Goal: Complete application form: Complete application form

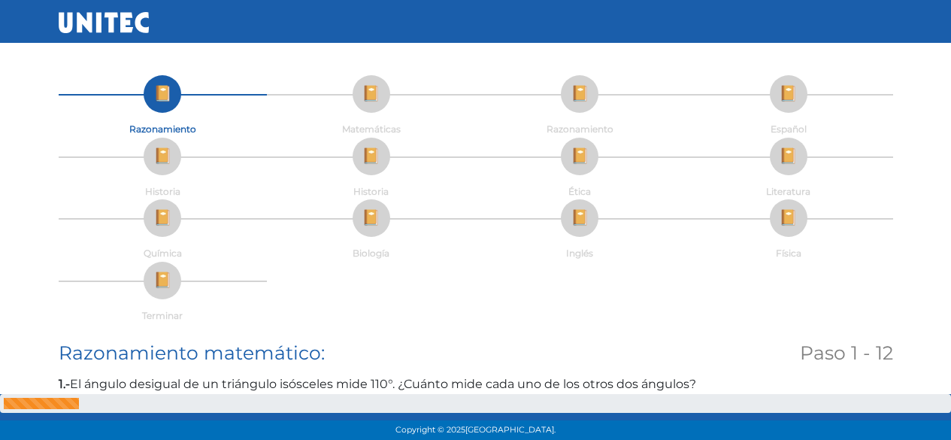
scroll to position [866, 0]
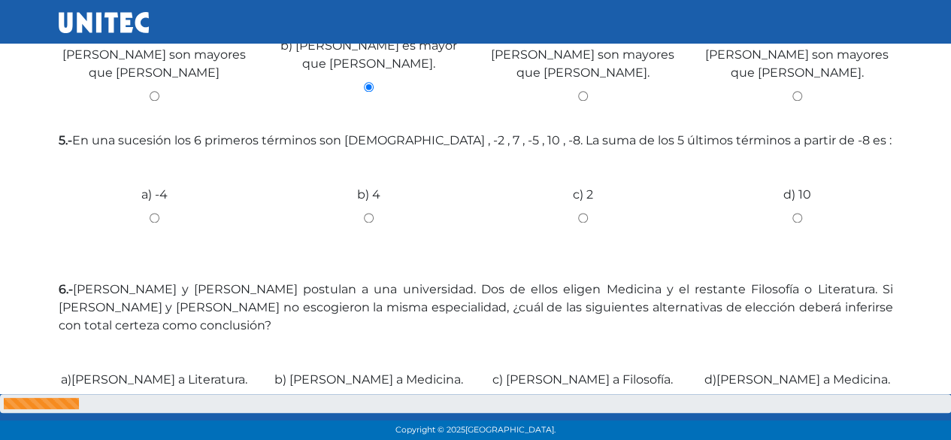
click at [365, 216] on div "b) 4" at bounding box center [369, 212] width 214 height 113
click at [368, 213] on div "b) 4" at bounding box center [369, 212] width 214 height 113
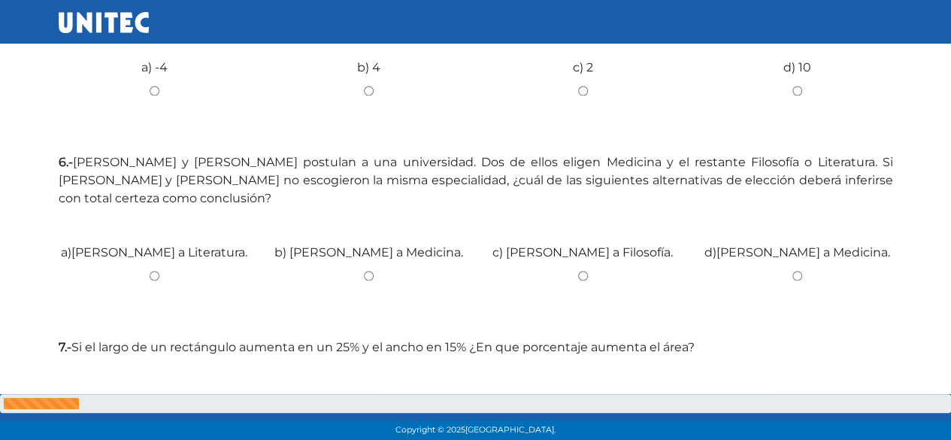
scroll to position [1016, 0]
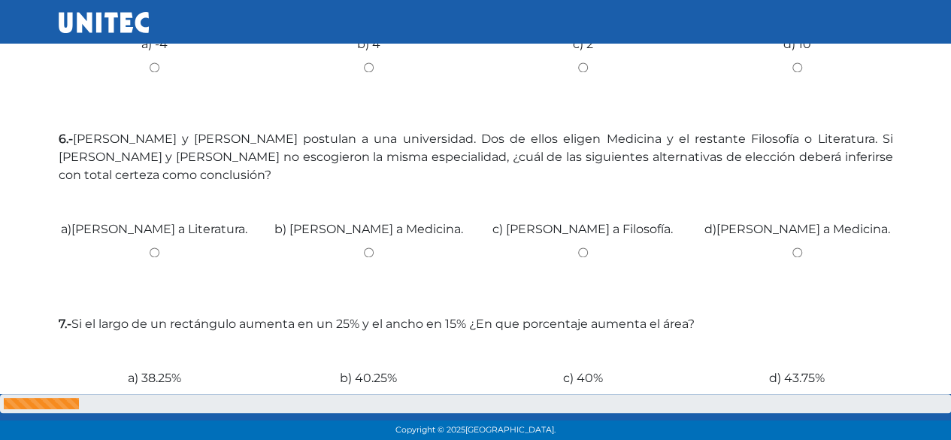
click at [582, 247] on input "c) Christian a Filosofía." at bounding box center [583, 252] width 192 height 10
radio input "true"
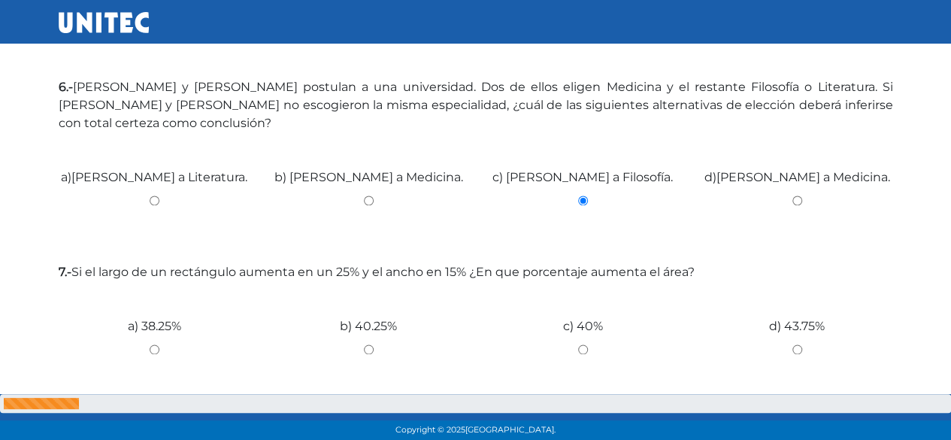
scroll to position [1092, 0]
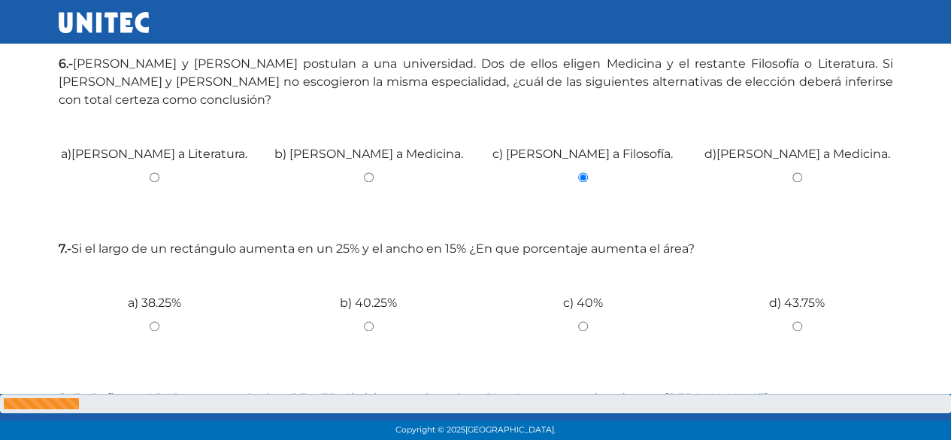
click at [586, 321] on input "c) 40%" at bounding box center [583, 326] width 192 height 10
radio input "true"
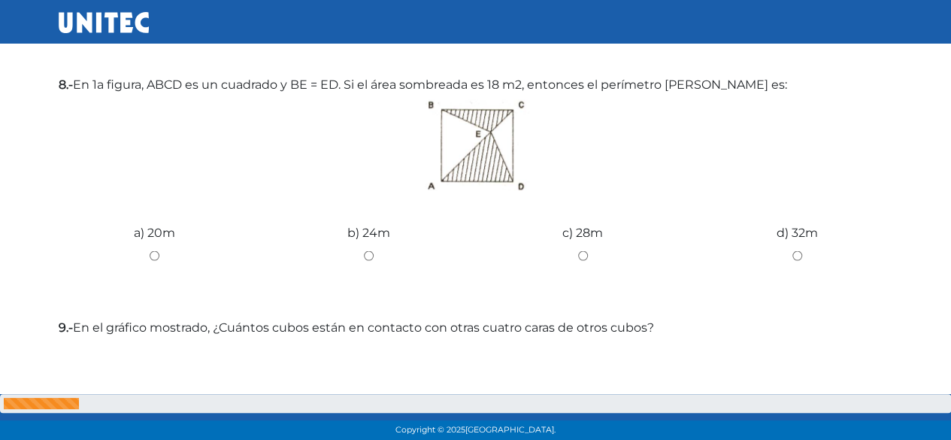
scroll to position [1317, 0]
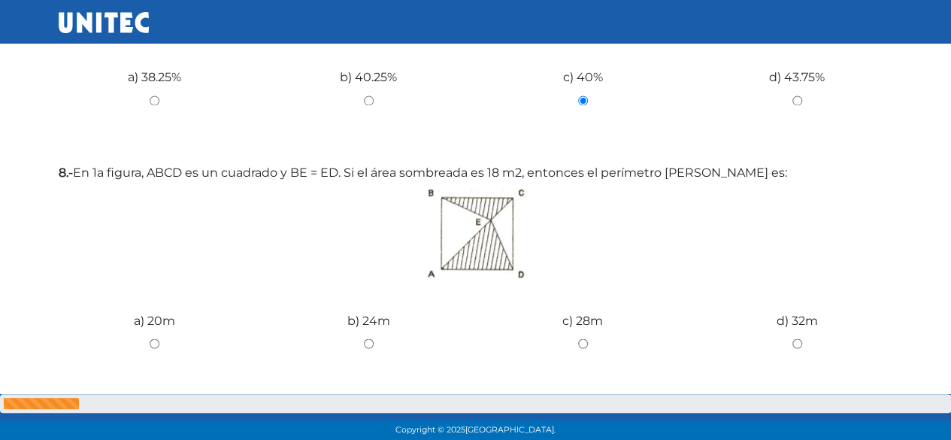
click at [370, 338] on input "b) 24m" at bounding box center [369, 343] width 192 height 10
radio input "true"
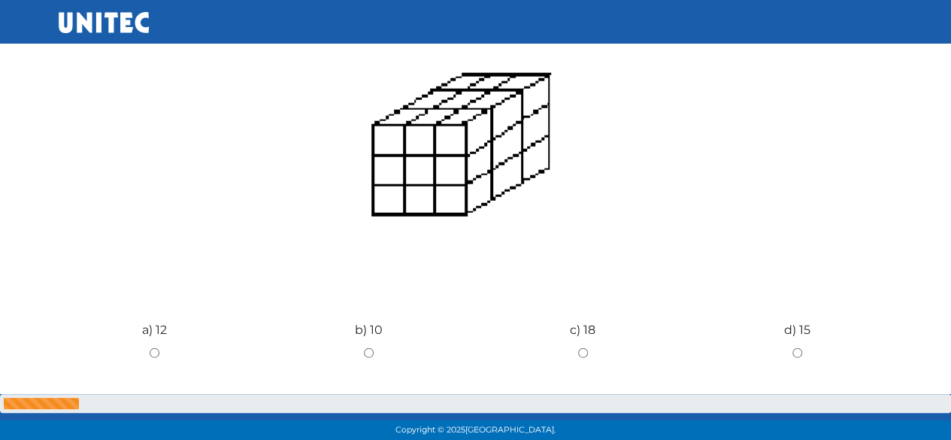
scroll to position [1768, 0]
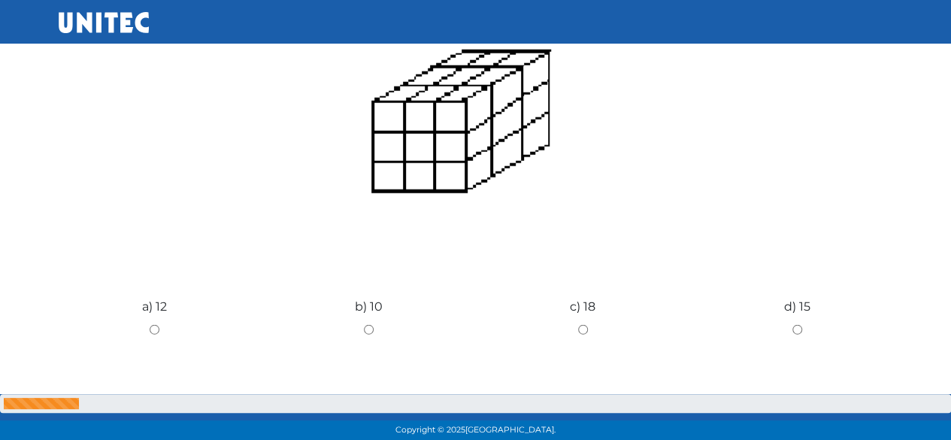
click at [368, 325] on input "b) 10" at bounding box center [369, 330] width 192 height 10
radio input "true"
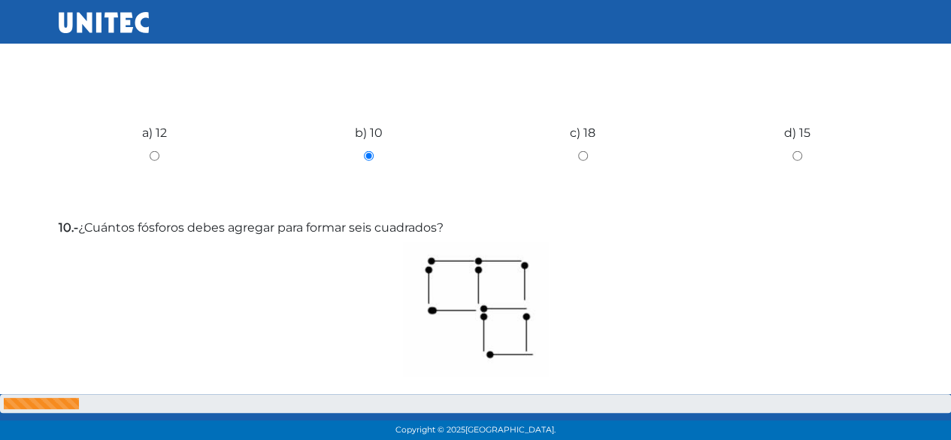
scroll to position [2069, 0]
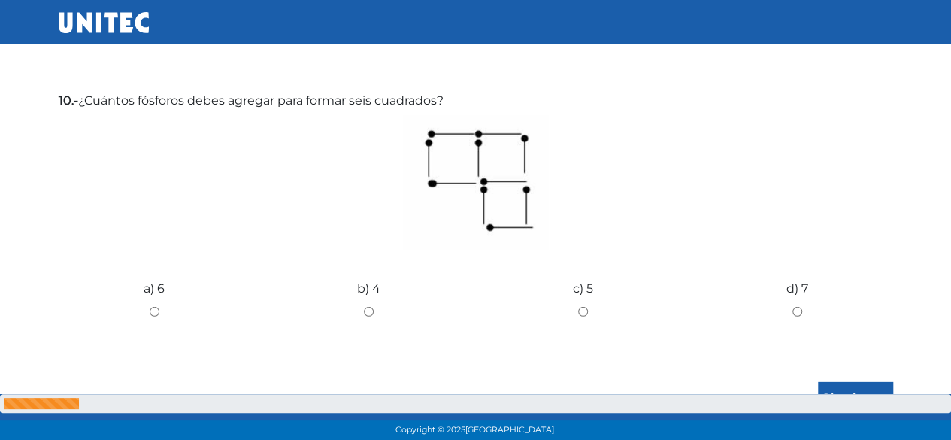
click at [364, 307] on input "b) 4" at bounding box center [369, 312] width 192 height 10
radio input "true"
click at [850, 382] on input "Siguiente" at bounding box center [855, 399] width 75 height 35
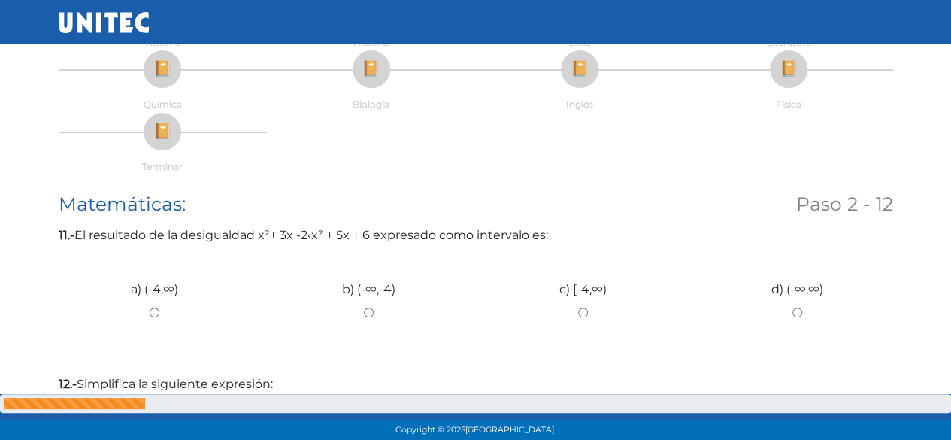
scroll to position [150, 0]
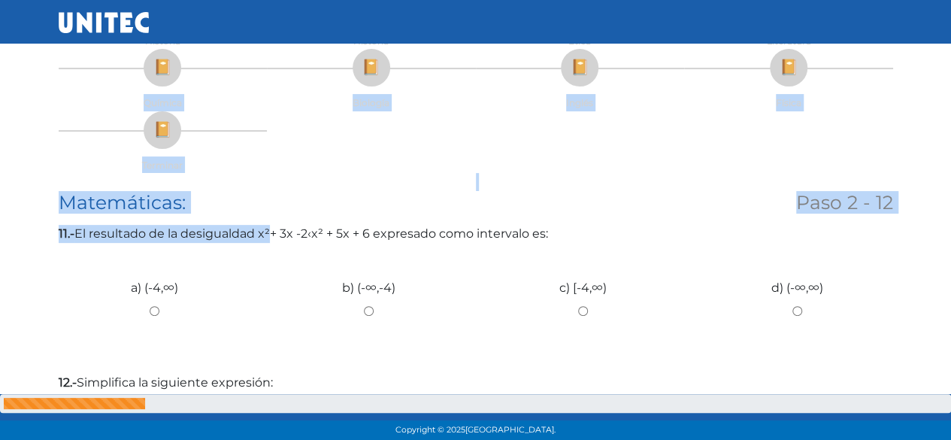
scroll to position [0, 0]
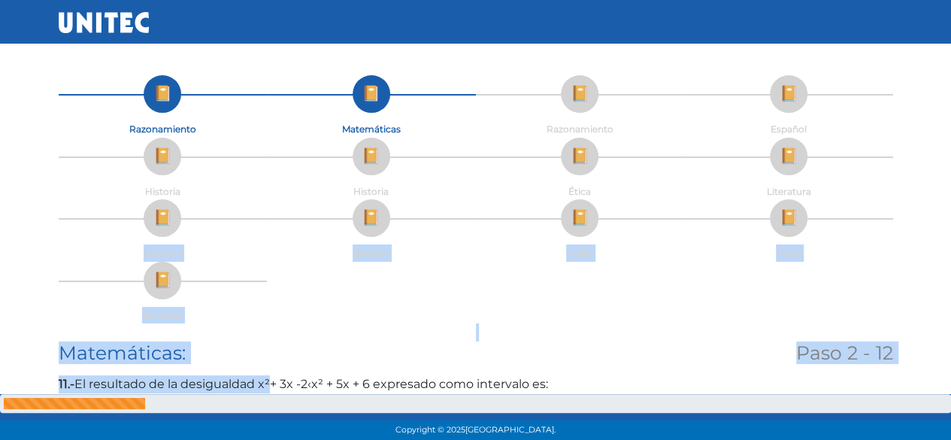
click at [265, 236] on li "Química" at bounding box center [163, 230] width 209 height 62
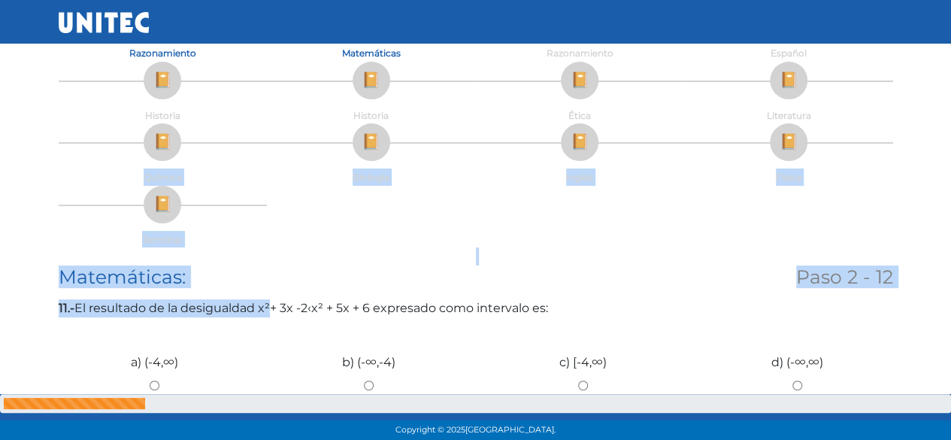
scroll to position [150, 0]
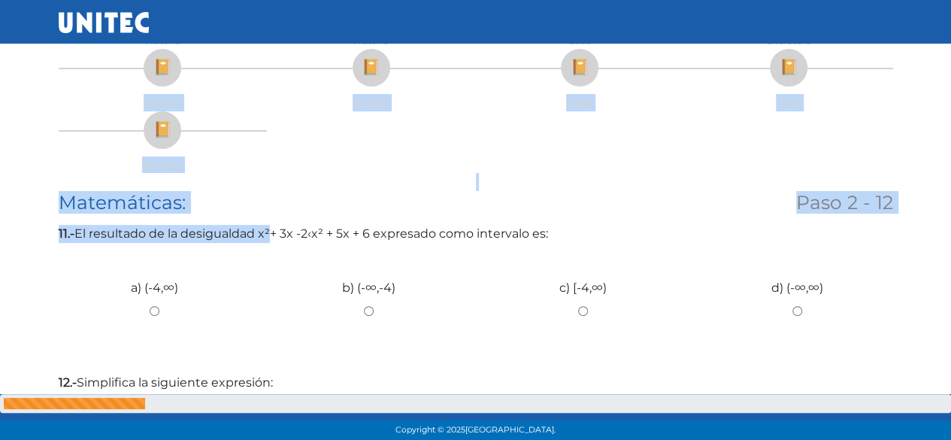
click at [607, 216] on div "Paso 2 - 12" at bounding box center [725, 208] width 357 height 34
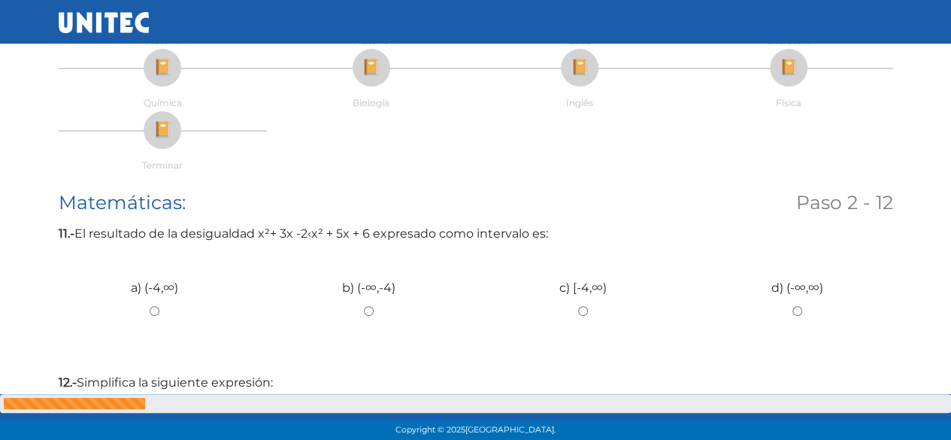
click at [576, 309] on input "c) [-4,∞)" at bounding box center [583, 311] width 192 height 10
radio input "true"
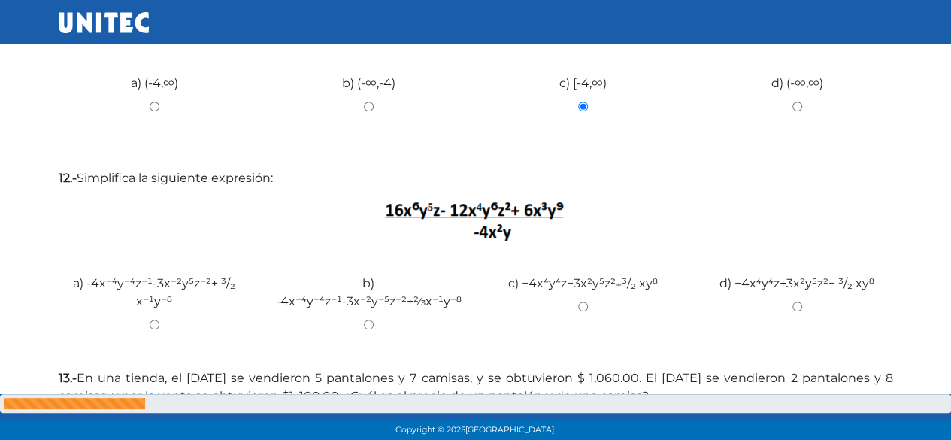
scroll to position [376, 0]
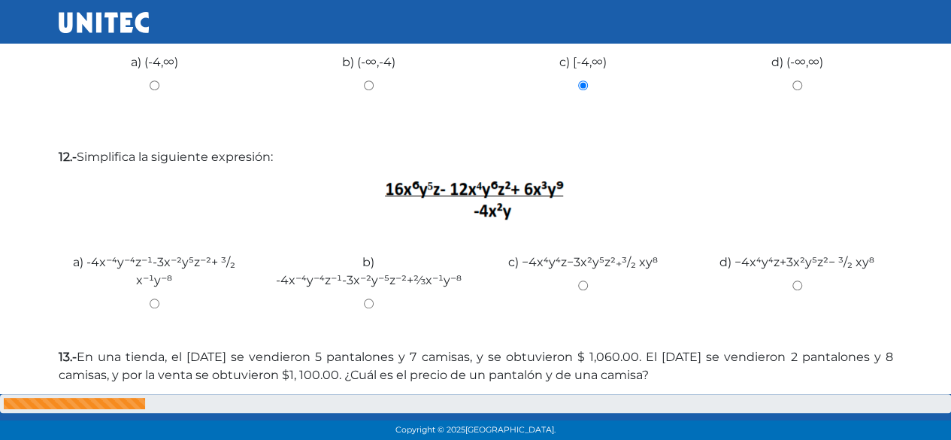
drag, startPoint x: 163, startPoint y: 272, endPoint x: 169, endPoint y: 265, distance: 9.6
drag, startPoint x: 169, startPoint y: 265, endPoint x: 607, endPoint y: 166, distance: 449.2
click at [607, 166] on div "12.- Simplifica la siguiente expresión: a) -4x⁻⁴y⁻⁴z⁻¹-3x⁻²y⁵z⁻²+ ³/₂ x⁻¹y⁻⁸ b)…" at bounding box center [476, 242] width 834 height 188
click at [374, 298] on input "b) -4x⁻⁴y⁻⁴z⁻¹-3x⁻²y⁻⁵z⁻²+⅔x⁻¹y⁻⁸" at bounding box center [369, 303] width 192 height 10
radio input "true"
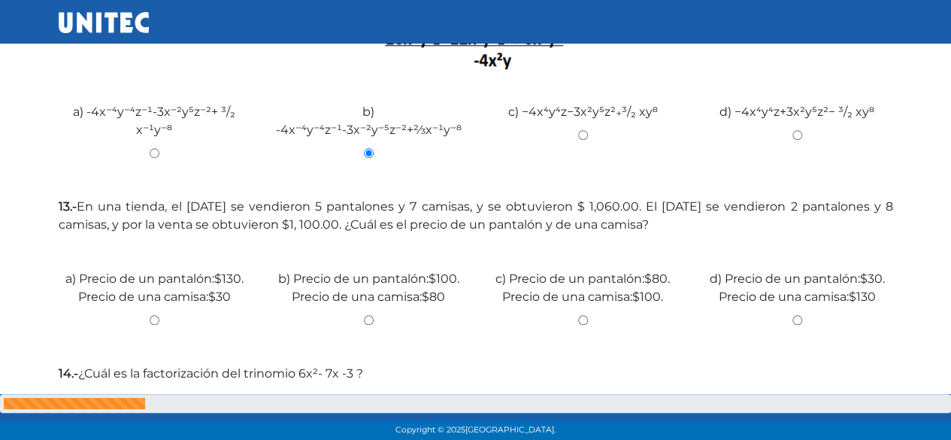
scroll to position [601, 0]
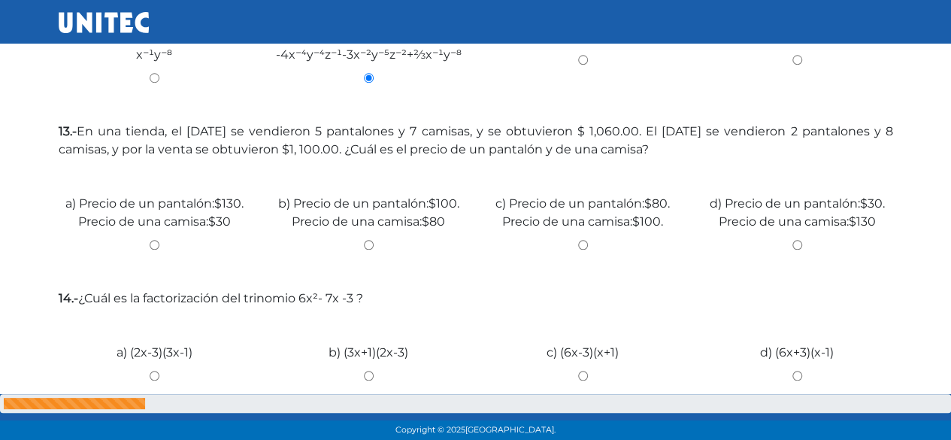
click at [576, 243] on input "c) Precio de un pantalón:$80. Precio de una camisa:$100." at bounding box center [583, 245] width 192 height 10
radio input "true"
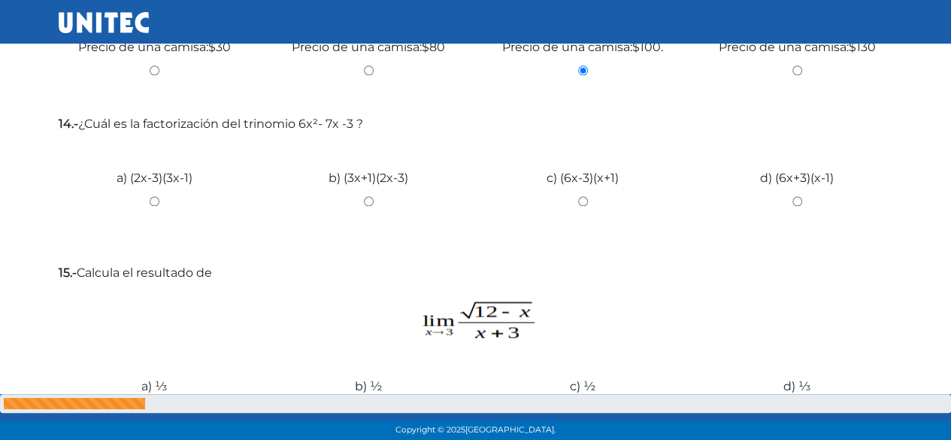
scroll to position [827, 0]
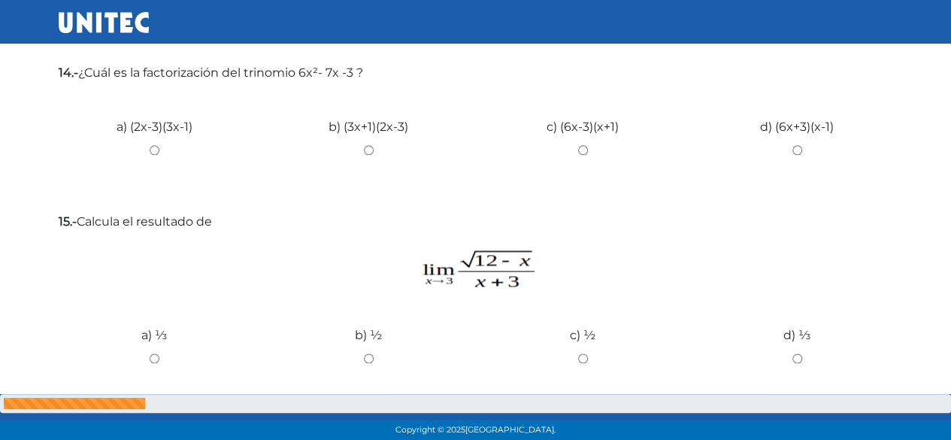
click at [364, 144] on div "b) (3x+1)(2x-3)" at bounding box center [369, 144] width 214 height 113
click at [371, 153] on input "b) (3x+1)(2x-3)" at bounding box center [369, 150] width 192 height 10
radio input "true"
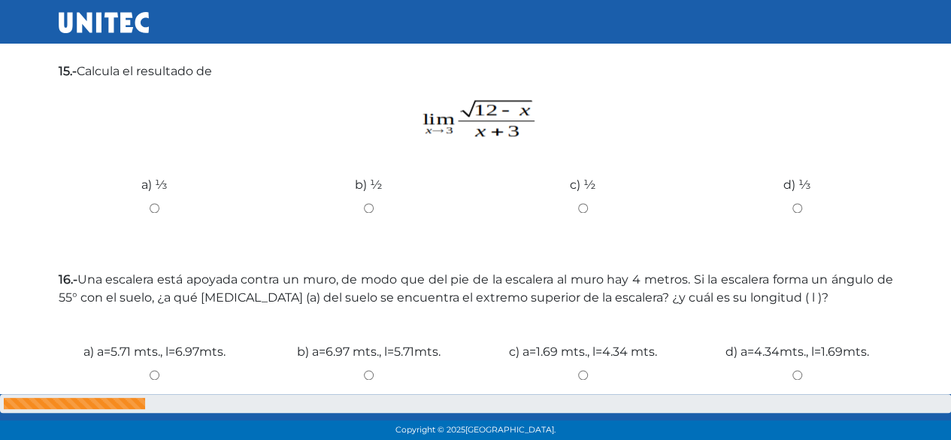
click at [583, 207] on input "c) ­½" at bounding box center [583, 208] width 192 height 10
radio input "true"
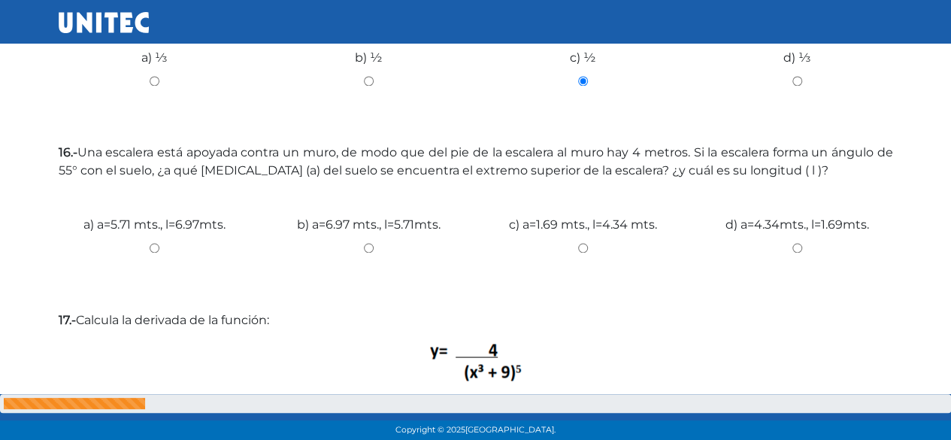
scroll to position [1203, 0]
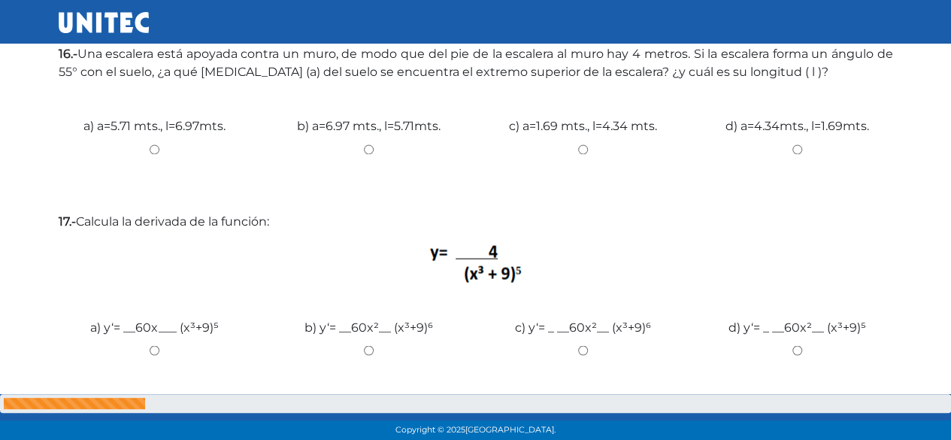
click at [362, 144] on input "b) a=6.97 mts., l=5.71mts." at bounding box center [369, 149] width 192 height 10
radio input "true"
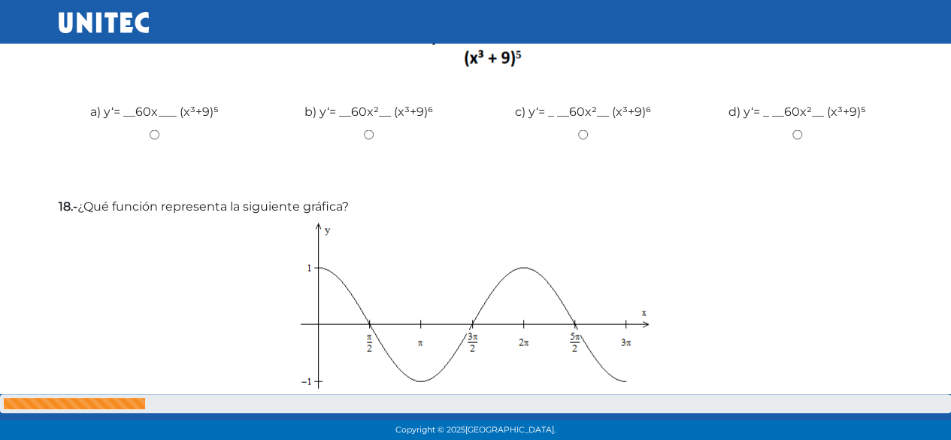
scroll to position [1428, 0]
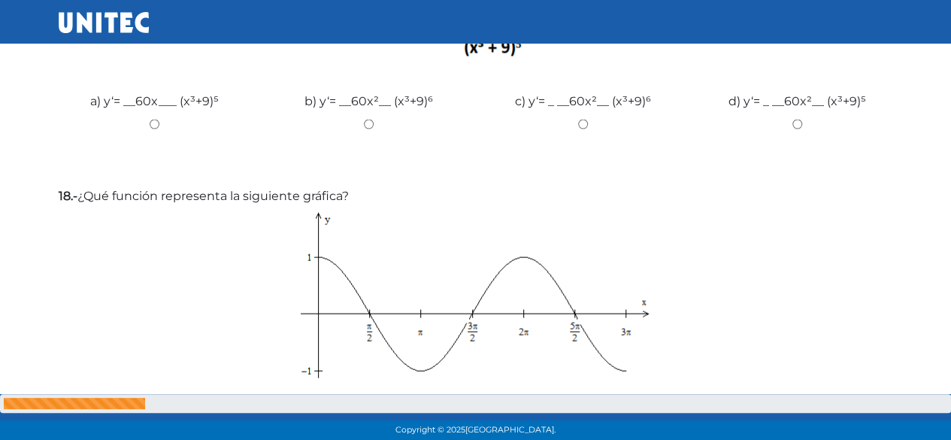
click at [580, 126] on input "c) y‘= _ __60x²__ (x³+9)⁶" at bounding box center [583, 125] width 192 height 10
radio input "true"
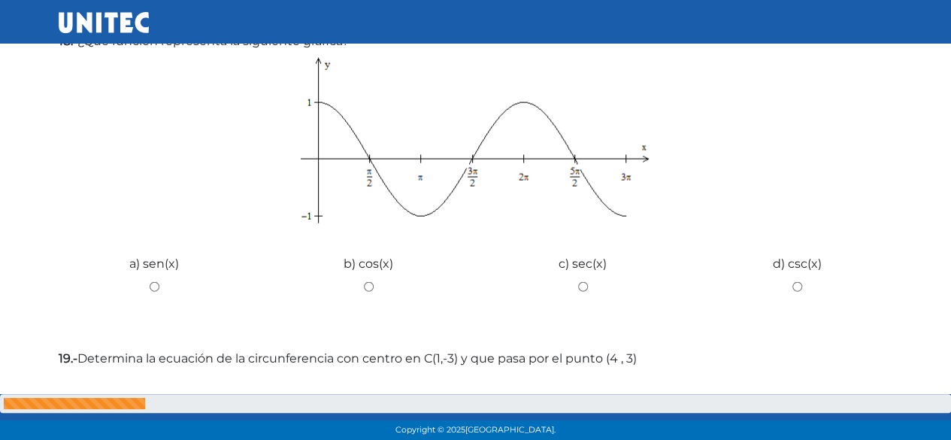
scroll to position [1654, 0]
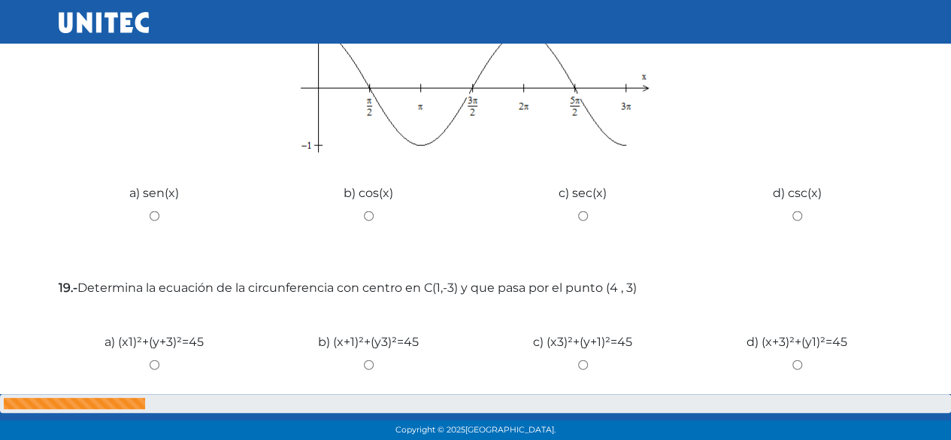
click at [793, 217] on input "d) csc(x)" at bounding box center [797, 216] width 192 height 10
radio input "true"
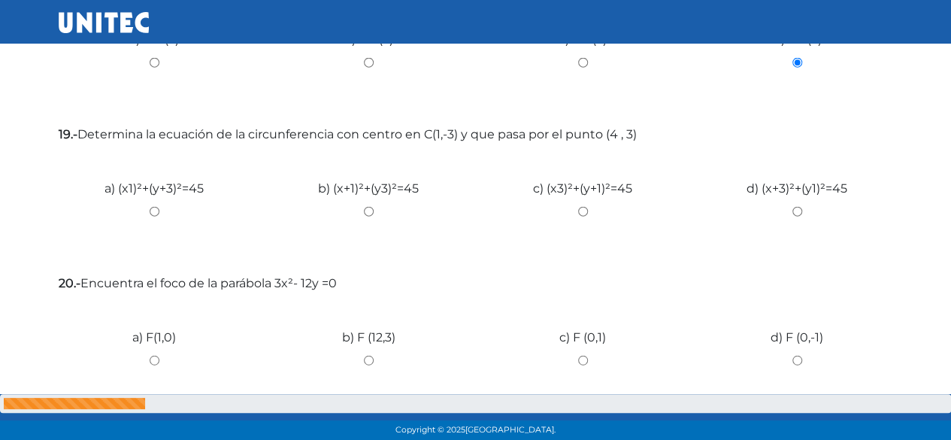
scroll to position [1734, 0]
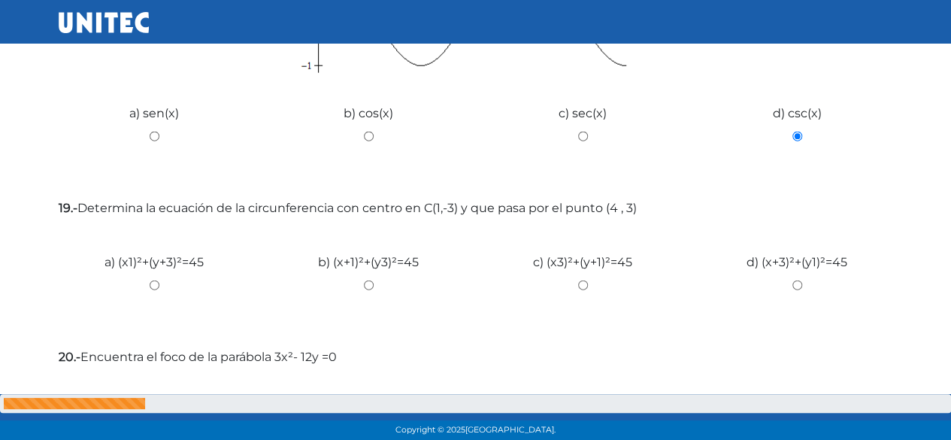
click at [362, 279] on div "b) (x+1)²+(y­3)²=45" at bounding box center [369, 279] width 214 height 113
click at [362, 274] on div "b) (x+1)²+(y­3)²=45" at bounding box center [369, 279] width 214 height 113
click at [369, 287] on input "b) (x+1)²+(y­3)²=45" at bounding box center [369, 285] width 192 height 10
radio input "true"
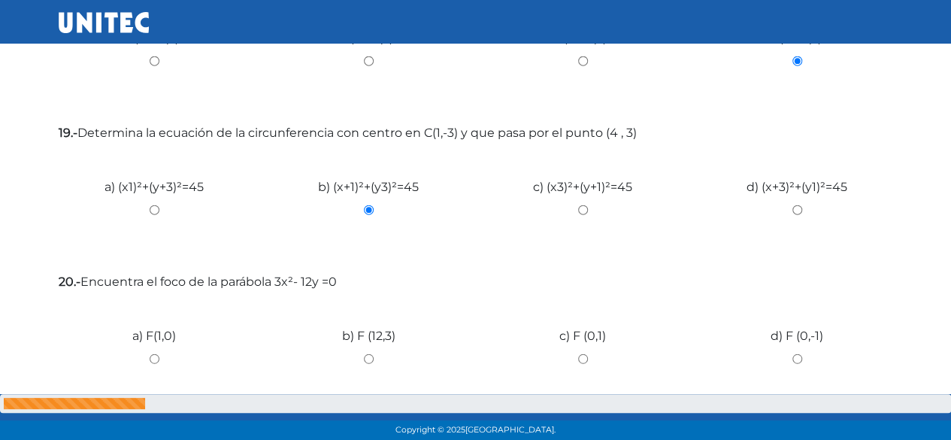
scroll to position [1884, 0]
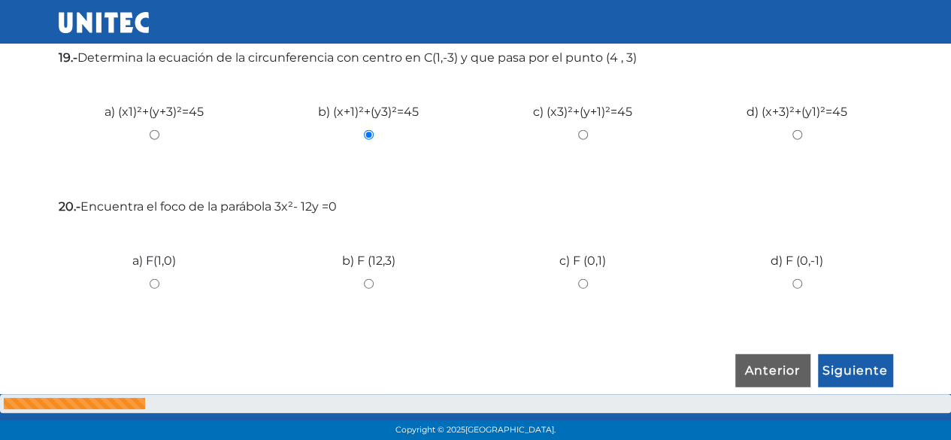
click at [795, 283] on input "d) F (0,-1)" at bounding box center [797, 284] width 192 height 10
radio input "true"
click at [866, 369] on input "Siguiente" at bounding box center [855, 371] width 75 height 35
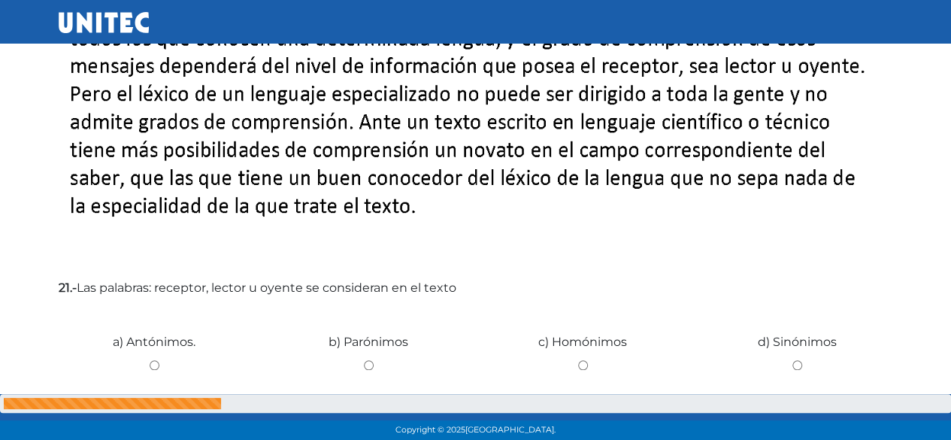
scroll to position [677, 0]
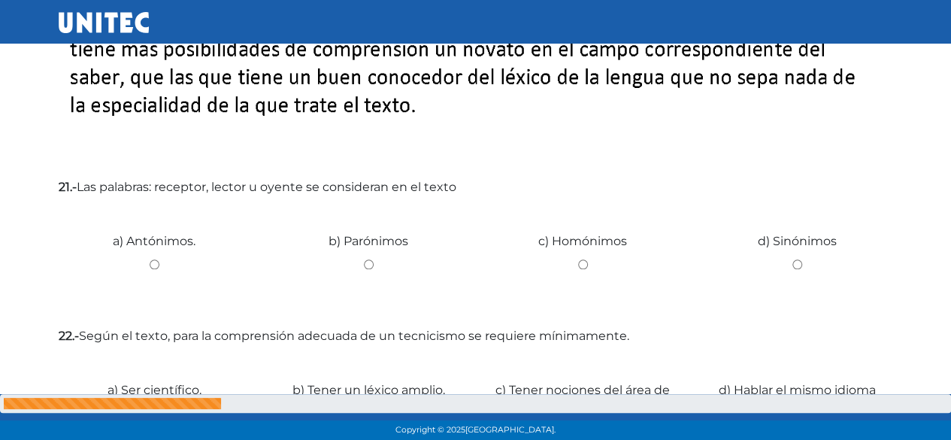
click at [374, 256] on div "b) Parónimos" at bounding box center [369, 258] width 214 height 113
click at [359, 262] on input "b) Parónimos" at bounding box center [369, 264] width 192 height 10
radio input "true"
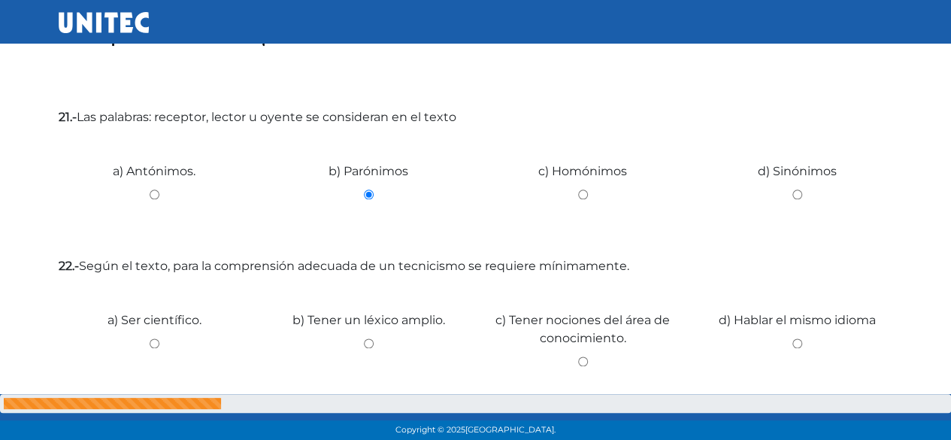
scroll to position [827, 0]
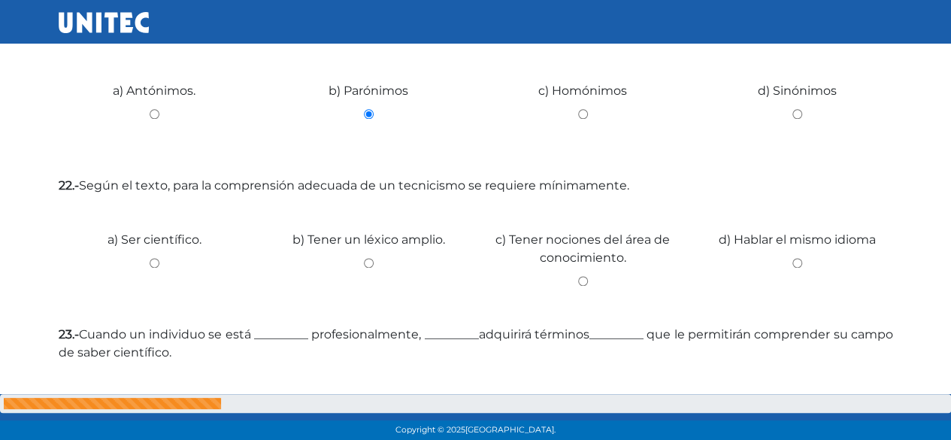
click at [580, 282] on input "c) Tener nociones del área de conocimiento." at bounding box center [583, 281] width 192 height 10
radio input "true"
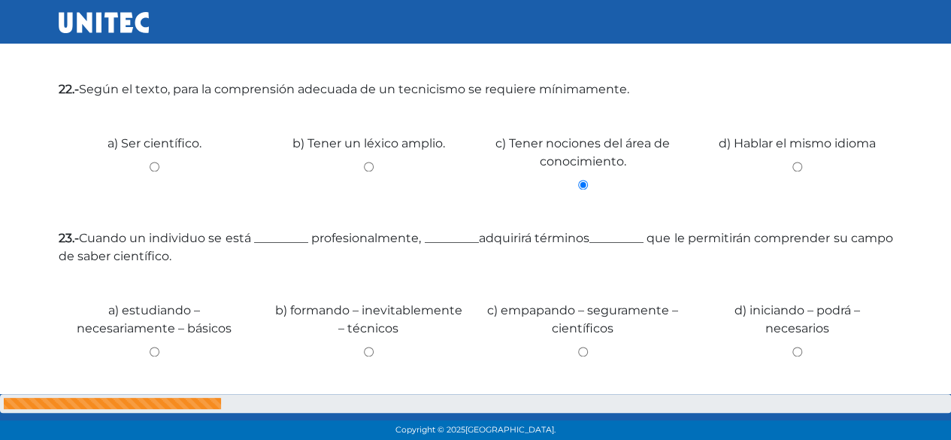
scroll to position [977, 0]
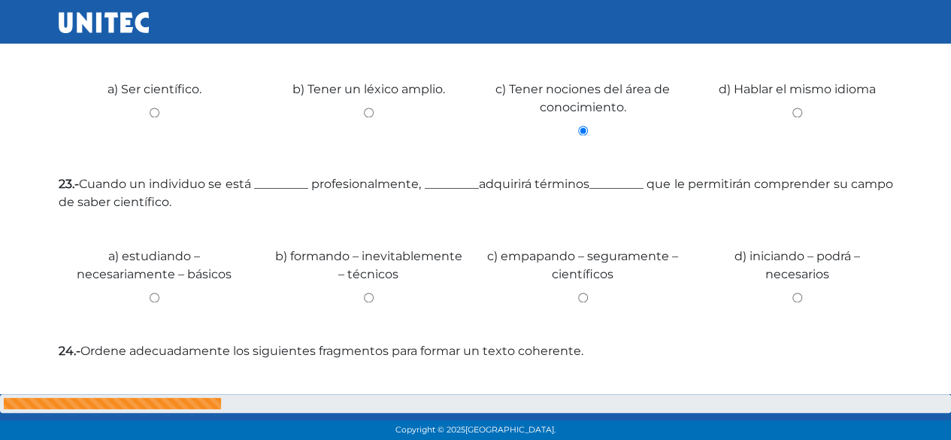
click at [362, 293] on input "b) formando – inevitablemente – técnicos" at bounding box center [369, 297] width 192 height 10
radio input "true"
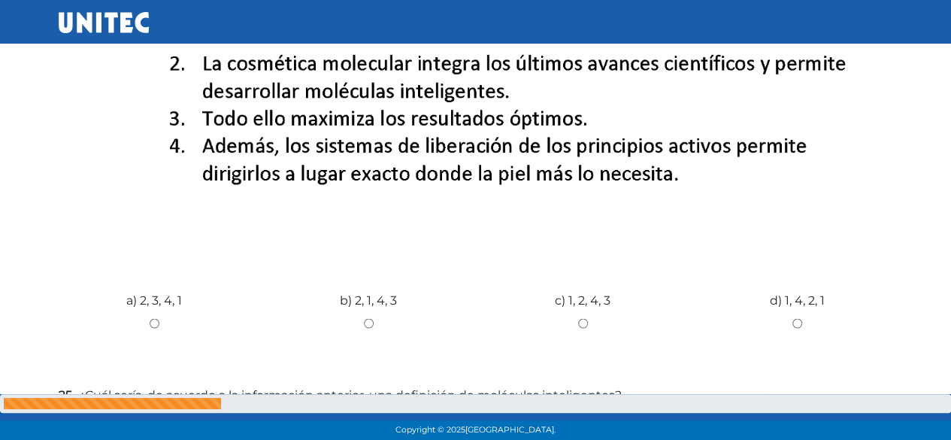
scroll to position [1353, 0]
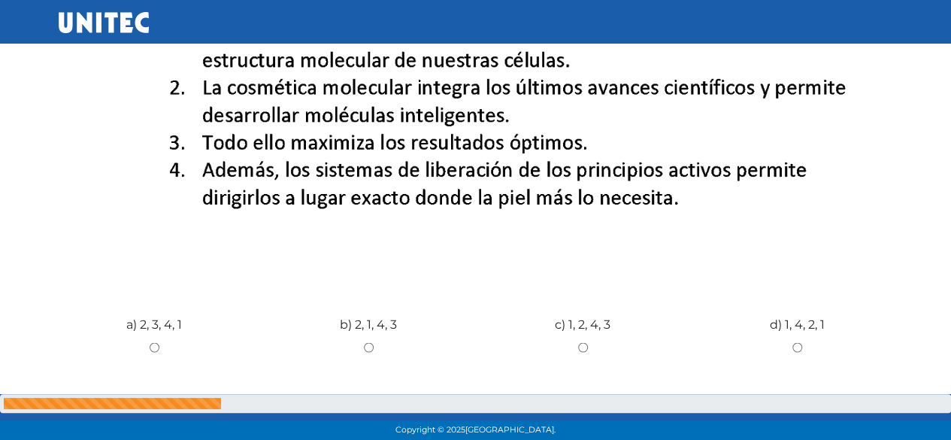
click at [365, 348] on input "b) 2, 1, 4, 3" at bounding box center [369, 347] width 192 height 10
radio input "true"
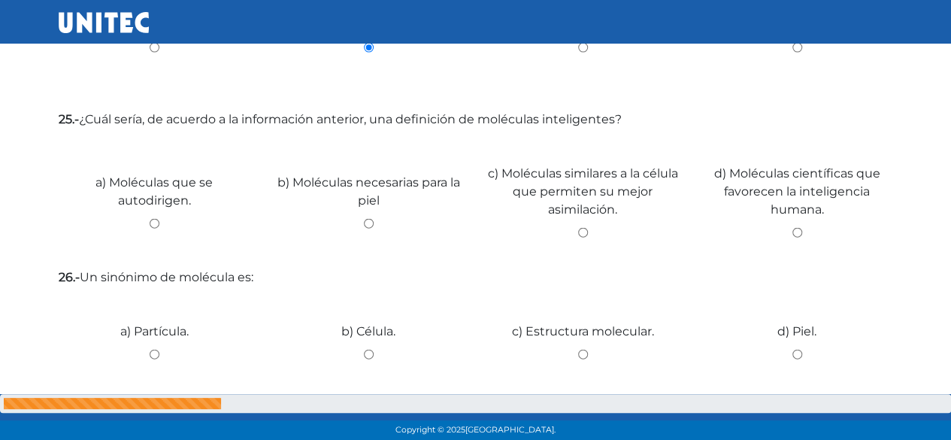
scroll to position [1654, 0]
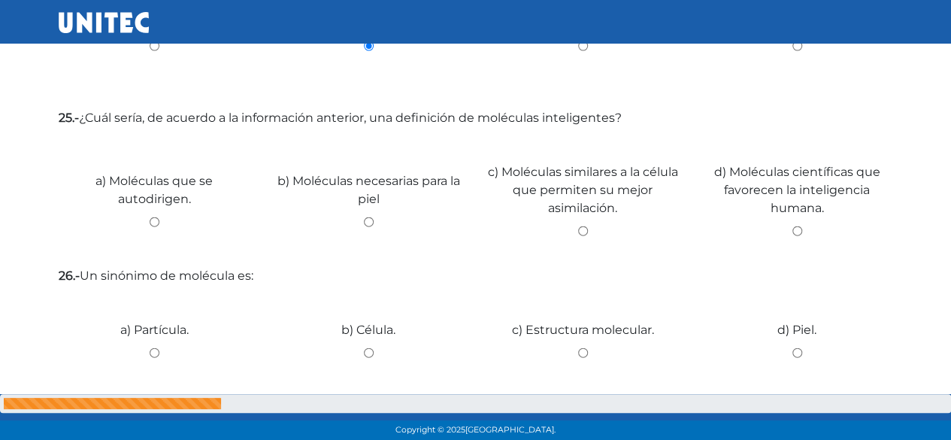
click at [794, 238] on div "d) Moléculas científicas que favorecen la inteligencia humana." at bounding box center [797, 194] width 214 height 122
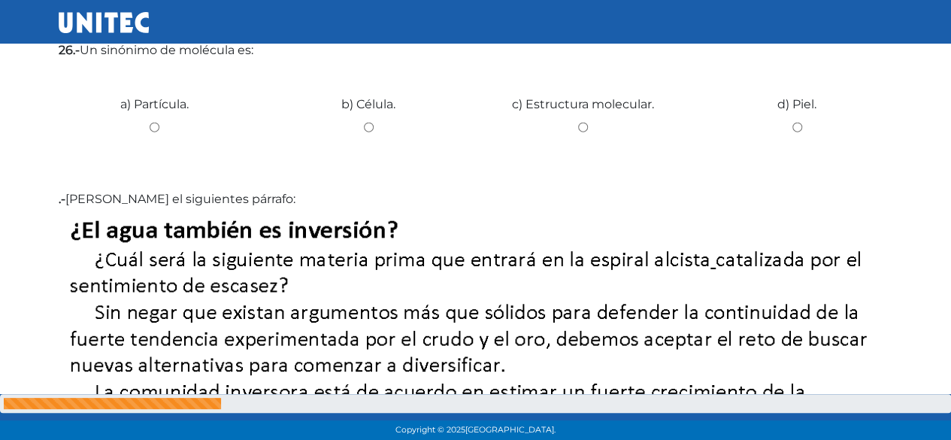
scroll to position [1729, 0]
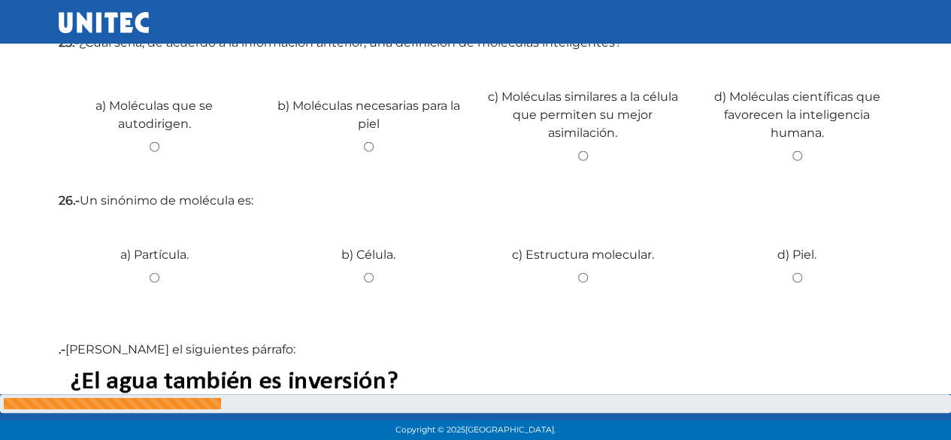
click at [796, 153] on input "d) Moléculas científicas que favorecen la inteligencia humana." at bounding box center [797, 156] width 192 height 10
radio input "true"
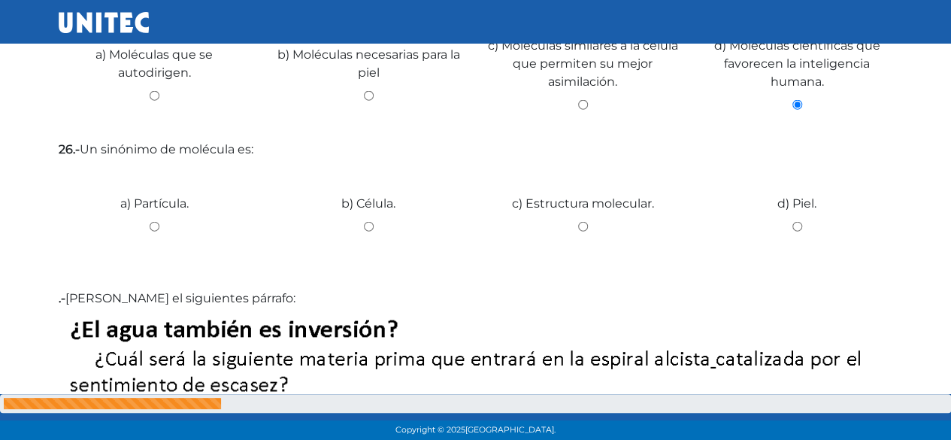
scroll to position [1804, 0]
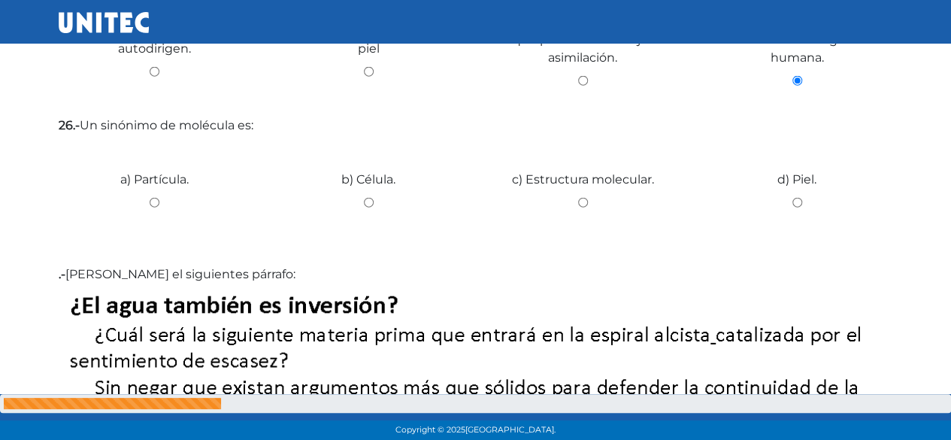
click at [370, 204] on input "b) Célula." at bounding box center [369, 203] width 192 height 10
radio input "true"
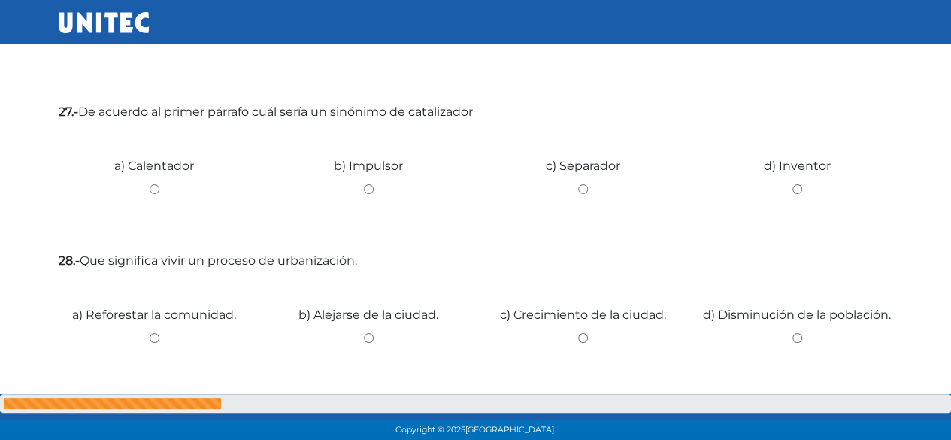
scroll to position [2631, 0]
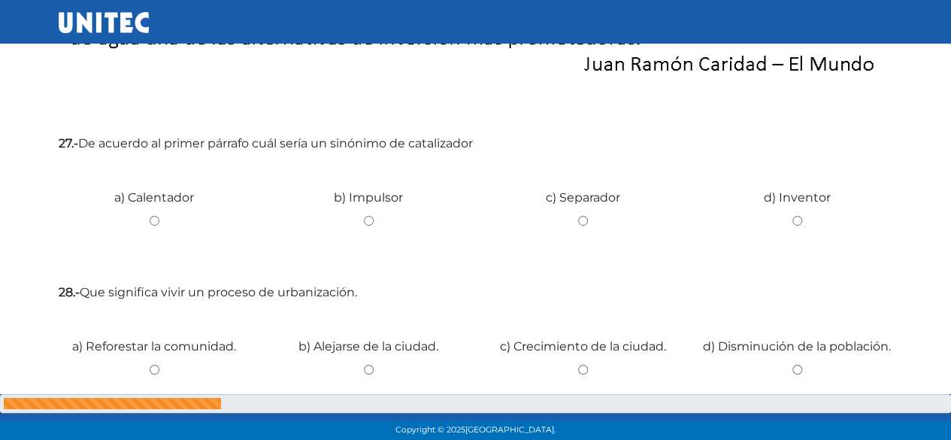
click at [365, 218] on input "b) Impulsor" at bounding box center [369, 221] width 192 height 10
radio input "true"
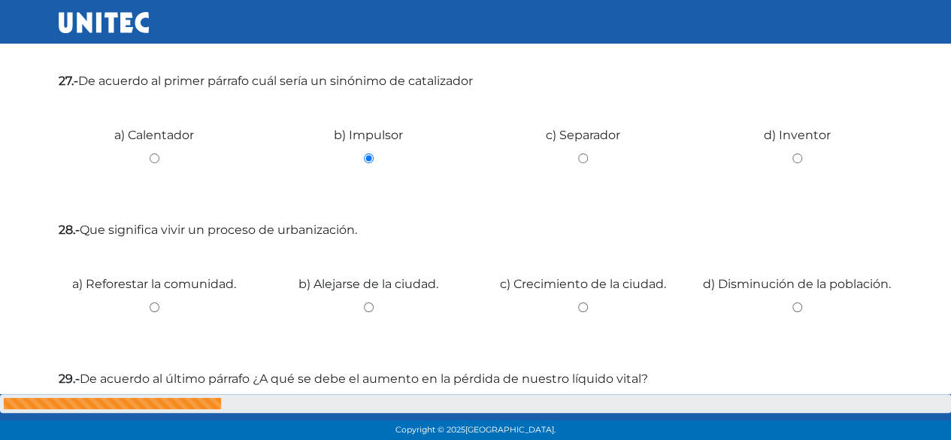
scroll to position [2782, 0]
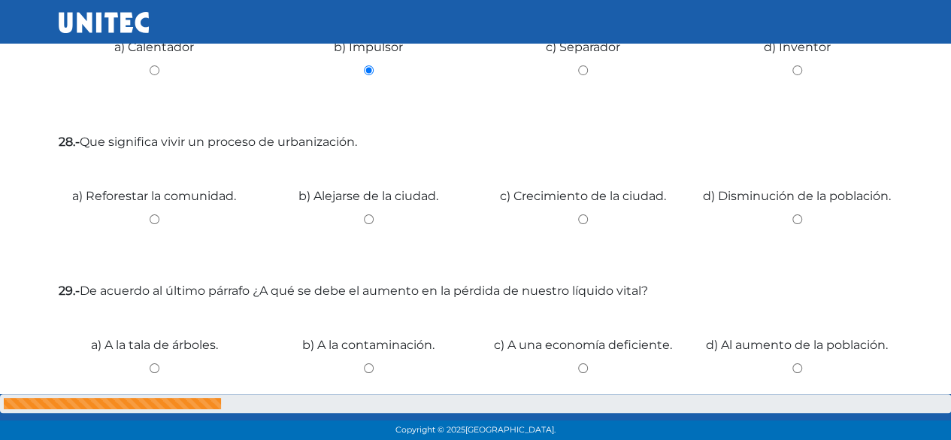
drag, startPoint x: 360, startPoint y: 220, endPoint x: 382, endPoint y: 212, distance: 23.3
click at [362, 220] on input "b) Alejarse de la ciudad." at bounding box center [369, 219] width 192 height 10
radio input "true"
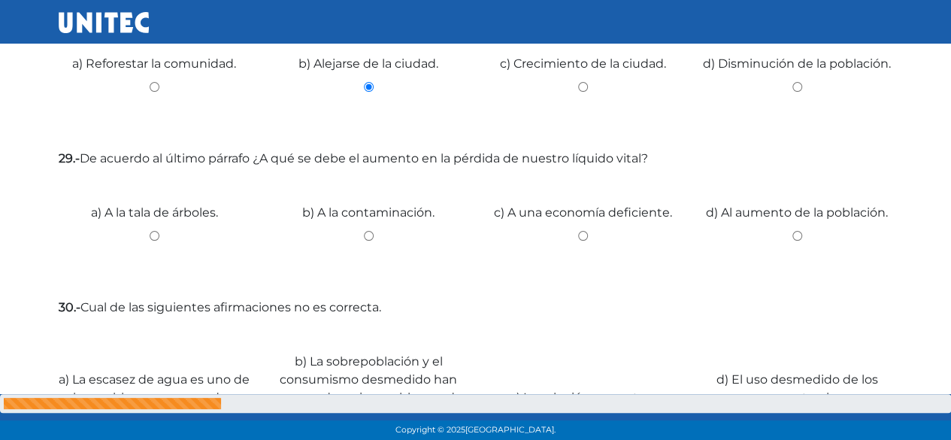
scroll to position [3007, 0]
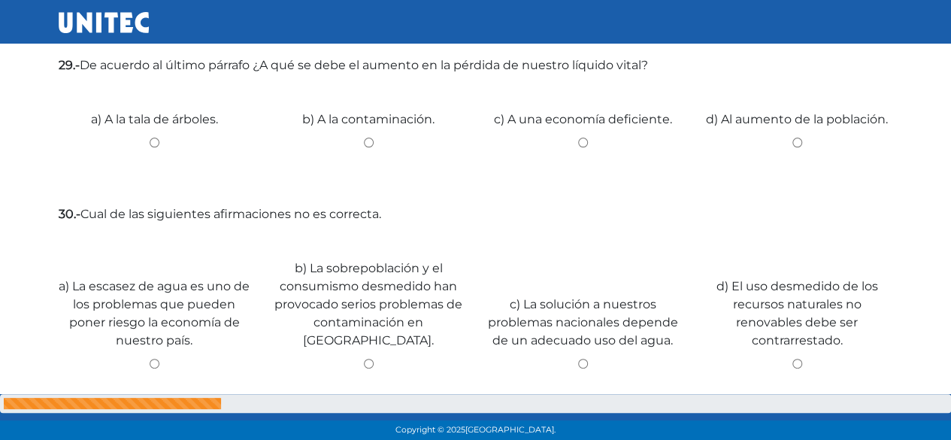
click at [370, 139] on input "b) A la contaminación." at bounding box center [369, 143] width 192 height 10
radio input "true"
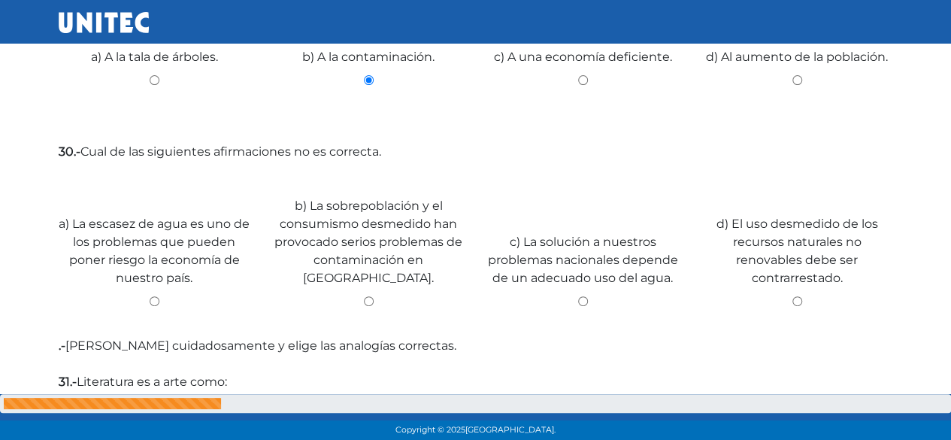
scroll to position [3157, 0]
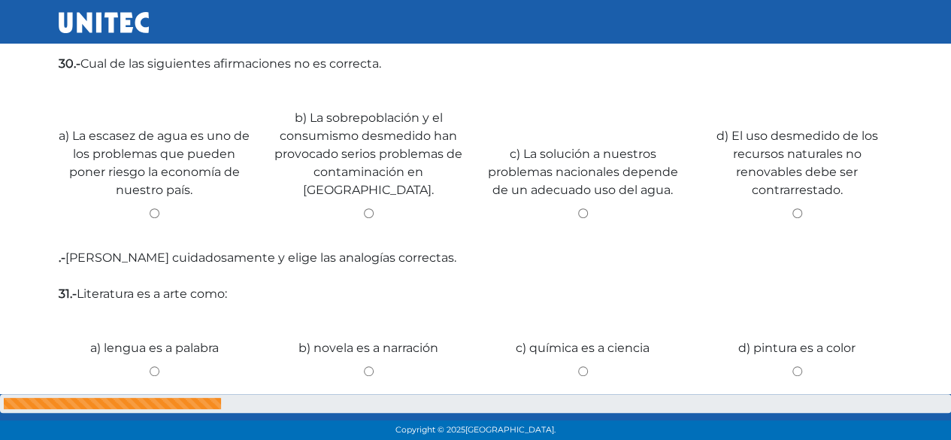
click at [363, 208] on input "b) La sobrepoblación y el consumismo desmedido han provocado serios problemas d…" at bounding box center [369, 213] width 192 height 10
radio input "true"
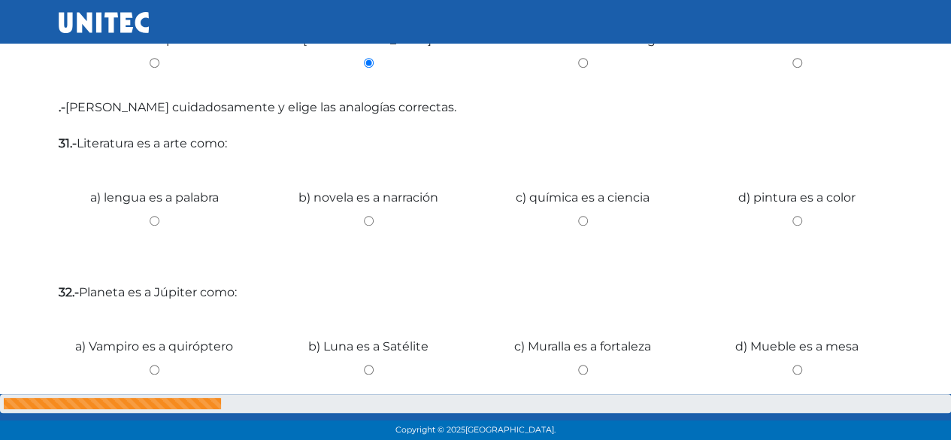
click at [156, 216] on input "a) lengua es a palabra" at bounding box center [155, 221] width 192 height 10
radio input "true"
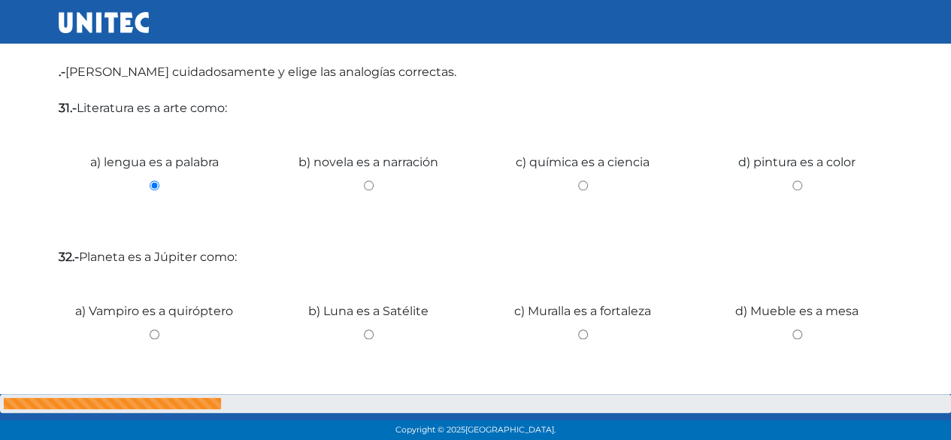
scroll to position [3375, 0]
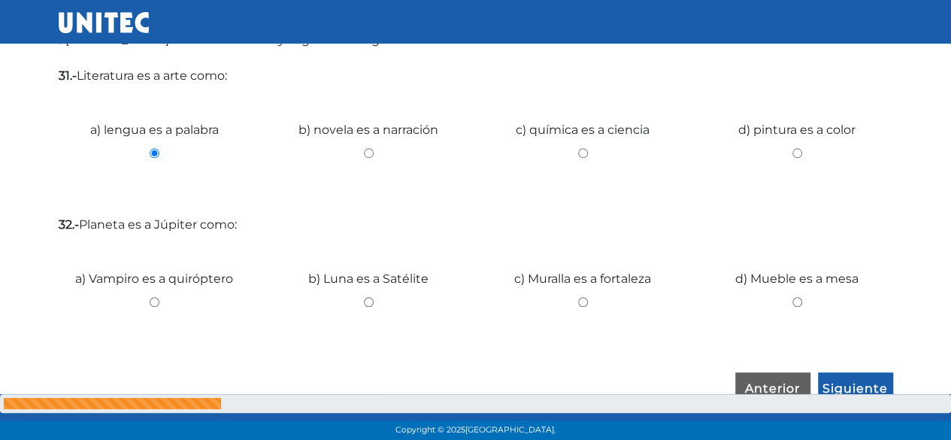
click at [371, 297] on input "b) Luna es a Satélite" at bounding box center [369, 302] width 192 height 10
radio input "true"
click at [874, 372] on input "Siguiente" at bounding box center [855, 389] width 75 height 35
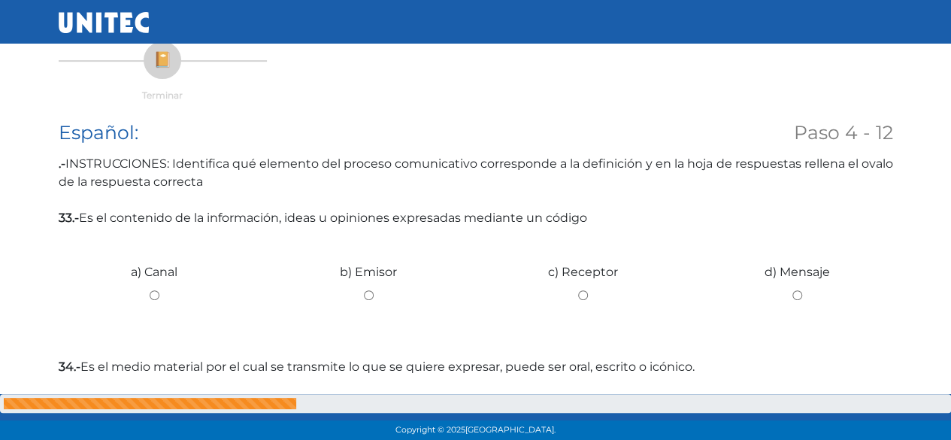
scroll to position [226, 0]
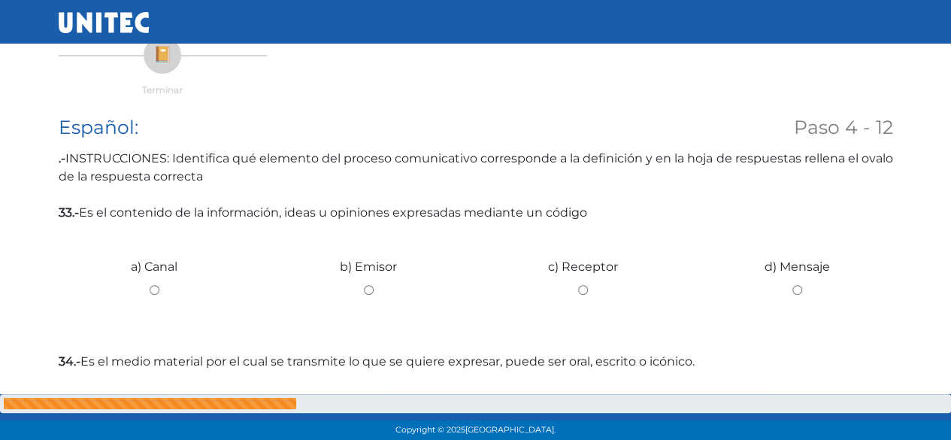
click at [796, 291] on input "d) Mensaje" at bounding box center [797, 290] width 192 height 10
radio input "true"
click at [156, 280] on div "a) Canal" at bounding box center [154, 284] width 214 height 113
click at [153, 287] on input "a) Canal" at bounding box center [155, 290] width 192 height 10
radio input "true"
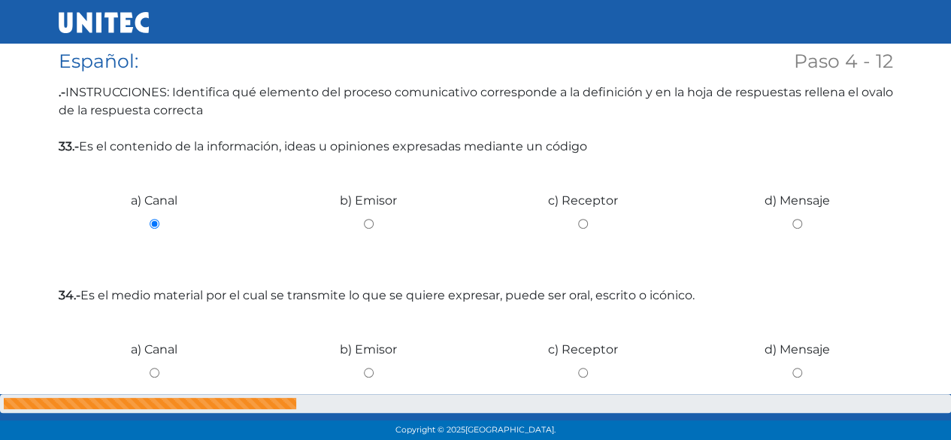
scroll to position [376, 0]
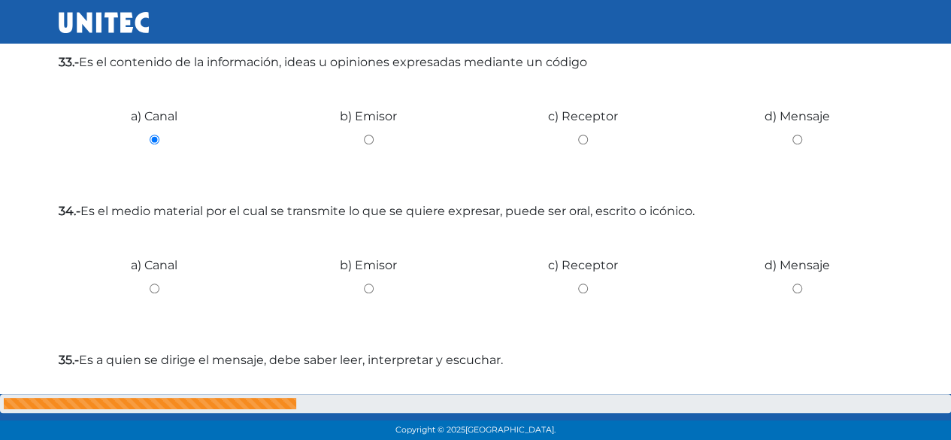
click at [774, 280] on div "d) Mensaje" at bounding box center [797, 282] width 214 height 113
click at [791, 286] on input "d) Mensaje" at bounding box center [797, 288] width 192 height 10
radio input "true"
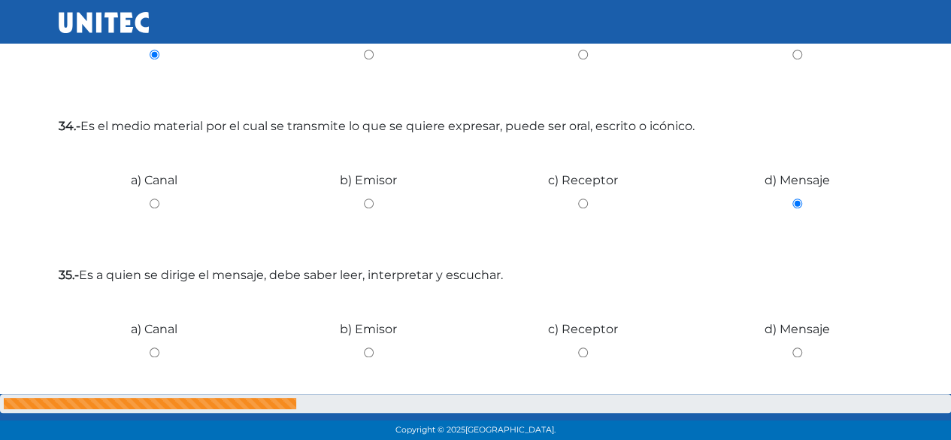
scroll to position [601, 0]
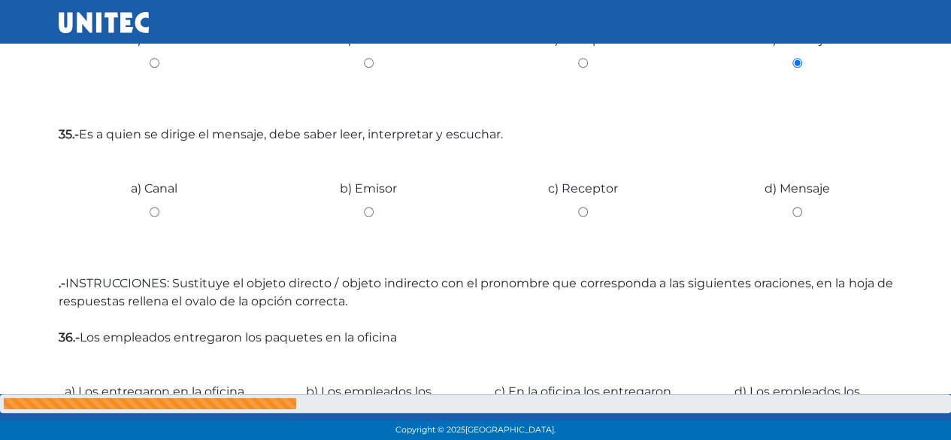
click at [581, 216] on input "c) Receptor" at bounding box center [583, 212] width 192 height 10
radio input "true"
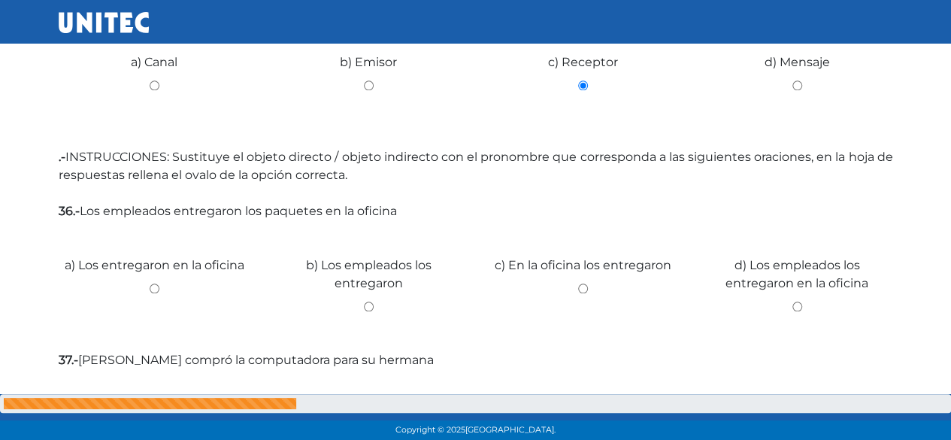
scroll to position [752, 0]
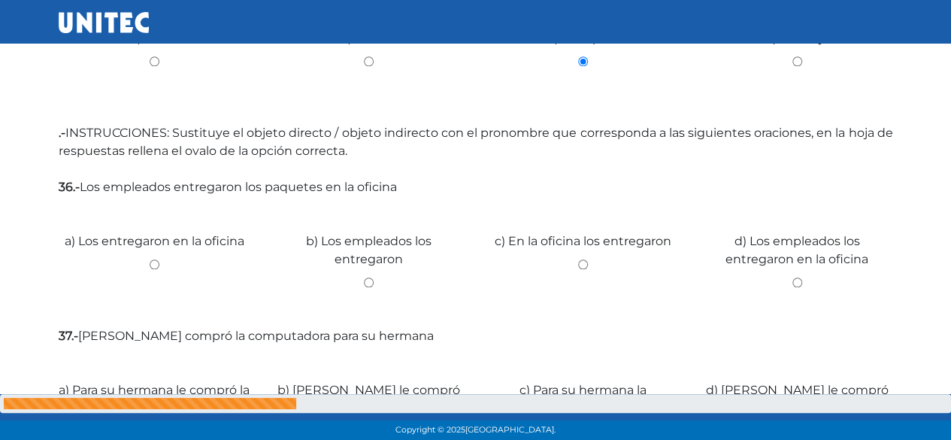
click at [797, 283] on input "d) Los empleados los entregaron en la oficina" at bounding box center [797, 282] width 192 height 10
radio input "true"
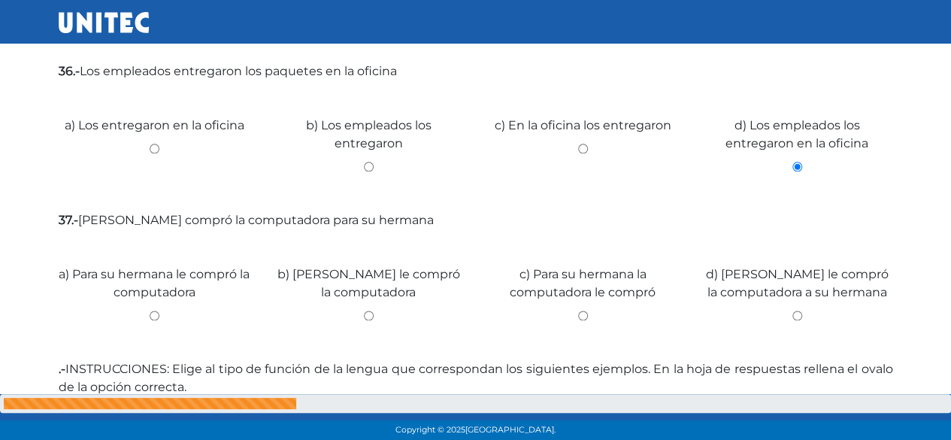
scroll to position [902, 0]
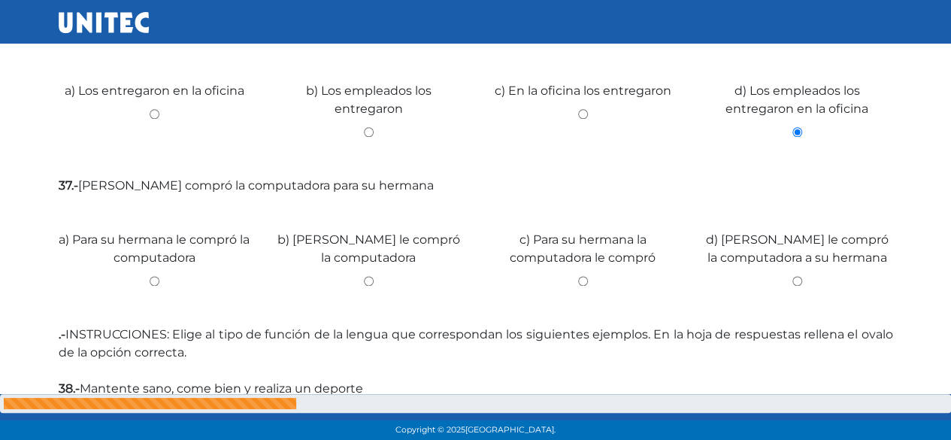
click at [583, 273] on div "c) Para su hermana la computadora le compró" at bounding box center [583, 257] width 214 height 113
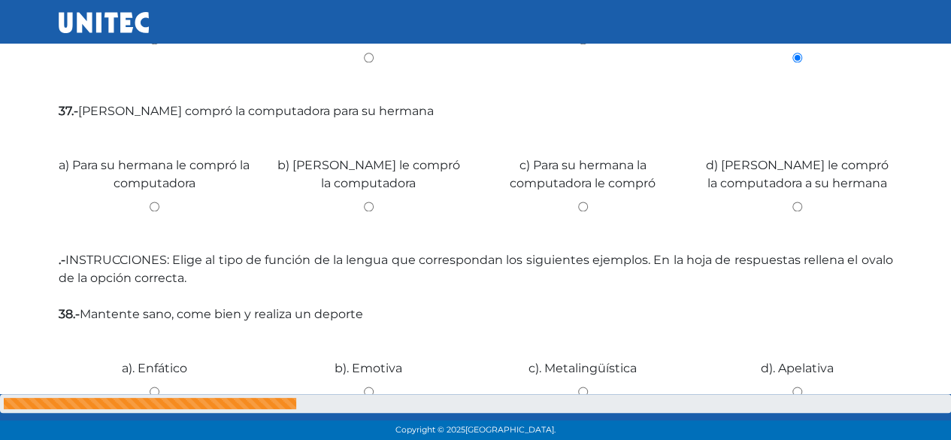
scroll to position [977, 0]
click at [583, 208] on input "c) Para su hermana la computadora le compró" at bounding box center [583, 206] width 192 height 10
radio input "true"
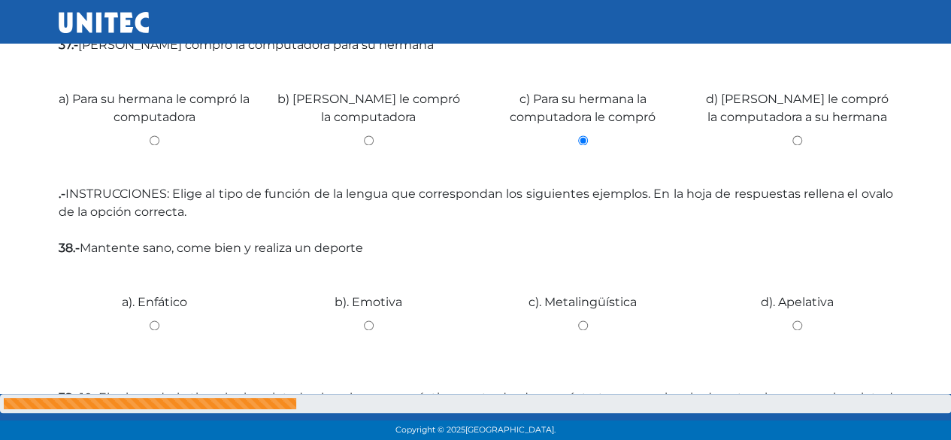
scroll to position [1128, 0]
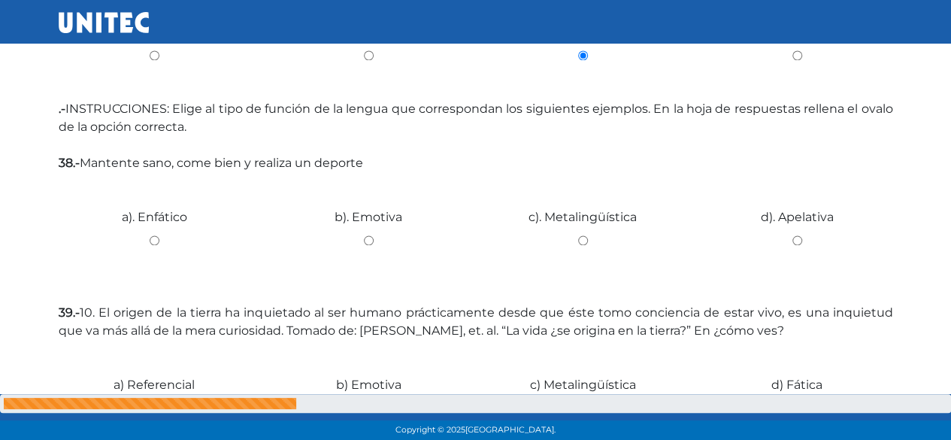
click at [151, 239] on input "a). Enfático" at bounding box center [155, 240] width 192 height 10
radio input "true"
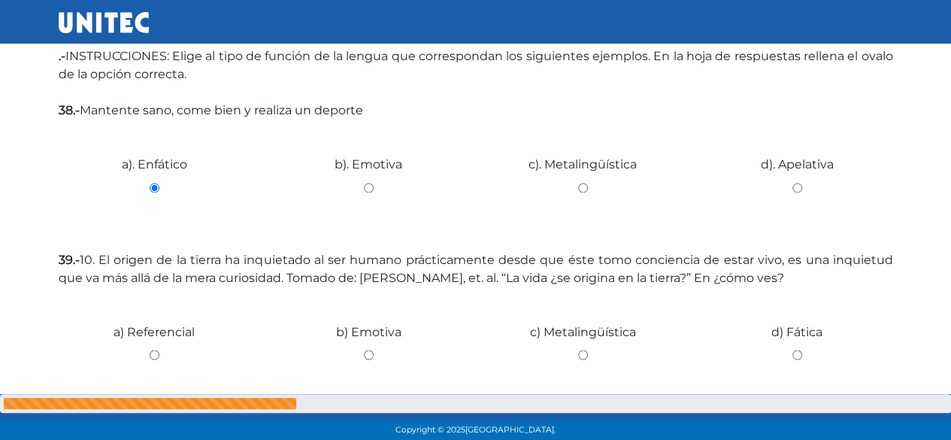
scroll to position [1353, 0]
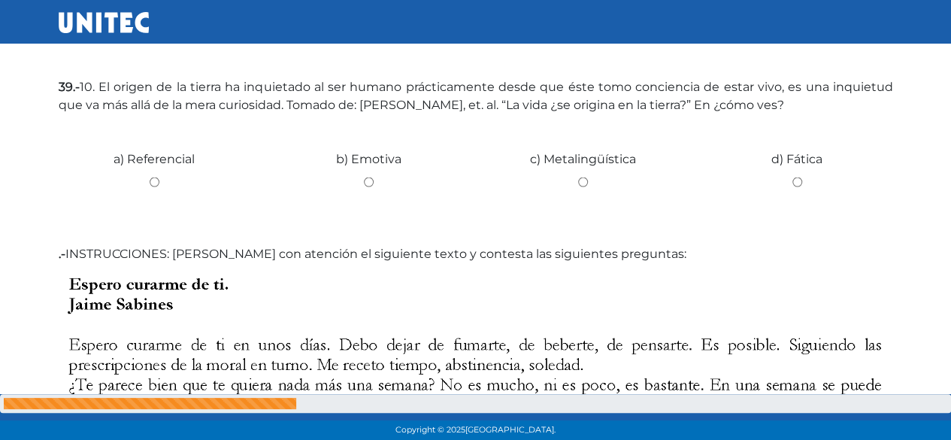
click at [580, 184] on input "c) Metalingüística" at bounding box center [583, 182] width 192 height 10
radio input "true"
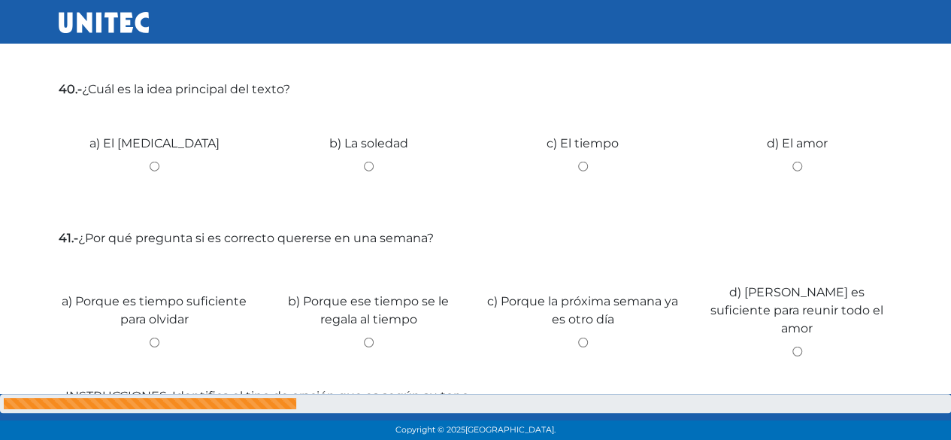
scroll to position [1879, 0]
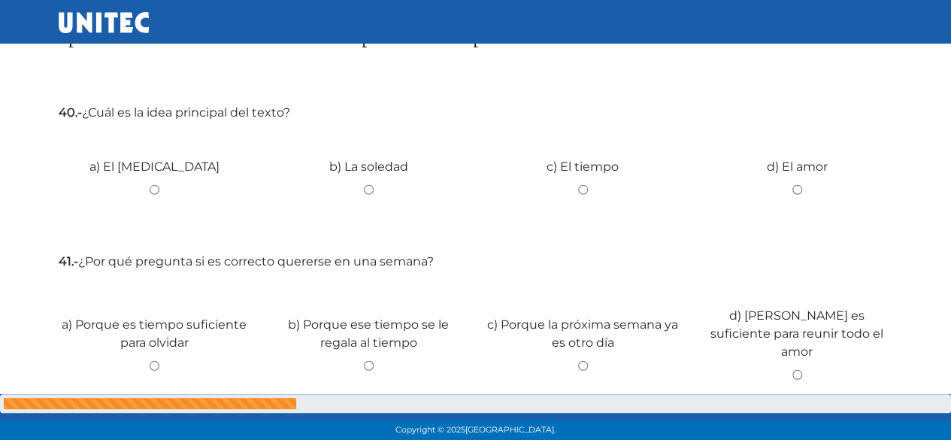
click at [360, 193] on input "b) La soledad" at bounding box center [369, 190] width 192 height 10
radio input "true"
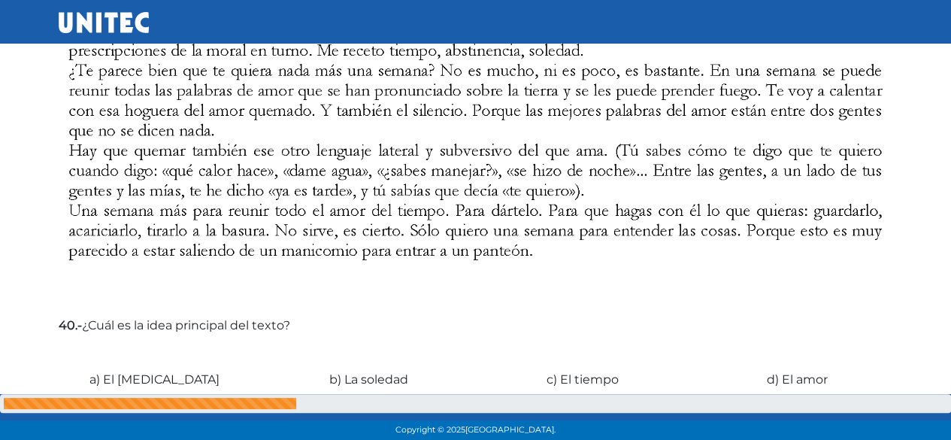
scroll to position [1804, 0]
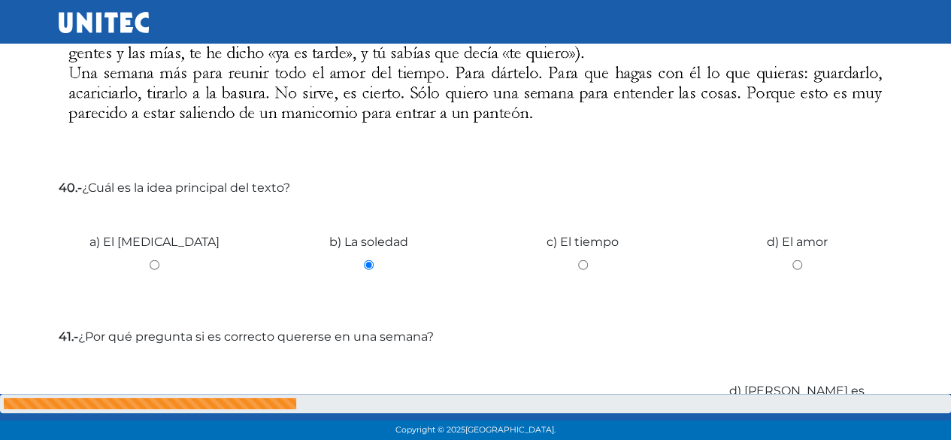
click at [582, 257] on div "c) El tiempo" at bounding box center [583, 259] width 214 height 113
click at [582, 264] on input "c) El tiempo" at bounding box center [583, 265] width 192 height 10
radio input "true"
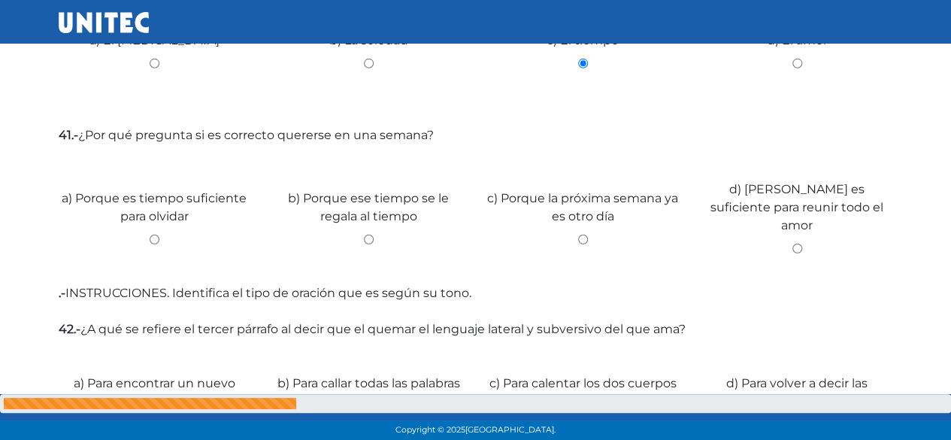
scroll to position [2030, 0]
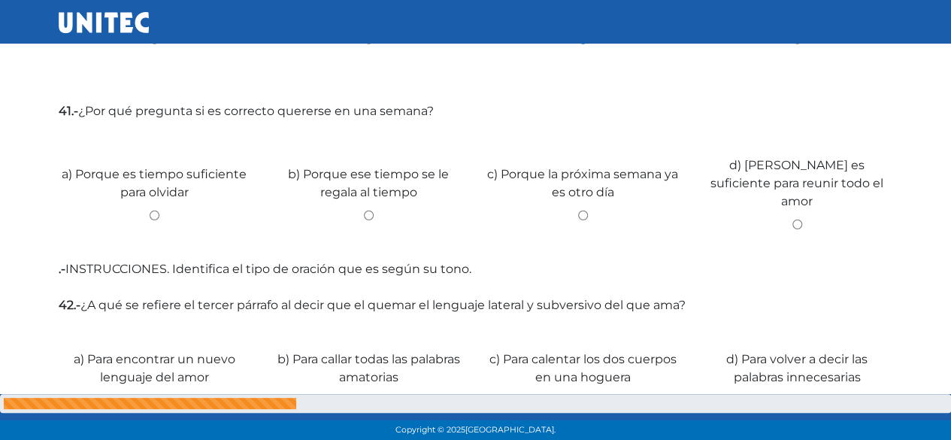
click at [159, 210] on input "a) Porque es tiempo suficiente para olvidar" at bounding box center [155, 215] width 192 height 10
radio input "true"
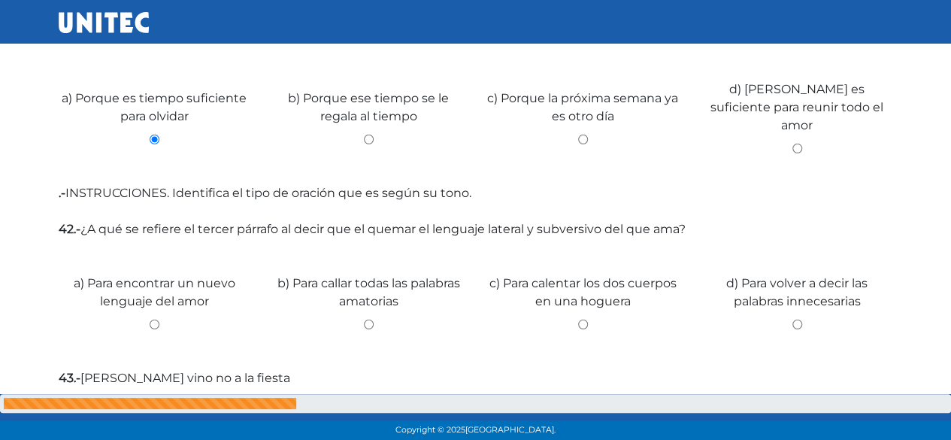
scroll to position [2180, 0]
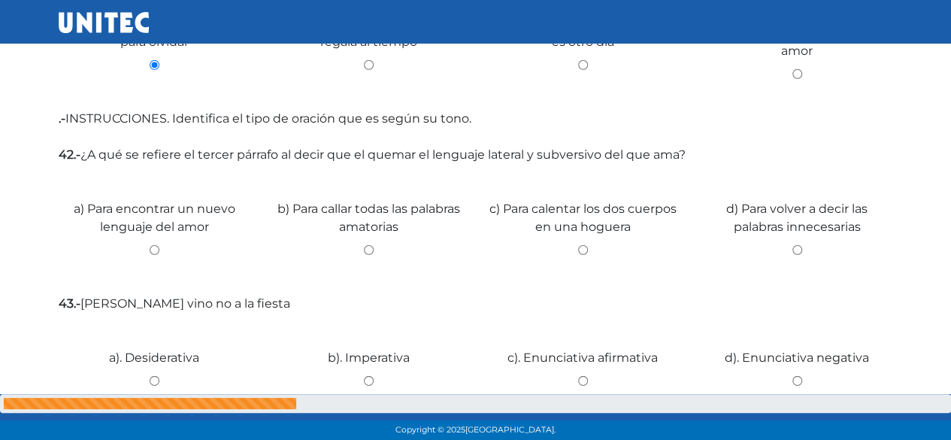
click at [581, 245] on input "c) Para calentar los dos cuerpos en una hoguera" at bounding box center [583, 250] width 192 height 10
radio input "true"
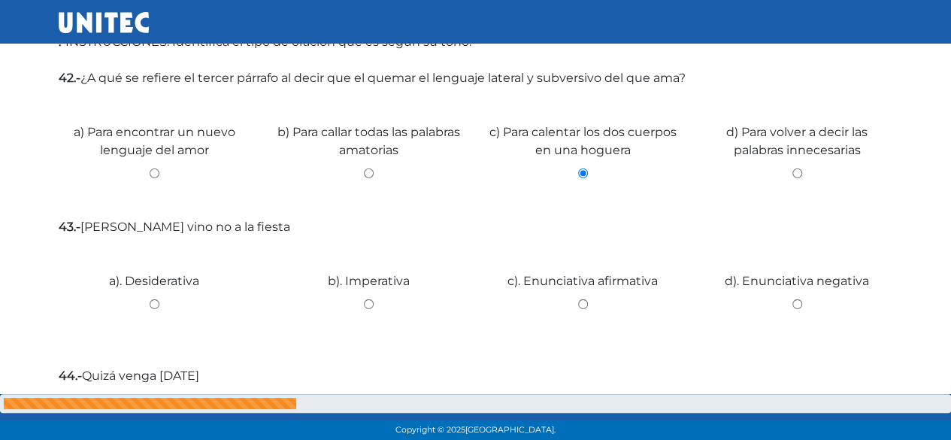
scroll to position [2331, 0]
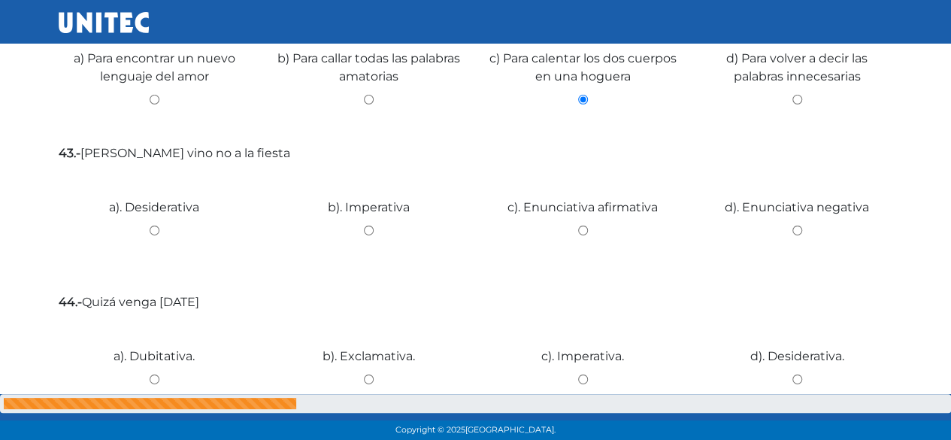
click at [150, 226] on input "a). Desiderativa" at bounding box center [155, 231] width 192 height 10
radio input "true"
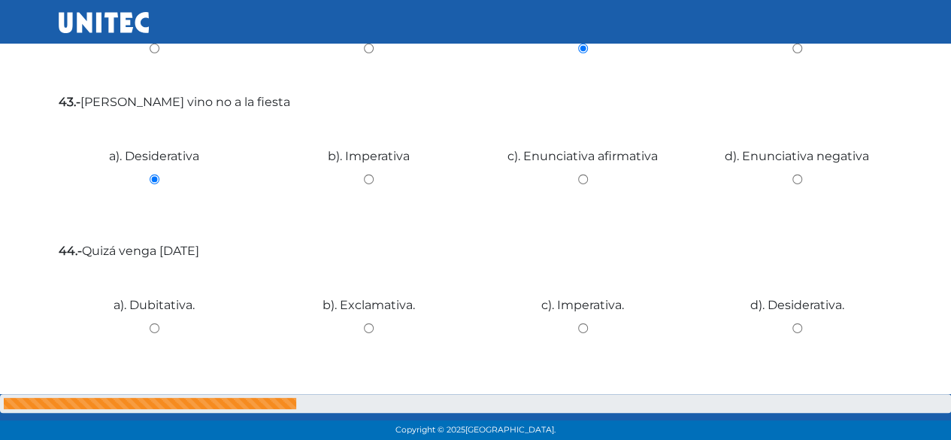
scroll to position [2406, 0]
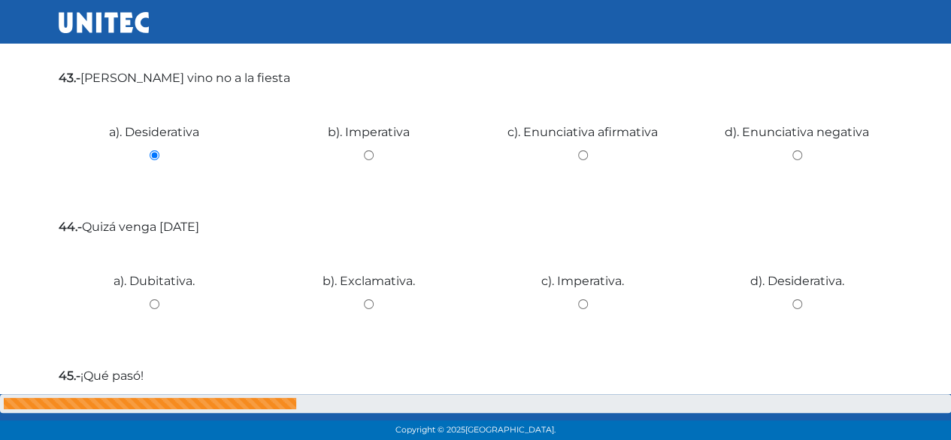
click at [588, 300] on div "c). Imperativa." at bounding box center [583, 298] width 214 height 113
click at [584, 299] on input "c). Imperativa." at bounding box center [583, 304] width 192 height 10
radio input "true"
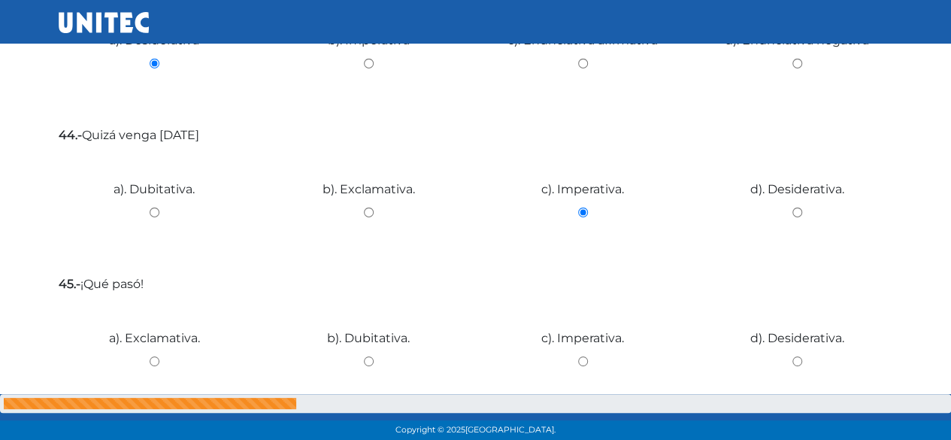
scroll to position [2565, 0]
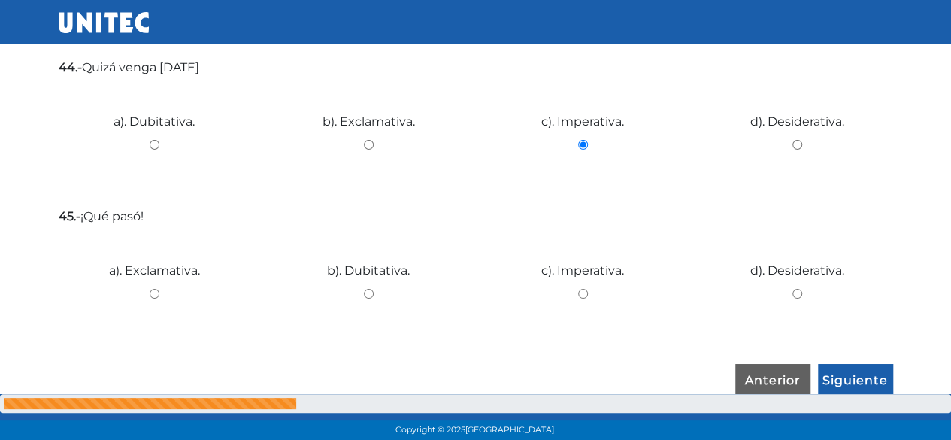
click at [368, 289] on input "b). Dubitativa." at bounding box center [369, 294] width 192 height 10
radio input "true"
click at [851, 375] on input "Siguiente" at bounding box center [855, 381] width 75 height 35
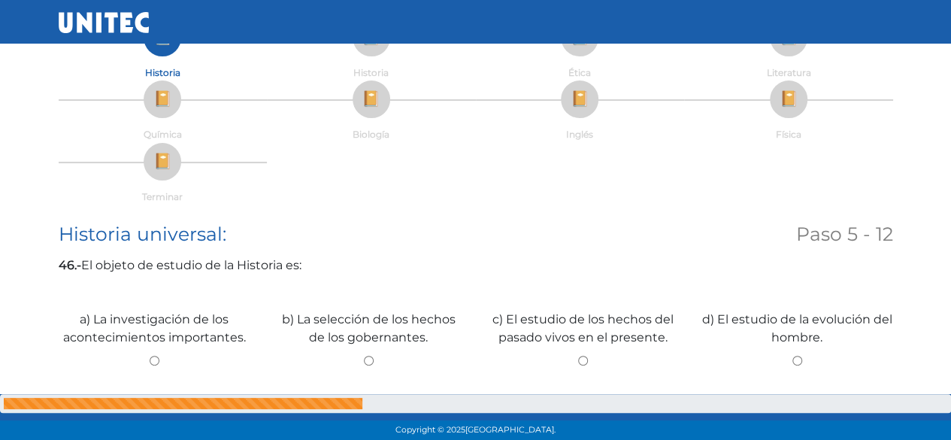
scroll to position [301, 0]
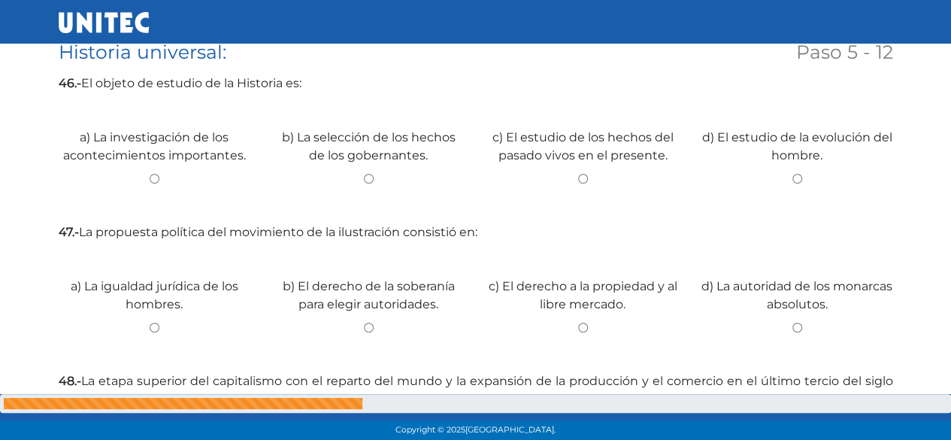
click at [159, 180] on input "a) La investigación de los acontecimientos importantes." at bounding box center [155, 179] width 192 height 10
radio input "true"
click at [586, 324] on input "c) El derecho a la propiedad y al libre mercado." at bounding box center [583, 328] width 192 height 10
radio input "true"
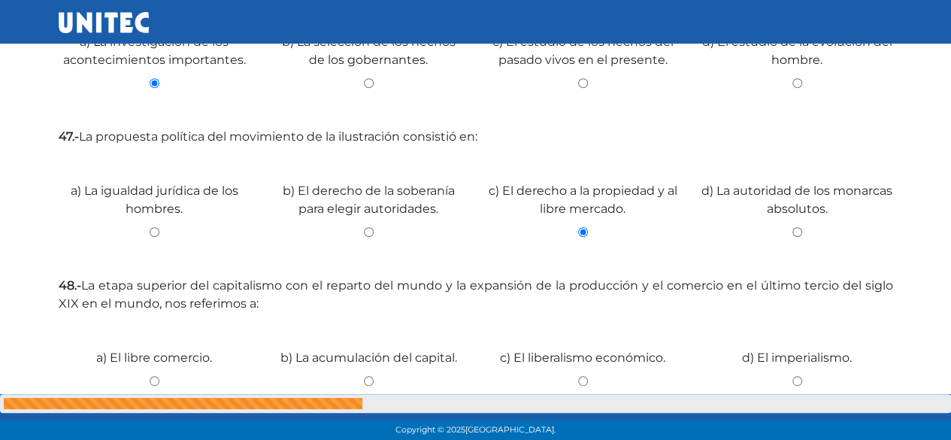
scroll to position [451, 0]
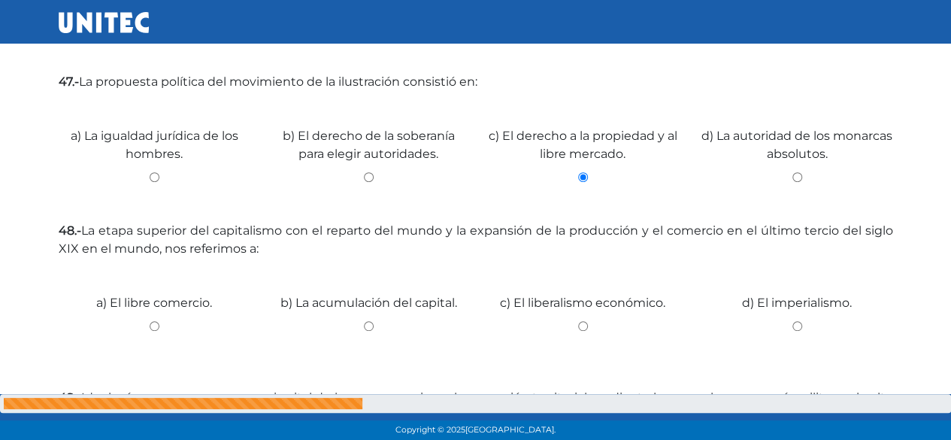
click at [701, 172] on input "d) La autoridad de los monarcas absolutos." at bounding box center [797, 177] width 192 height 10
radio input "true"
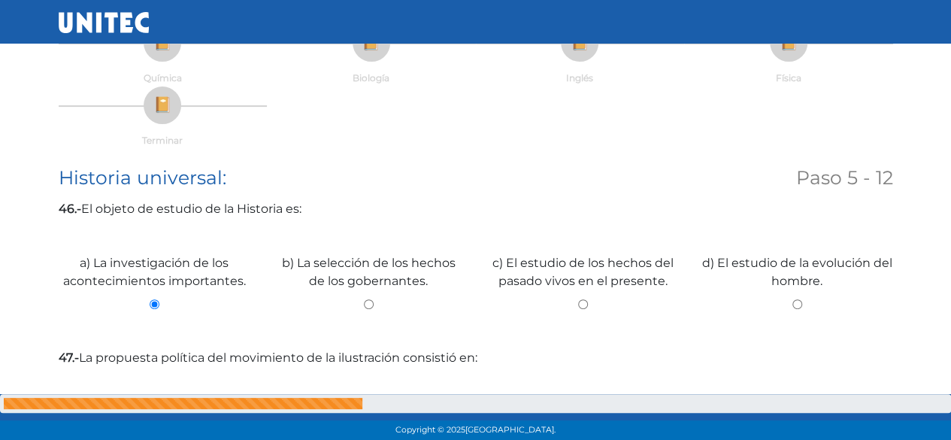
scroll to position [147, 0]
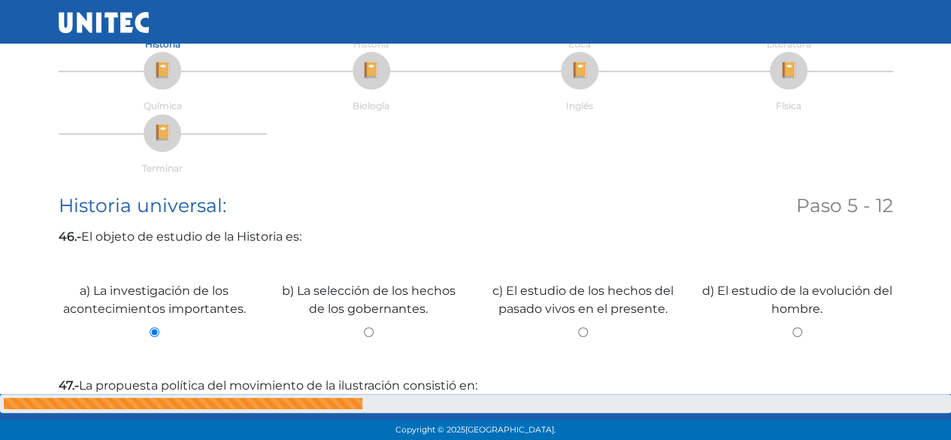
radio input "true"
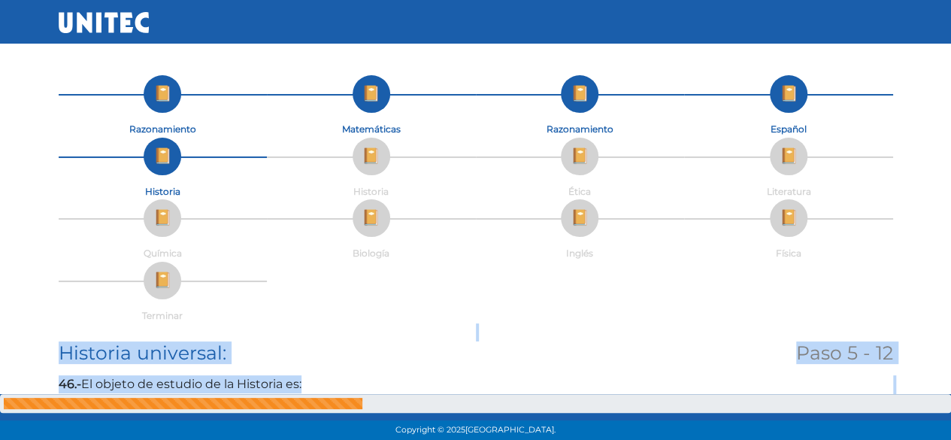
drag, startPoint x: 628, startPoint y: 324, endPoint x: 613, endPoint y: 325, distance: 15.1
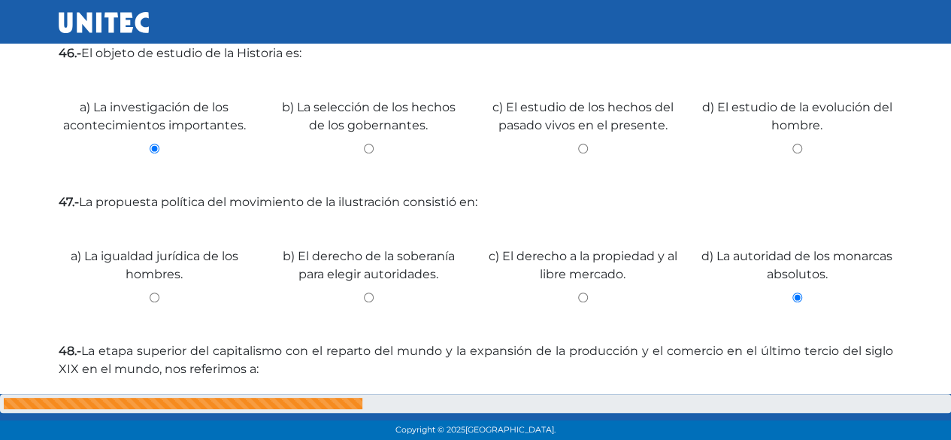
click at [564, 246] on div "c) El derecho a la propiedad y al libre mercado." at bounding box center [583, 273] width 214 height 113
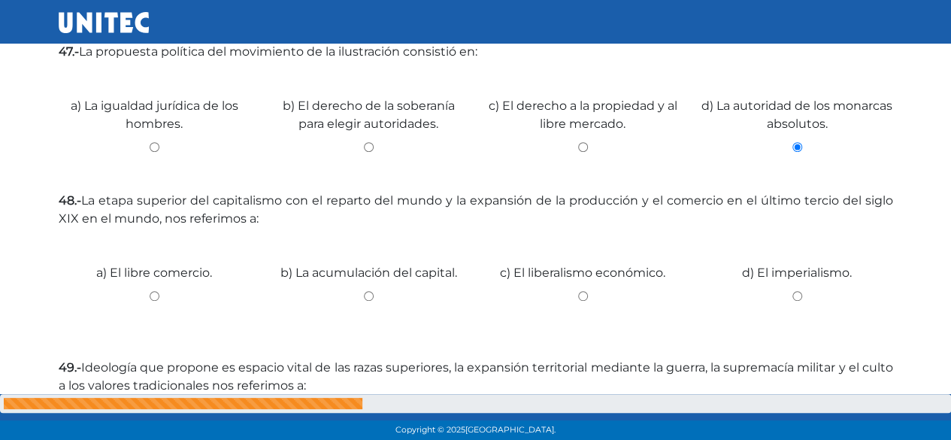
click at [487, 291] on input "c) El liberalismo económico." at bounding box center [583, 296] width 192 height 10
radio input "true"
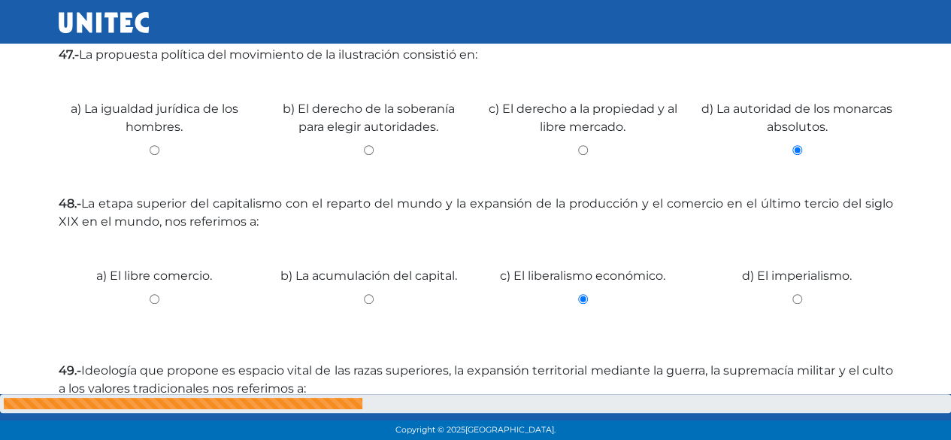
click at [365, 297] on input "b) La acumulación del capital." at bounding box center [369, 299] width 192 height 10
radio input "true"
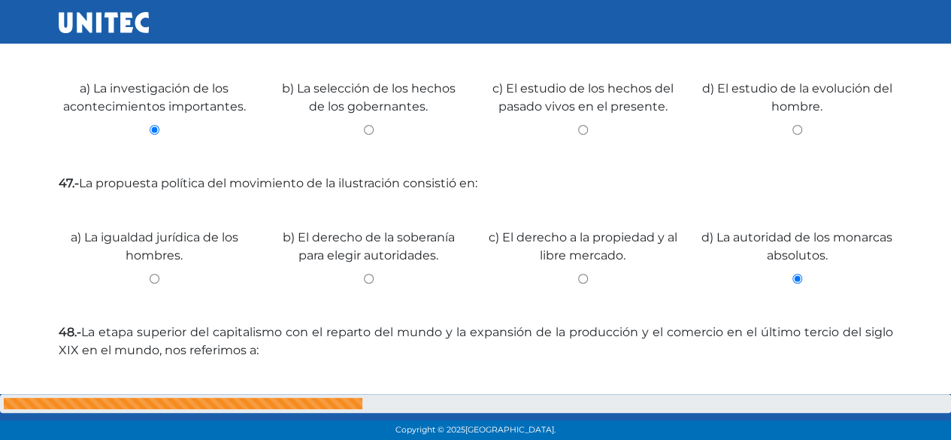
click at [701, 422] on input "d) El imperialismo." at bounding box center [797, 427] width 192 height 10
radio input "true"
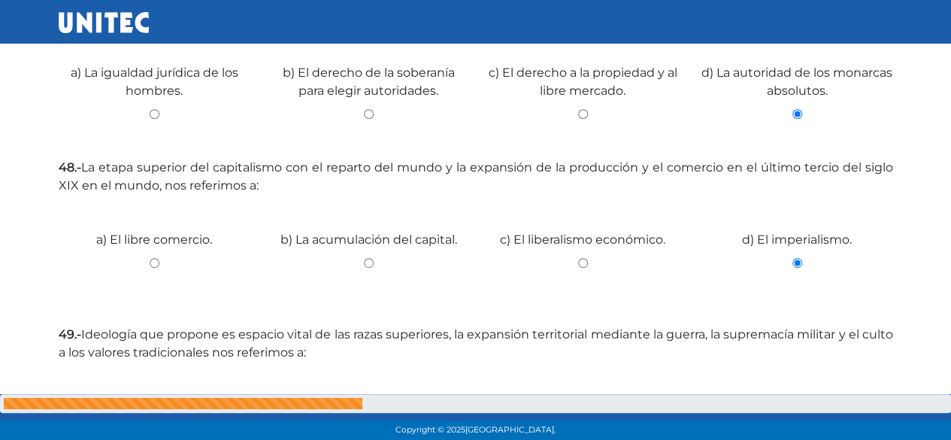
scroll to position [522, 0]
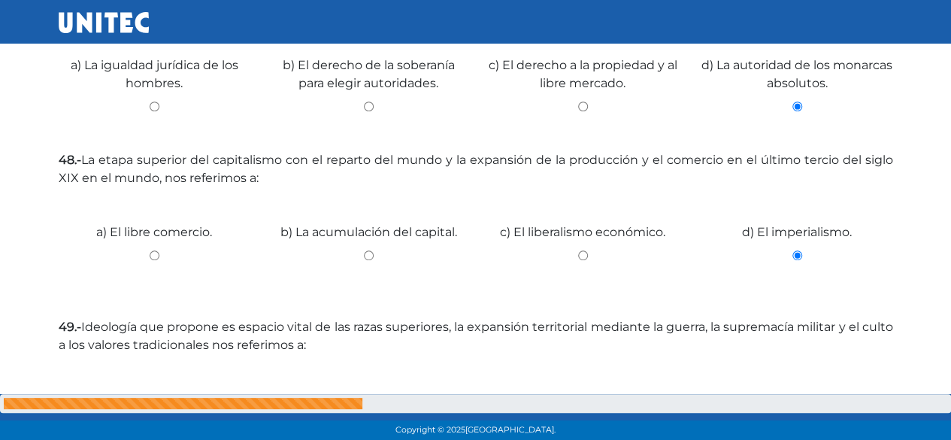
click at [365, 256] on input "b) La acumulación del capital." at bounding box center [369, 255] width 192 height 10
radio input "true"
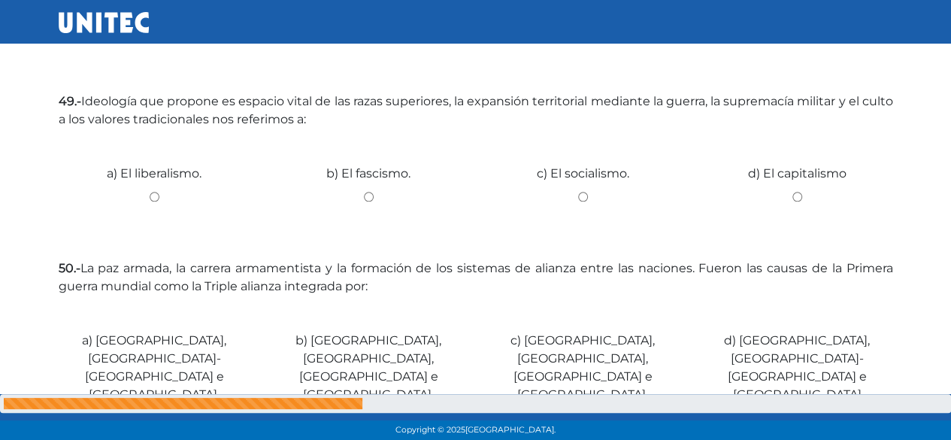
click at [370, 195] on input "b) El fascismo." at bounding box center [369, 197] width 192 height 10
radio input "true"
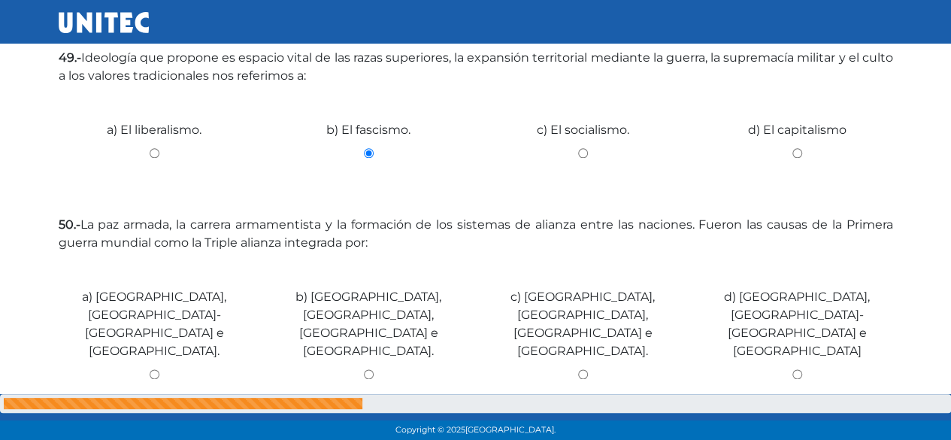
scroll to position [827, 0]
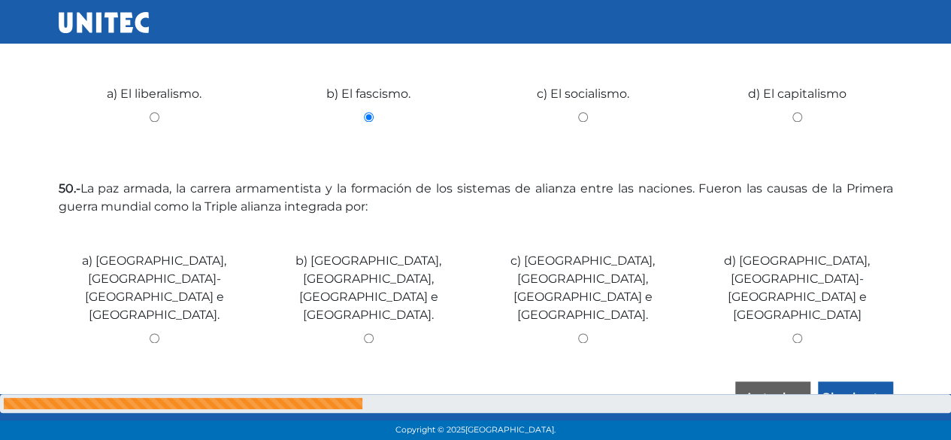
drag, startPoint x: 794, startPoint y: 300, endPoint x: 835, endPoint y: 341, distance: 58.5
click at [794, 333] on input "d) Francia, Austria- Hungría e Inglaterra" at bounding box center [797, 338] width 192 height 10
radio input "true"
click at [842, 381] on input "Siguiente" at bounding box center [855, 398] width 75 height 35
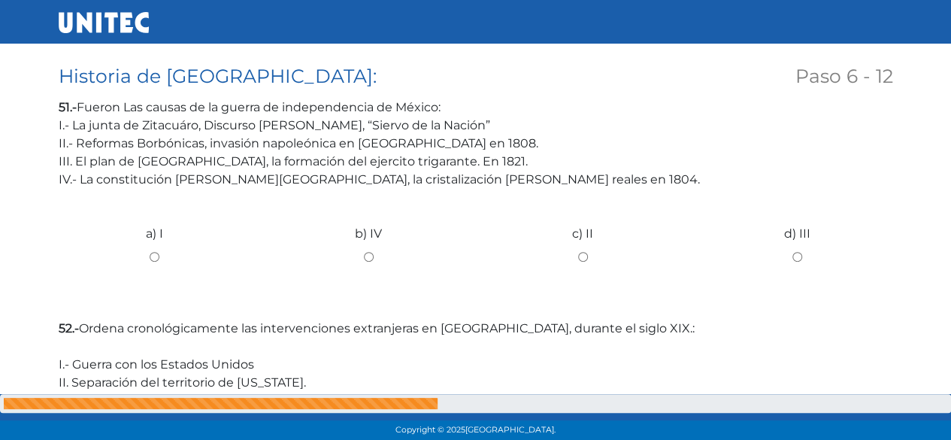
scroll to position [301, 0]
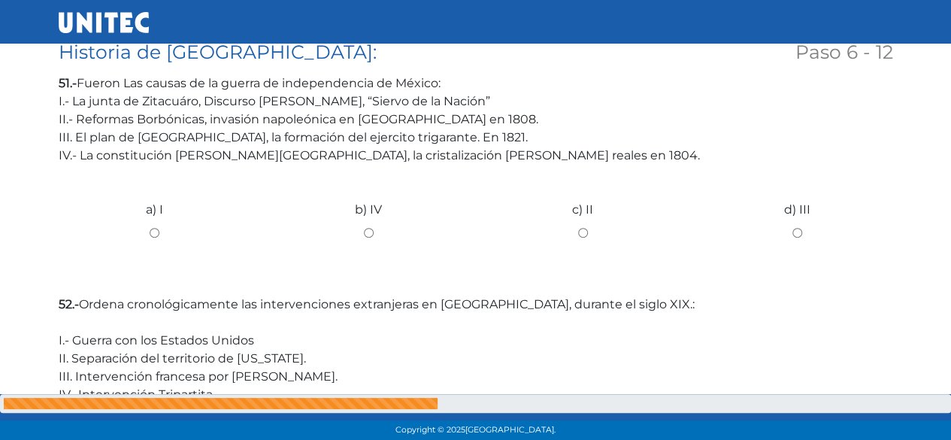
click at [373, 229] on input "b) IV" at bounding box center [369, 233] width 192 height 10
radio input "true"
click at [792, 238] on div "d) III" at bounding box center [797, 227] width 214 height 113
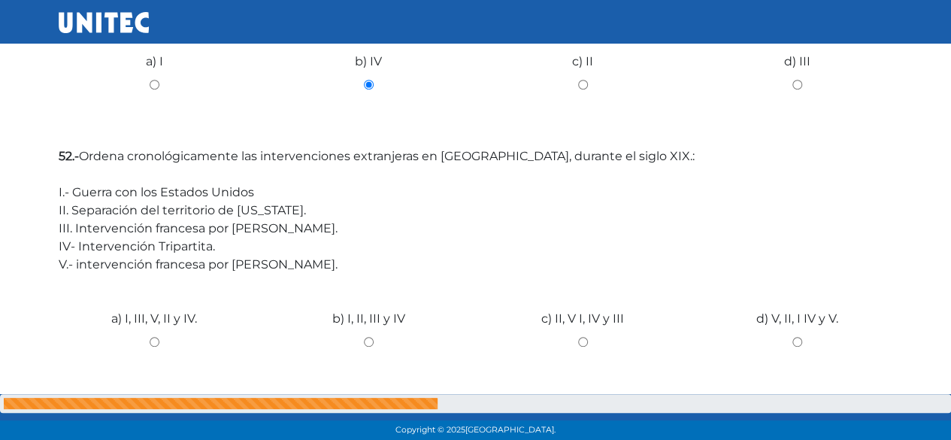
scroll to position [451, 0]
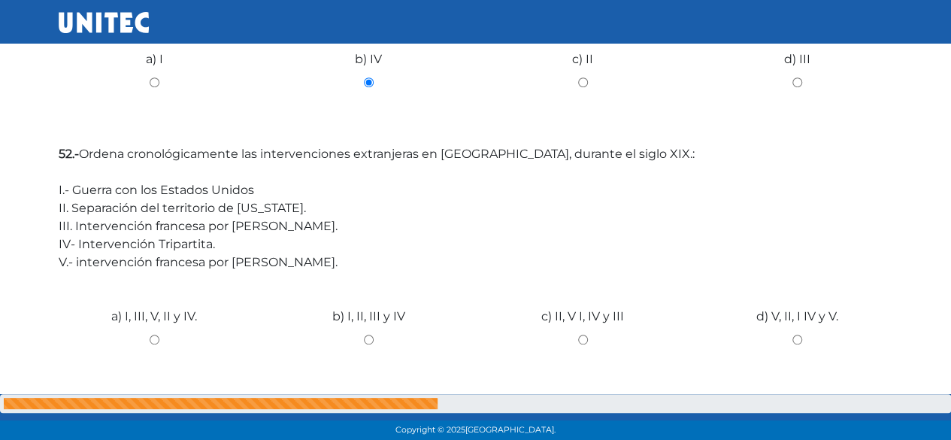
click at [800, 83] on input "d) III" at bounding box center [797, 82] width 192 height 10
radio input "true"
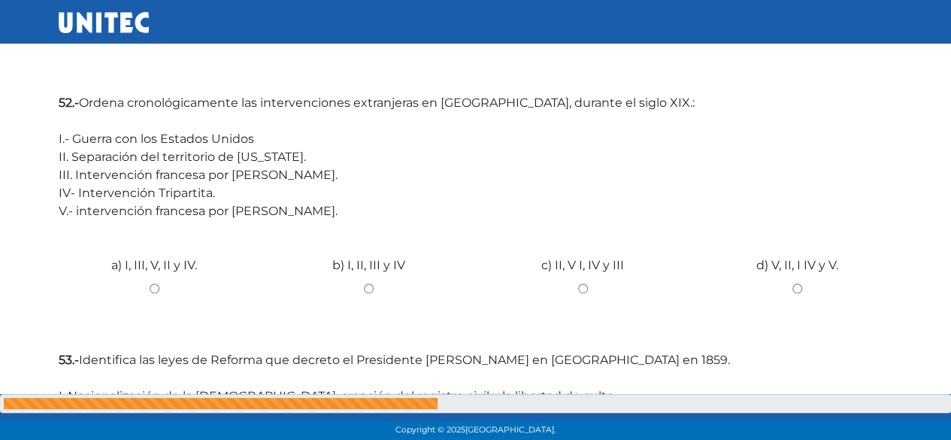
scroll to position [526, 0]
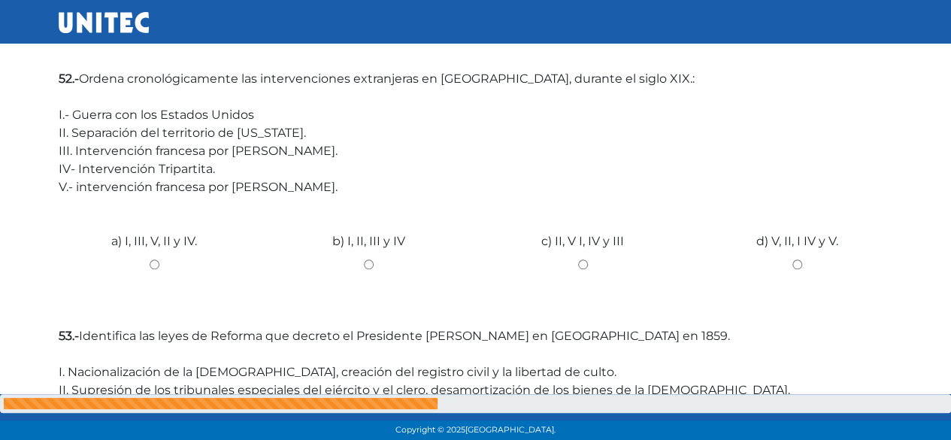
click at [582, 261] on input "c) II, V I, IV y III" at bounding box center [583, 264] width 192 height 10
radio input "true"
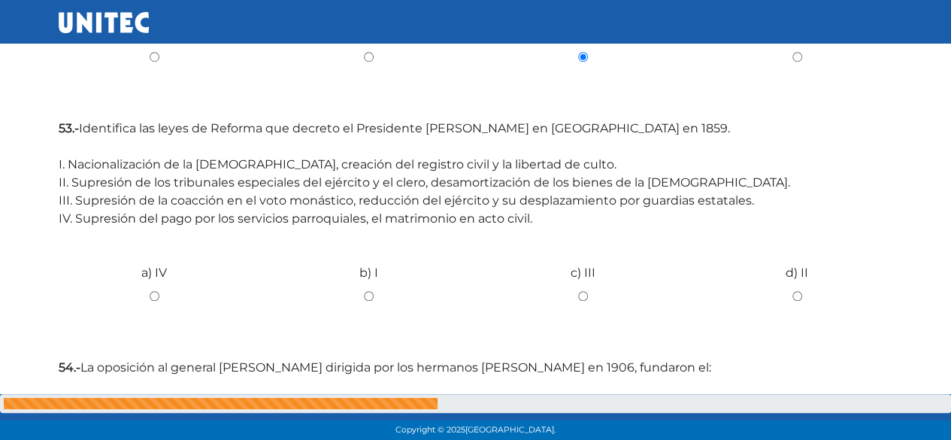
scroll to position [827, 0]
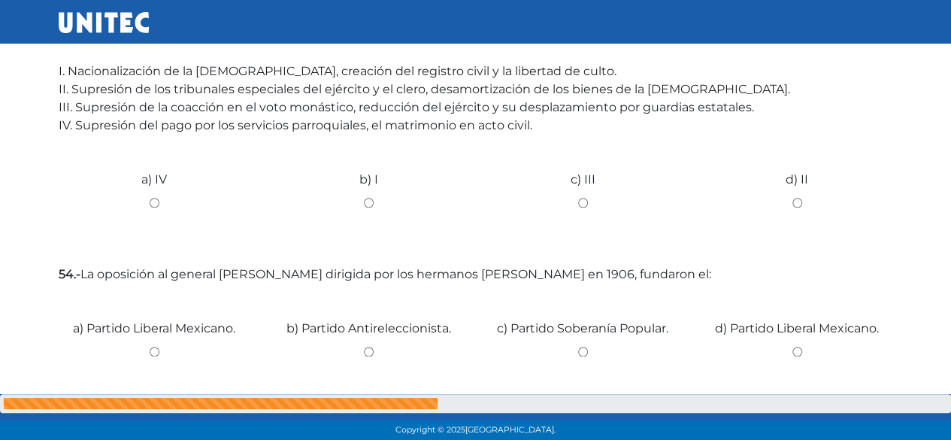
drag, startPoint x: 809, startPoint y: 201, endPoint x: 798, endPoint y: 204, distance: 11.2
click at [805, 202] on input "d) II" at bounding box center [797, 203] width 192 height 10
radio input "true"
click at [798, 204] on input "d) II" at bounding box center [797, 203] width 192 height 10
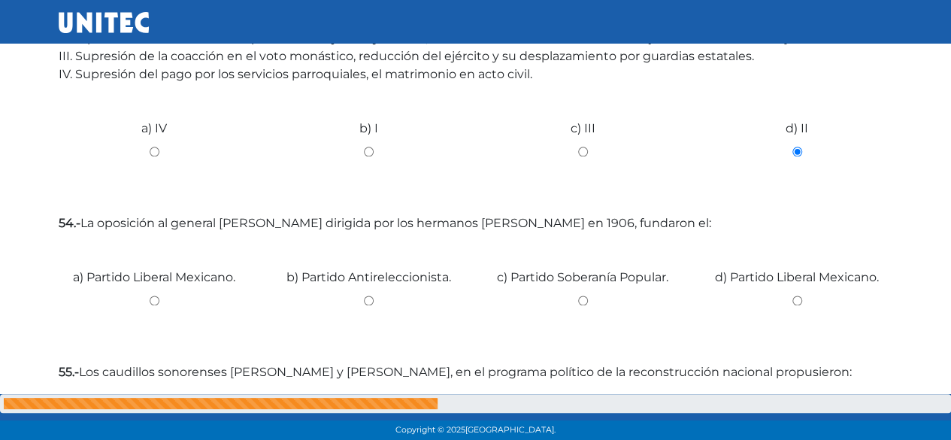
scroll to position [902, 0]
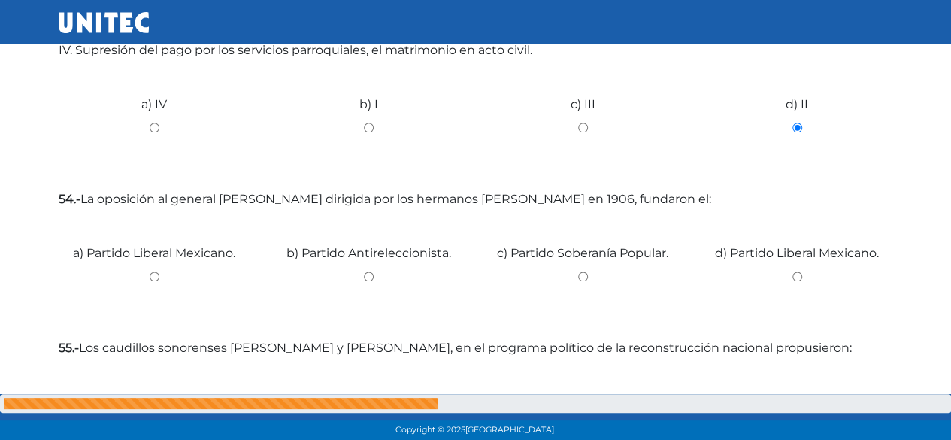
click at [795, 263] on div "d) Partido Liberal Mexicano." at bounding box center [797, 270] width 214 height 113
click at [795, 271] on input "d) Partido Liberal Mexicano." at bounding box center [797, 276] width 192 height 10
radio input "true"
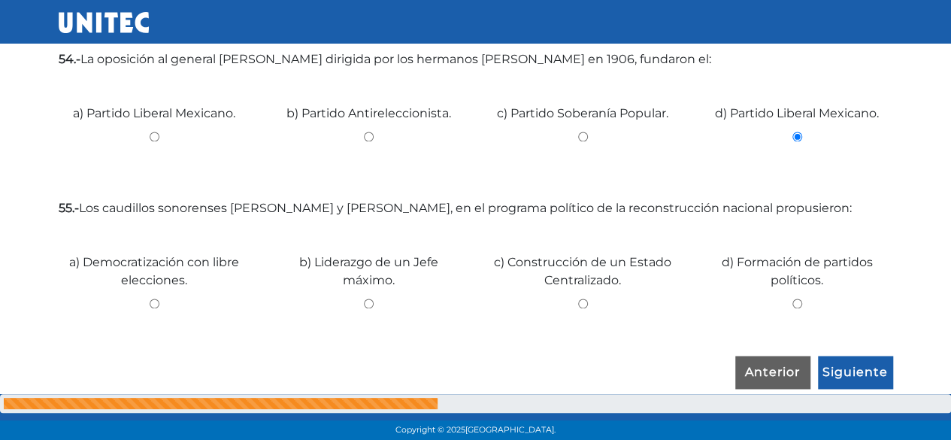
scroll to position [1043, 0]
click at [360, 286] on label "b) Liderazgo de un Jefe máximo." at bounding box center [369, 270] width 192 height 36
click at [360, 297] on input "b) Liderazgo de un Jefe máximo." at bounding box center [369, 302] width 192 height 10
radio input "true"
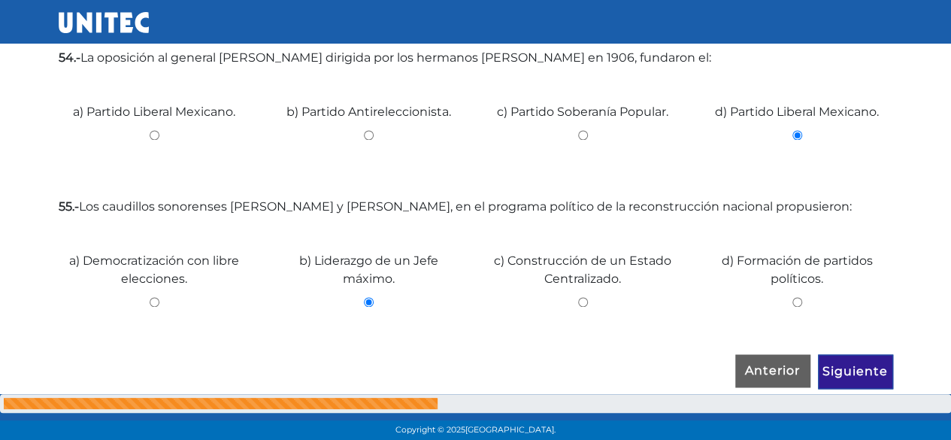
click at [880, 365] on input "Siguiente" at bounding box center [855, 371] width 75 height 35
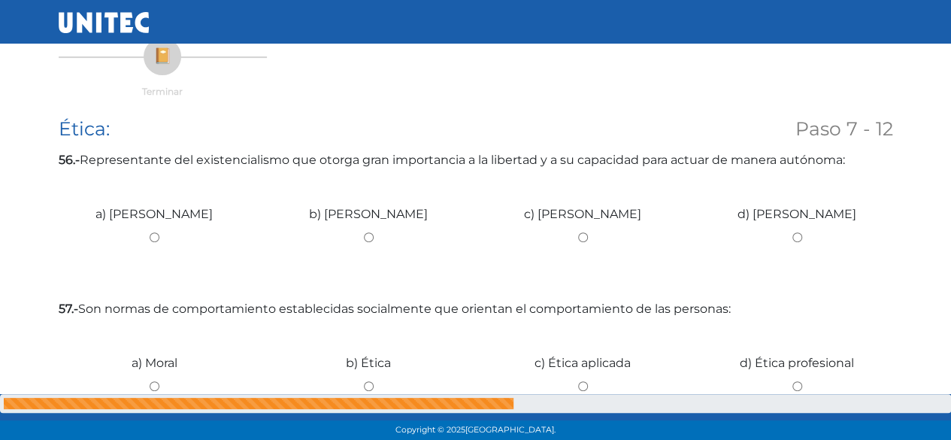
scroll to position [226, 0]
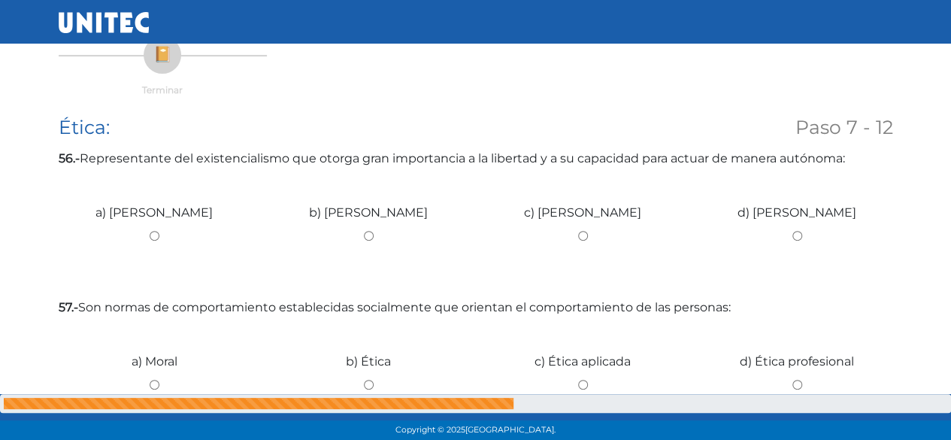
drag, startPoint x: 579, startPoint y: 234, endPoint x: 568, endPoint y: 238, distance: 11.2
click at [578, 234] on input "c) Hegel" at bounding box center [583, 236] width 192 height 10
radio input "true"
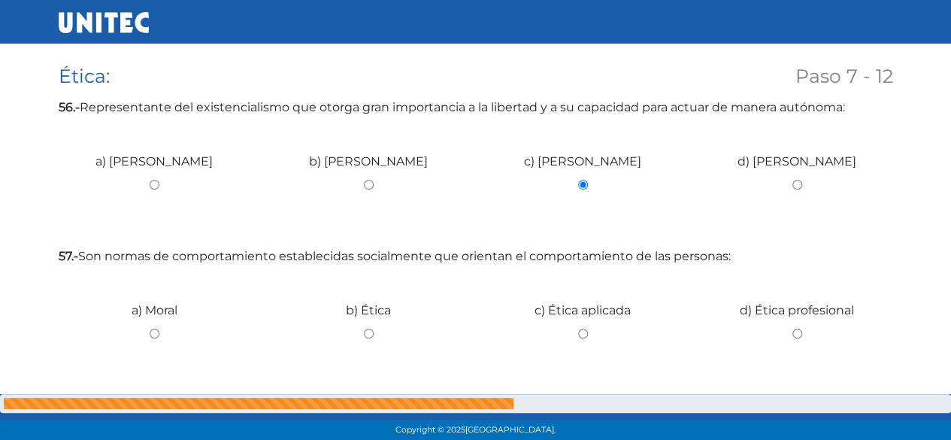
scroll to position [301, 0]
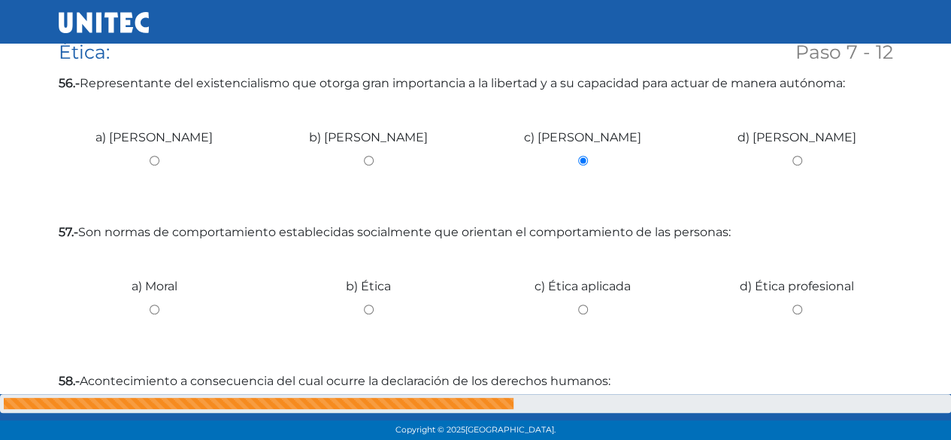
click at [363, 312] on input "b) Ética" at bounding box center [369, 309] width 192 height 10
radio input "true"
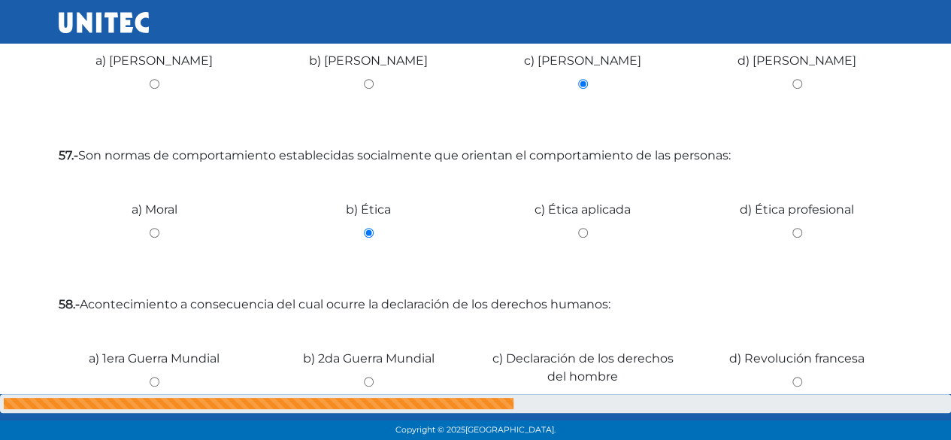
scroll to position [451, 0]
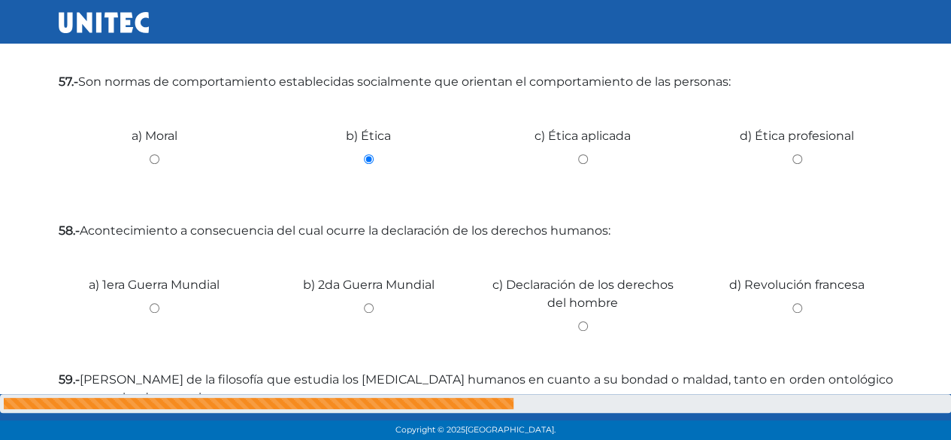
click at [580, 313] on div "c) Declaración de los derechos del hombre" at bounding box center [583, 302] width 214 height 113
click at [580, 327] on input "c) Declaración de los derechos del hombre" at bounding box center [583, 326] width 192 height 10
radio input "true"
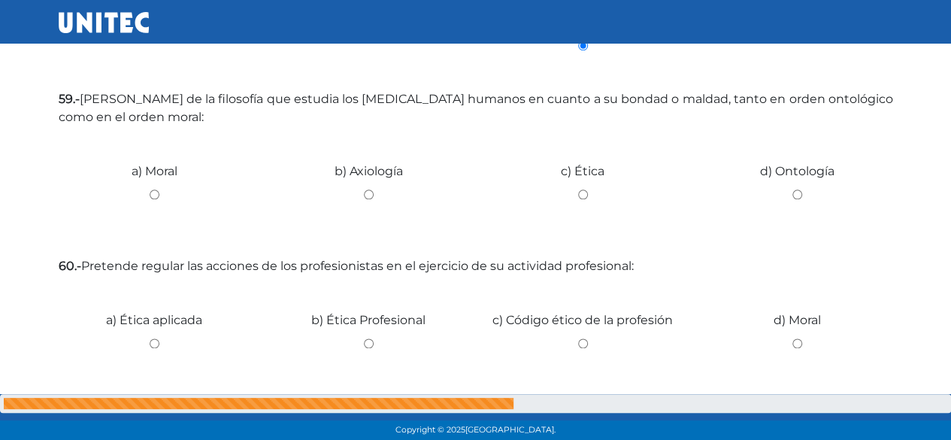
scroll to position [752, 0]
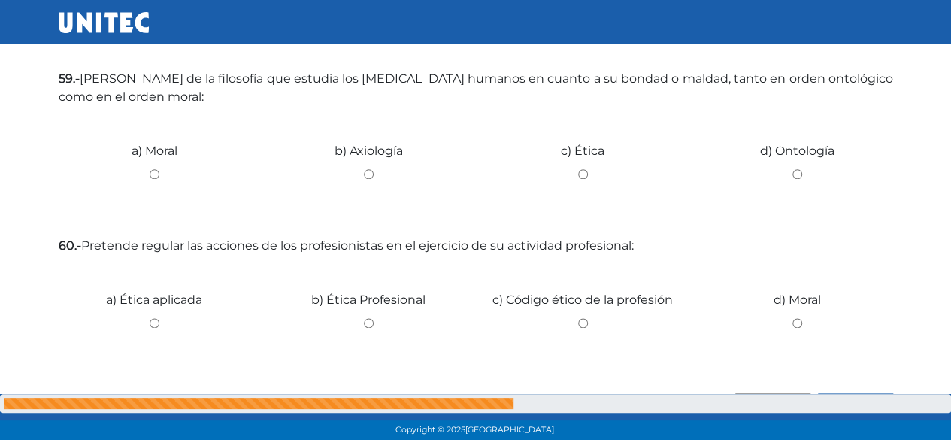
click at [368, 181] on div "b) Axiología" at bounding box center [369, 168] width 214 height 113
click at [365, 174] on input "b) Axiología" at bounding box center [369, 174] width 192 height 10
radio input "true"
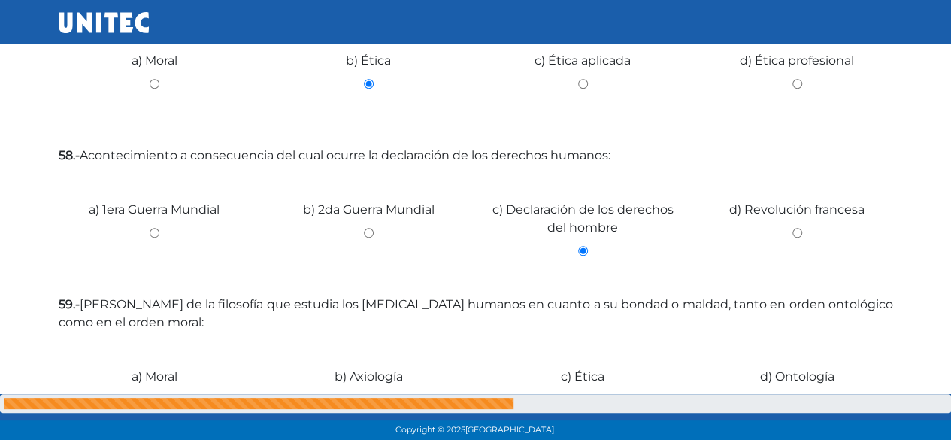
scroll to position [791, 0]
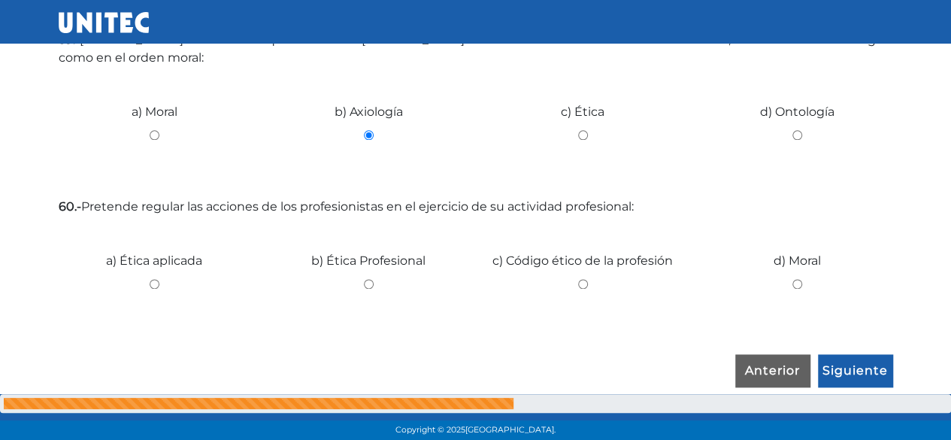
click at [792, 284] on input "d) Moral" at bounding box center [797, 284] width 192 height 10
radio input "true"
click at [862, 368] on input "Siguiente" at bounding box center [855, 371] width 75 height 35
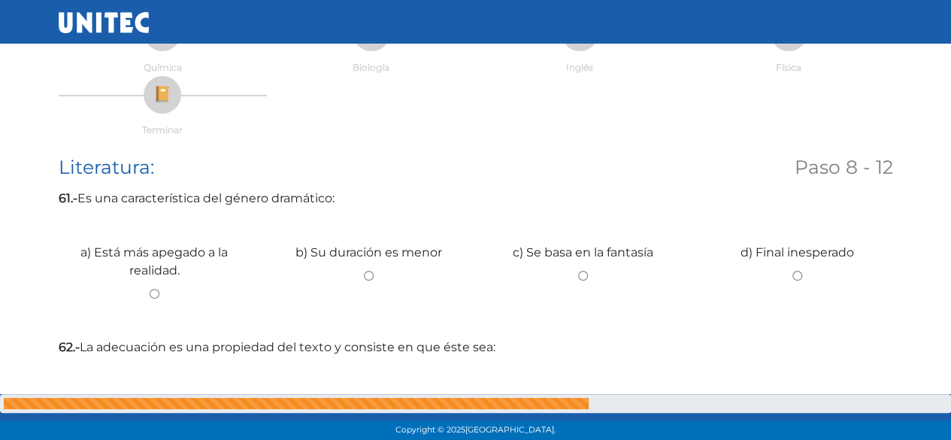
scroll to position [226, 0]
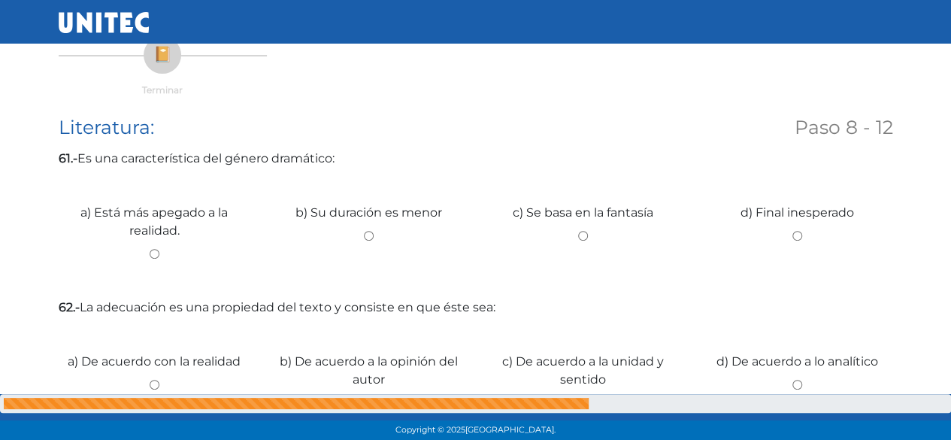
click at [150, 245] on div "a) Está más apegado a la realidad." at bounding box center [154, 230] width 214 height 113
click at [150, 257] on input "a) Está más apegado a la realidad." at bounding box center [155, 254] width 192 height 10
radio input "true"
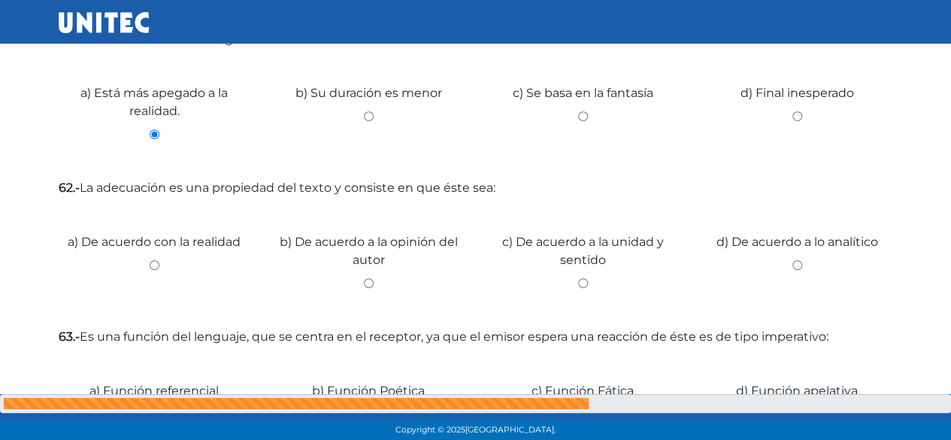
scroll to position [451, 0]
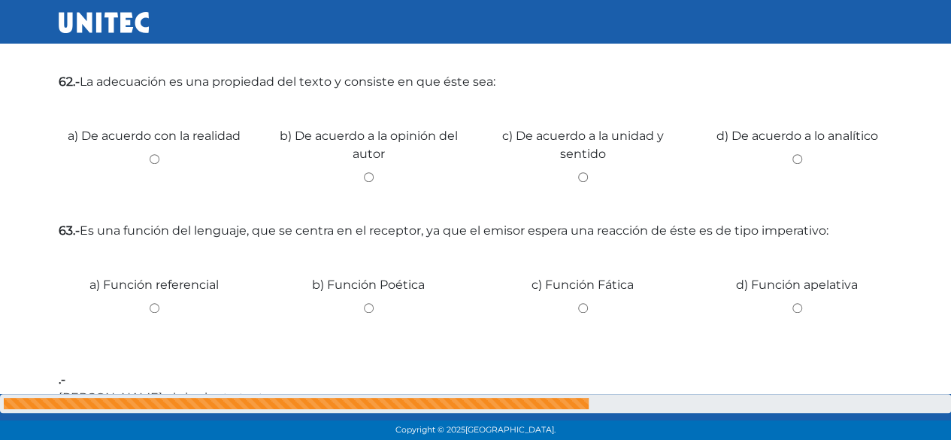
click at [579, 180] on input "c) De acuerdo a la unidad y sentido" at bounding box center [583, 177] width 192 height 10
radio input "true"
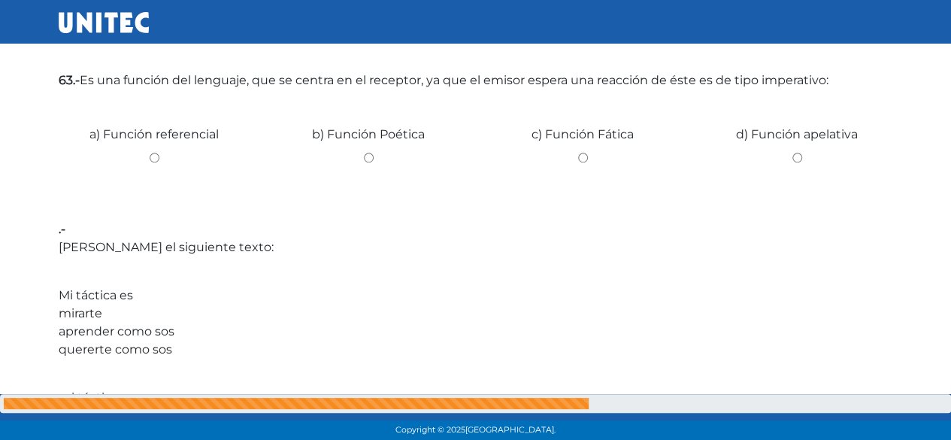
click at [578, 159] on input "c) Función Fática" at bounding box center [583, 158] width 192 height 10
radio input "true"
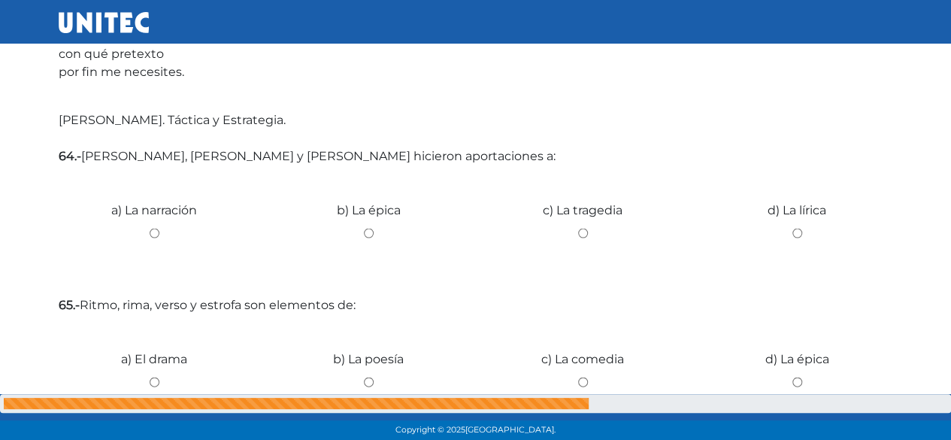
scroll to position [1579, 0]
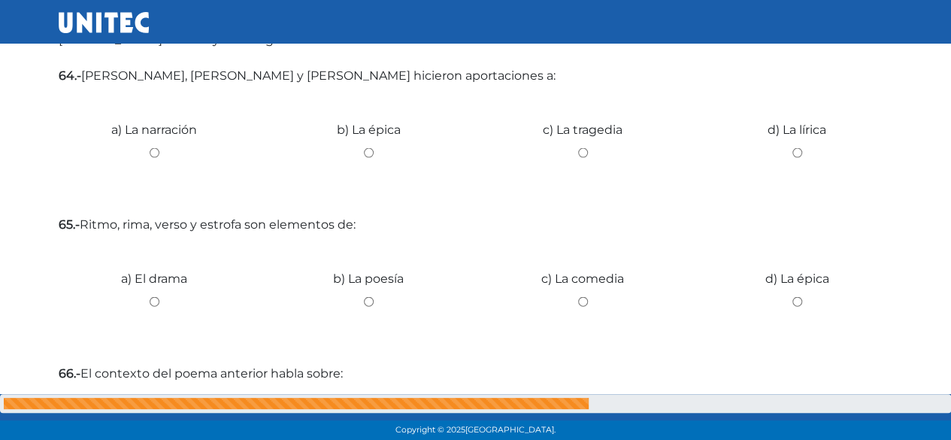
click at [367, 155] on input "b) La épica" at bounding box center [369, 153] width 192 height 10
radio input "true"
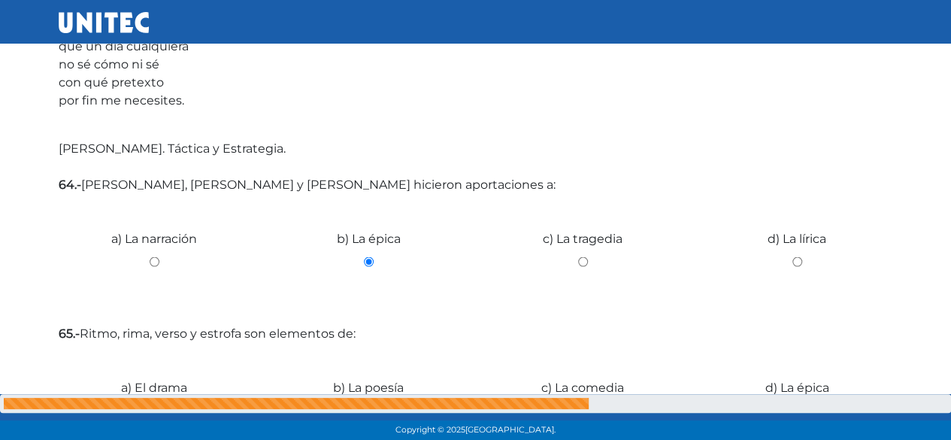
scroll to position [1654, 0]
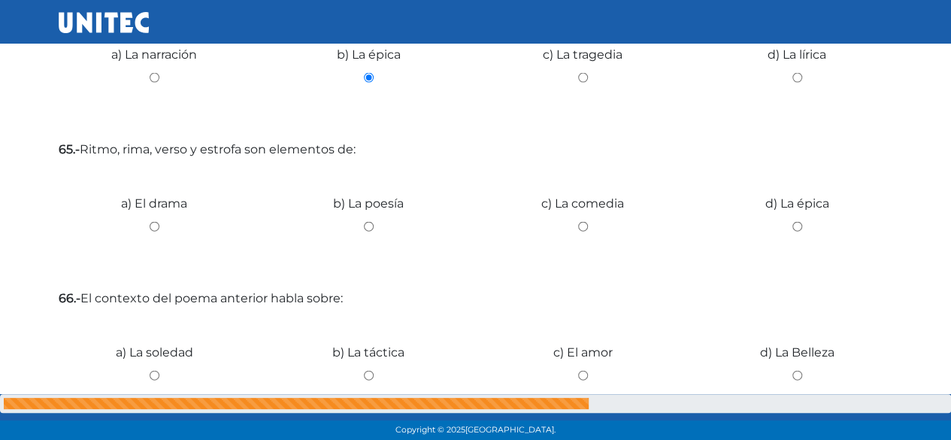
click at [585, 220] on div "c) La comedia" at bounding box center [583, 221] width 214 height 113
click at [377, 222] on input "b) La poesía" at bounding box center [369, 227] width 192 height 10
radio input "true"
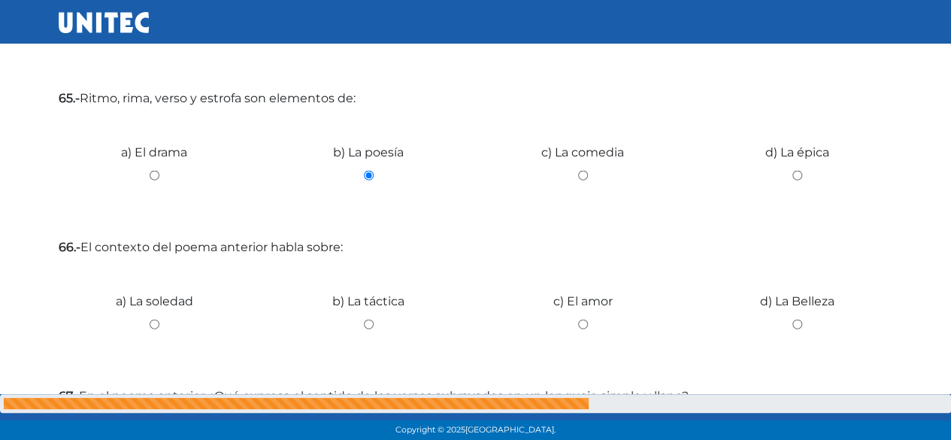
scroll to position [1729, 0]
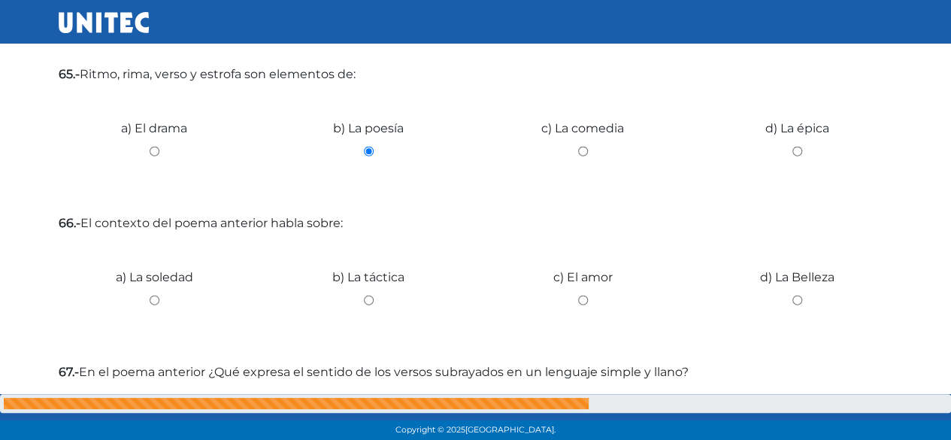
click at [371, 301] on input "b) La táctica" at bounding box center [369, 300] width 192 height 10
radio input "true"
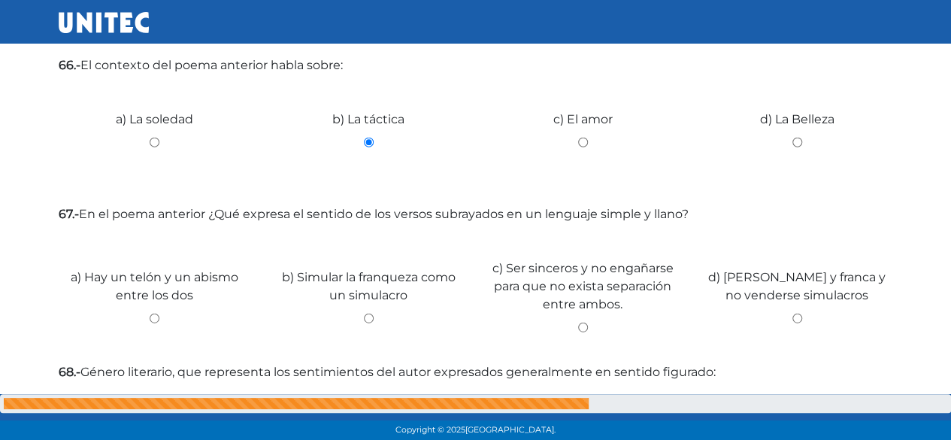
scroll to position [1955, 0]
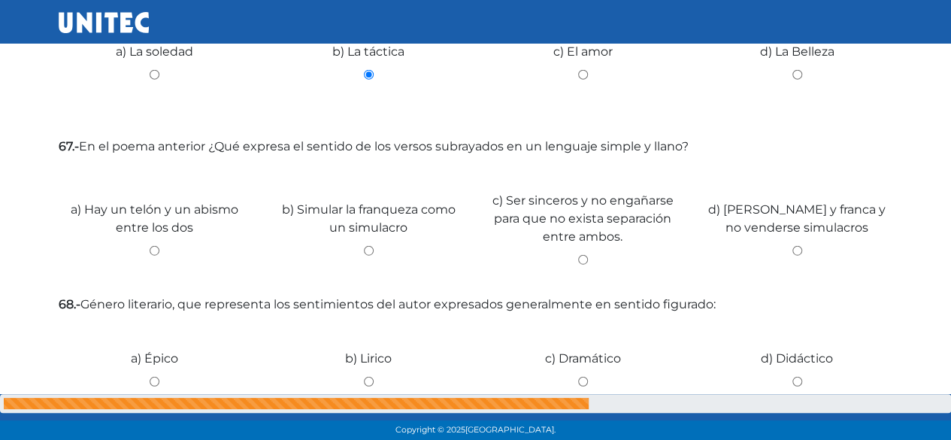
click at [802, 258] on div "d) Ser franco y franca y no venderse simulacros" at bounding box center [797, 227] width 214 height 113
click at [794, 250] on input "d) Ser franco y franca y no venderse simulacros" at bounding box center [797, 251] width 192 height 10
radio input "true"
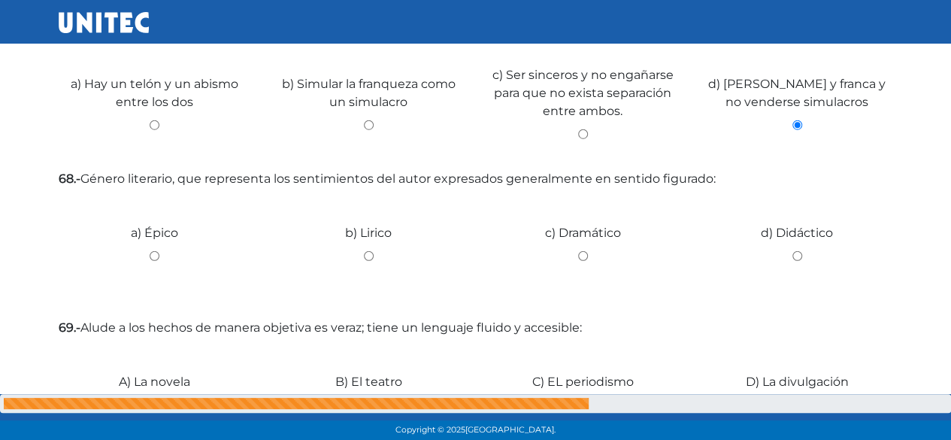
scroll to position [2105, 0]
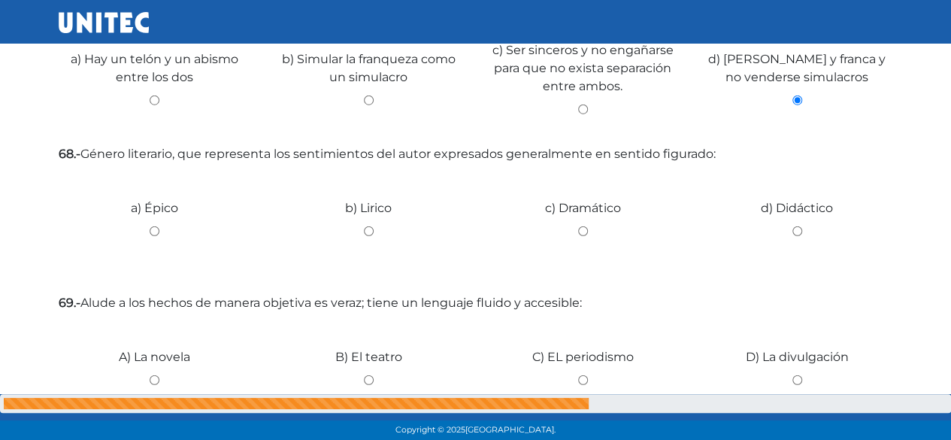
drag, startPoint x: 571, startPoint y: 229, endPoint x: 587, endPoint y: 229, distance: 16.6
click at [586, 229] on input "c) Dramático" at bounding box center [583, 231] width 192 height 10
radio input "true"
click at [588, 229] on input "c) Dramático" at bounding box center [583, 231] width 192 height 10
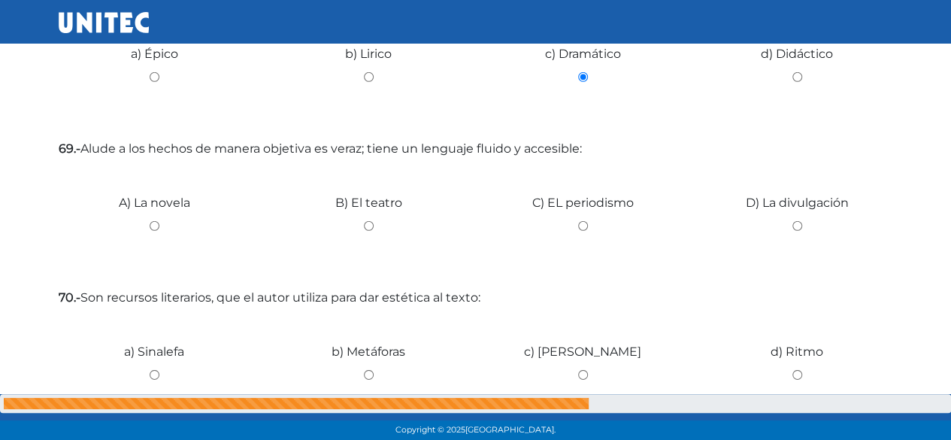
scroll to position [2331, 0]
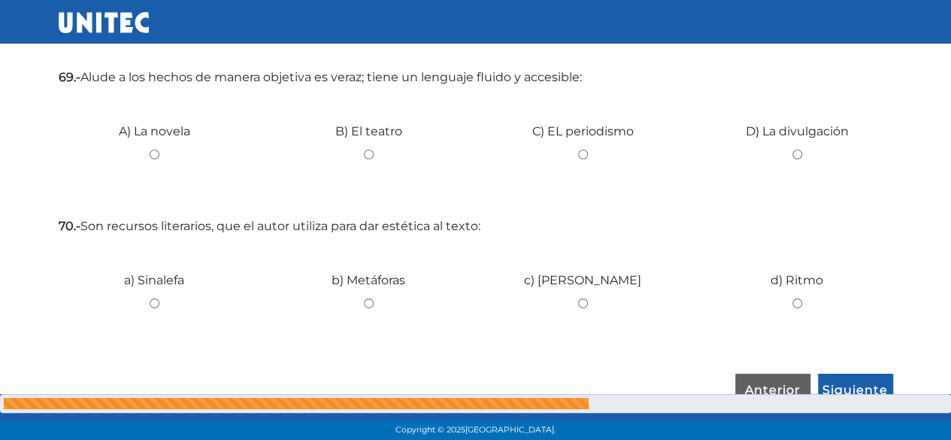
click at [370, 155] on input "B) El teatro" at bounding box center [369, 155] width 192 height 10
radio input "true"
click at [366, 298] on div "b) Metáforas" at bounding box center [369, 297] width 214 height 113
click at [371, 304] on input "b) Metáforas" at bounding box center [369, 303] width 192 height 10
radio input "true"
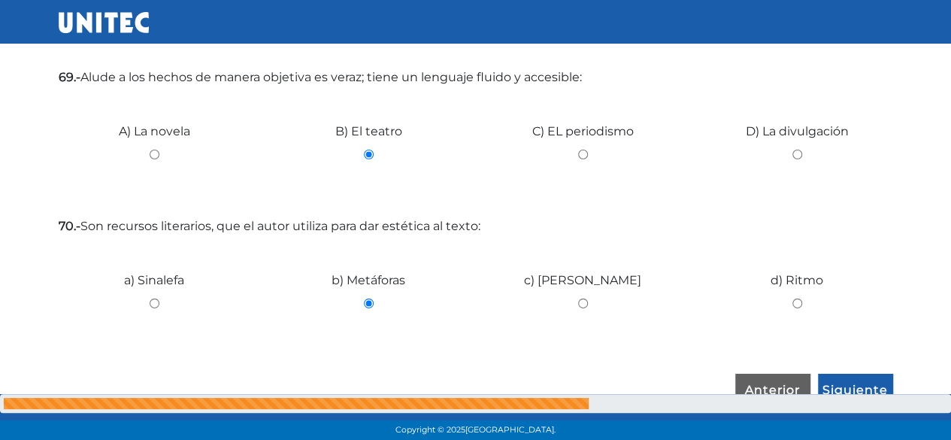
scroll to position [2350, 0]
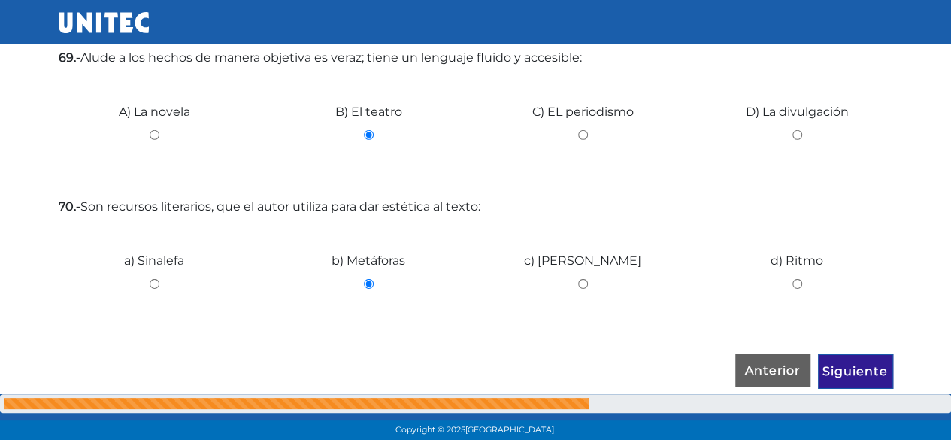
click at [845, 360] on input "Siguiente" at bounding box center [855, 371] width 75 height 35
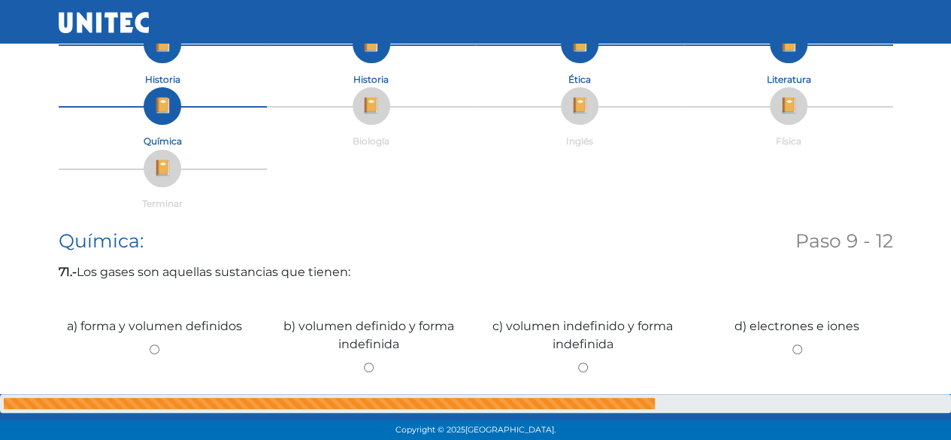
scroll to position [226, 0]
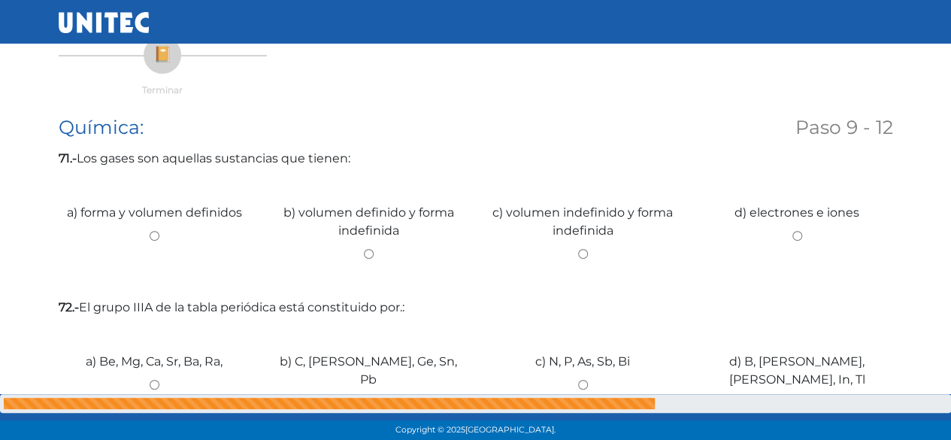
click at [580, 265] on div "c) volumen indefinido y forma indefinida" at bounding box center [583, 230] width 214 height 113
click at [583, 255] on input "c) volumen indefinido y forma indefinida" at bounding box center [583, 254] width 192 height 10
radio input "true"
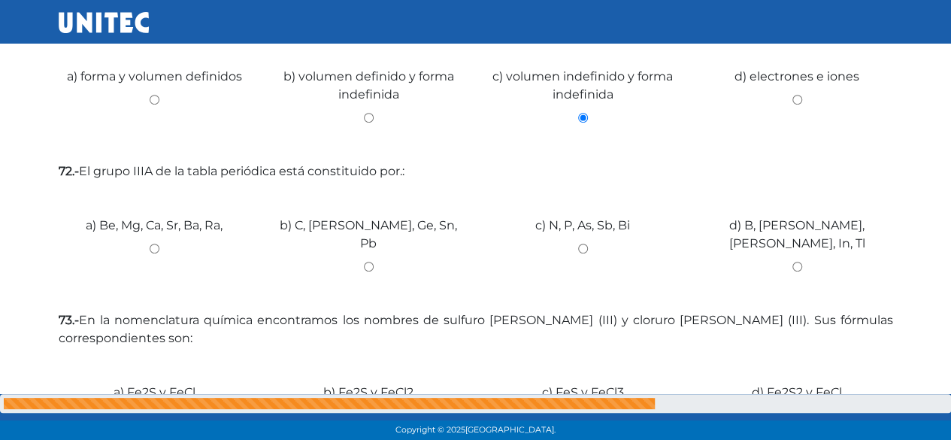
scroll to position [376, 0]
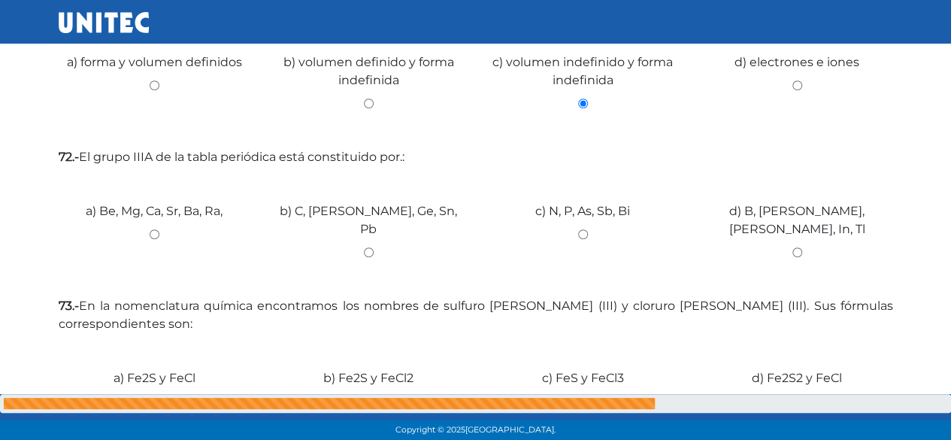
click at [591, 241] on div "c) N, P, As, Sb, Bi" at bounding box center [583, 228] width 214 height 113
click at [579, 231] on input "c) N, P, As, Sb, Bi" at bounding box center [583, 234] width 192 height 10
radio input "true"
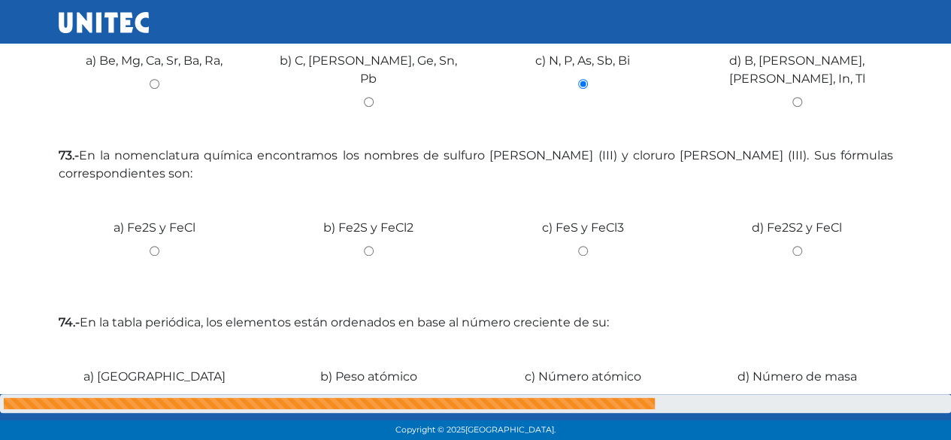
click at [371, 247] on input "b) Fe2S y FeCl2" at bounding box center [369, 251] width 192 height 10
radio input "true"
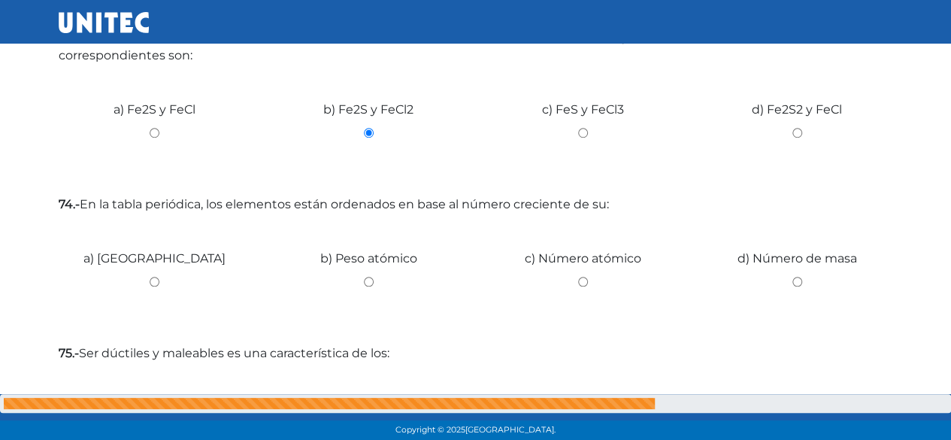
scroll to position [752, 0]
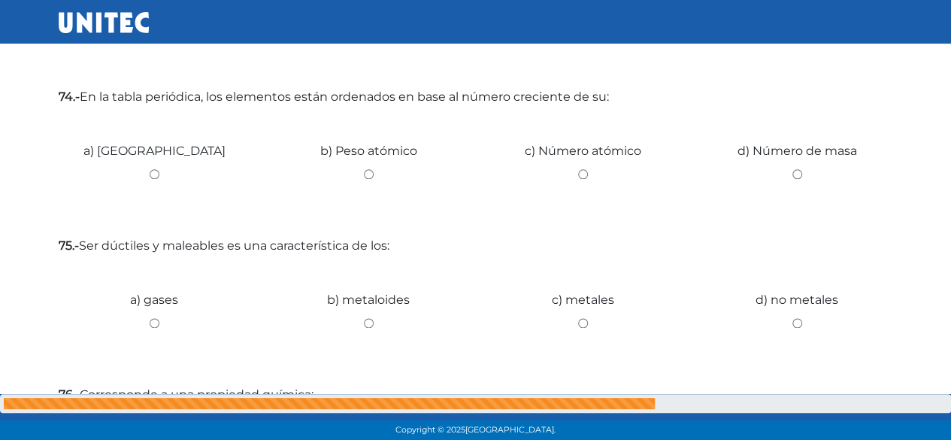
click at [579, 178] on input "c) Número atómico" at bounding box center [583, 174] width 192 height 10
radio input "true"
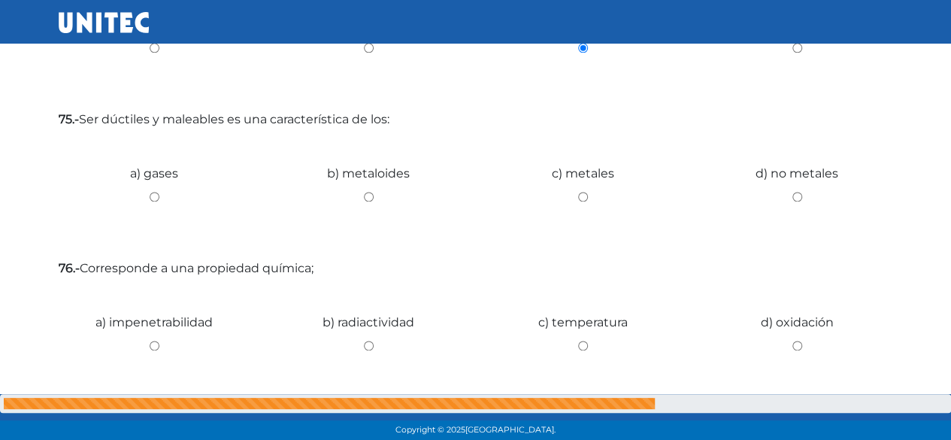
scroll to position [902, 0]
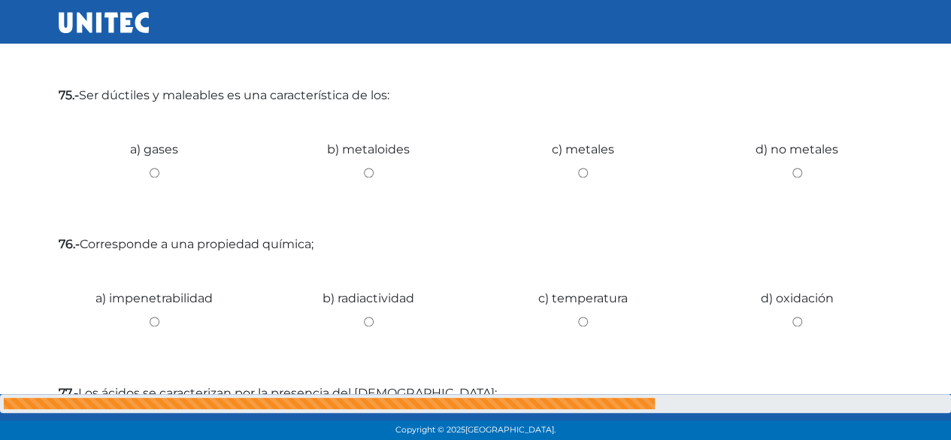
click at [368, 178] on div "b) metaloides" at bounding box center [369, 167] width 214 height 113
click at [583, 170] on input "c) metales" at bounding box center [583, 173] width 192 height 10
radio input "true"
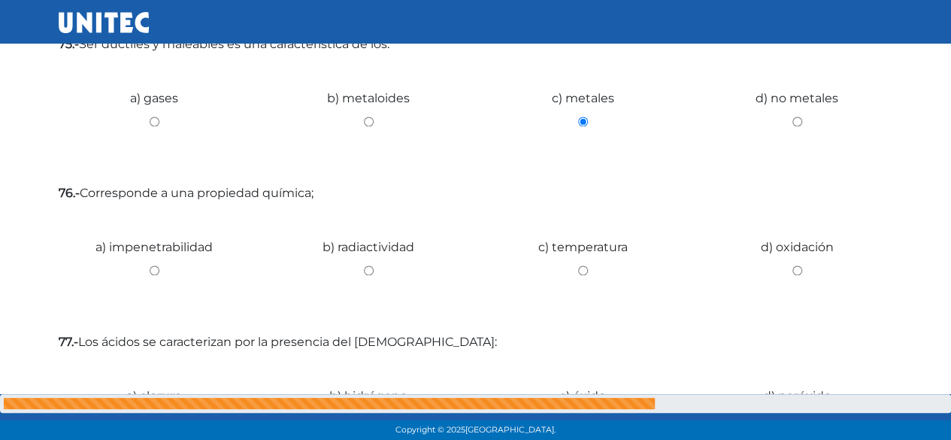
scroll to position [977, 0]
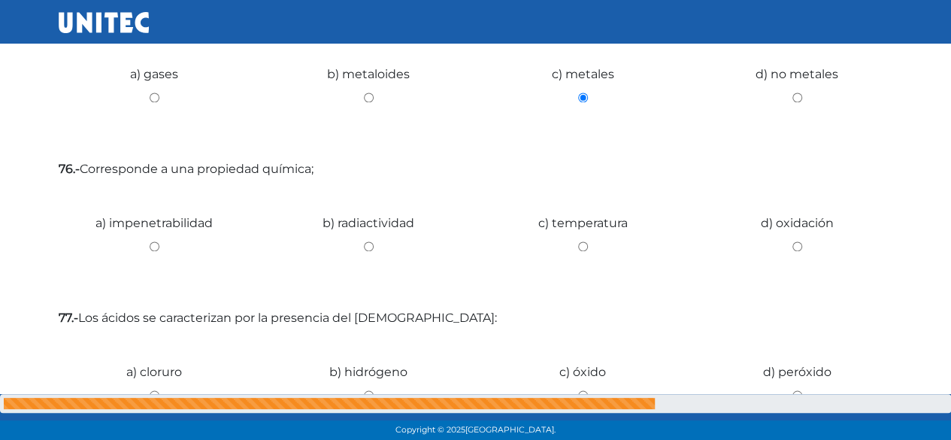
click at [162, 244] on input "a) impenetrabilidad" at bounding box center [155, 246] width 192 height 10
radio input "true"
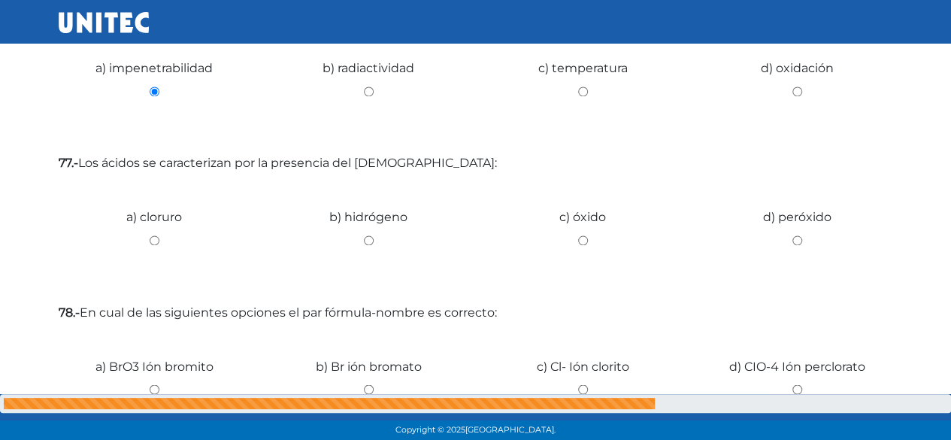
scroll to position [1052, 0]
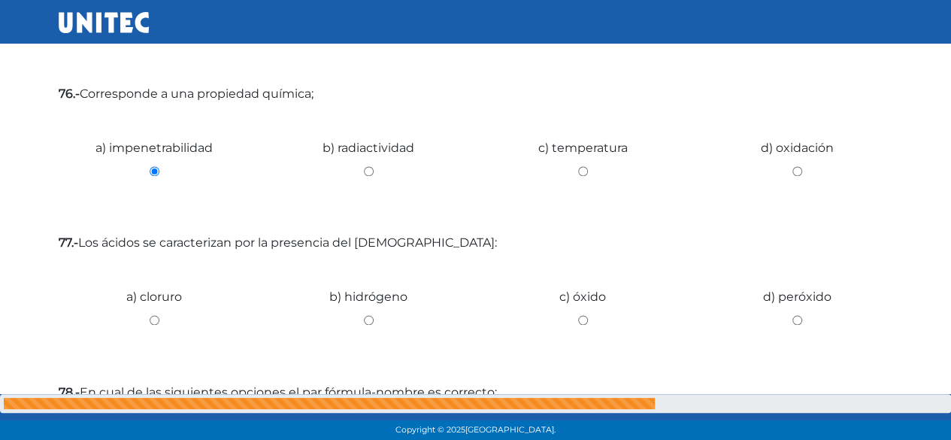
drag, startPoint x: 586, startPoint y: 171, endPoint x: 579, endPoint y: 176, distance: 8.6
click at [579, 175] on input "c) temperatura" at bounding box center [583, 171] width 192 height 10
radio input "true"
click at [373, 171] on input "b) radiactividad" at bounding box center [369, 171] width 192 height 10
radio input "true"
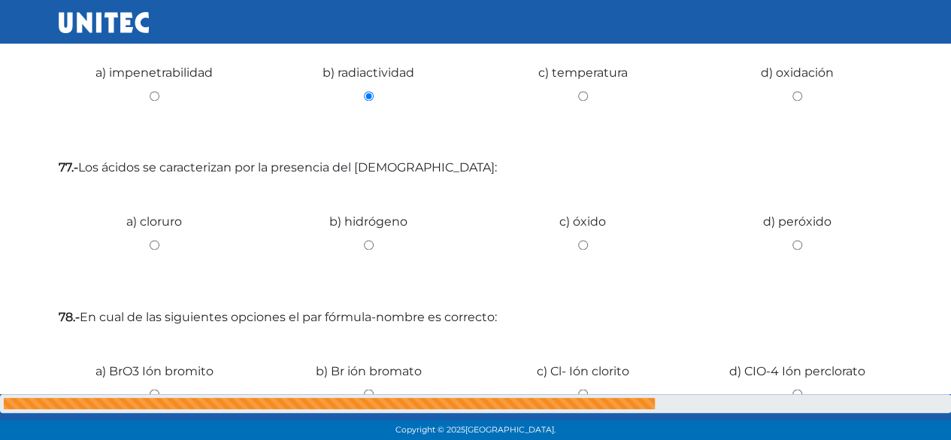
scroll to position [1203, 0]
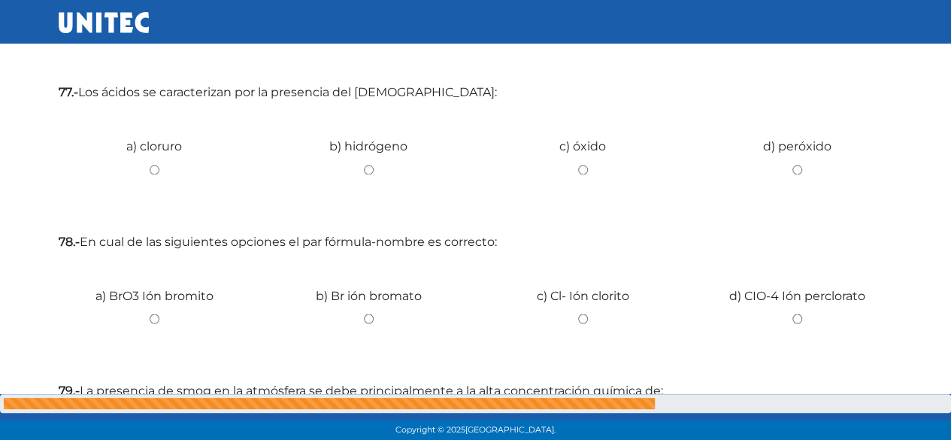
click at [371, 171] on input "b) hidrógeno" at bounding box center [369, 170] width 192 height 10
radio input "true"
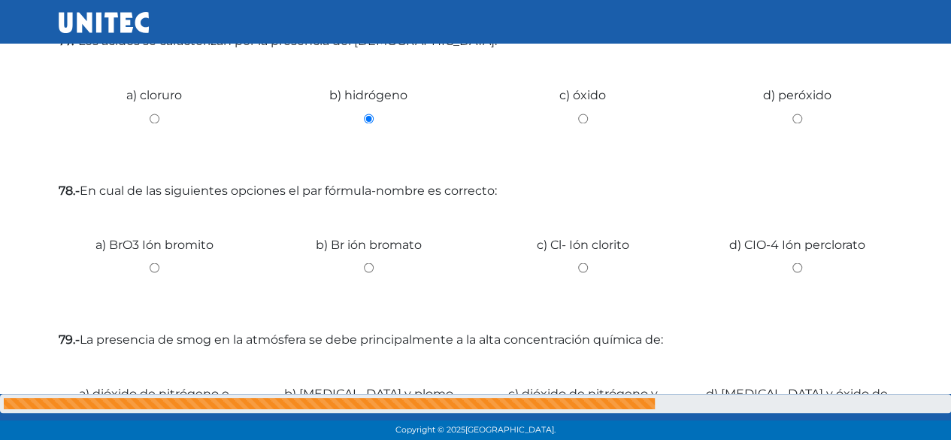
scroll to position [1353, 0]
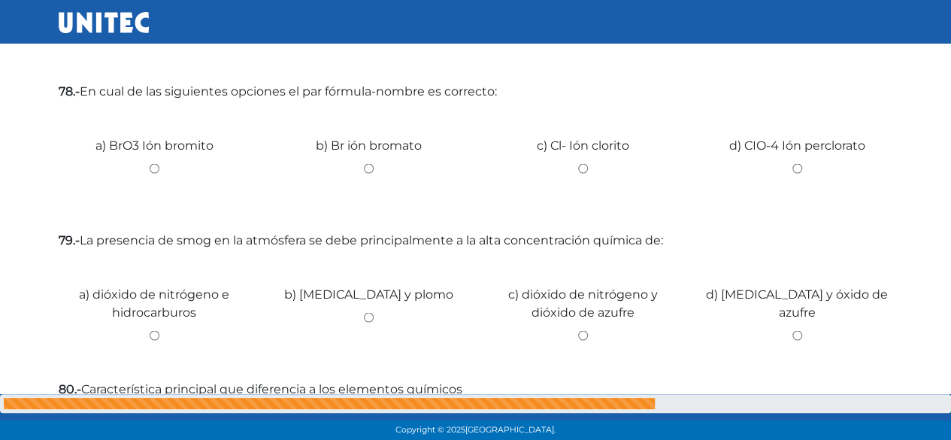
click at [574, 169] on input "c) Cl- Ión clorito" at bounding box center [583, 168] width 192 height 10
radio input "true"
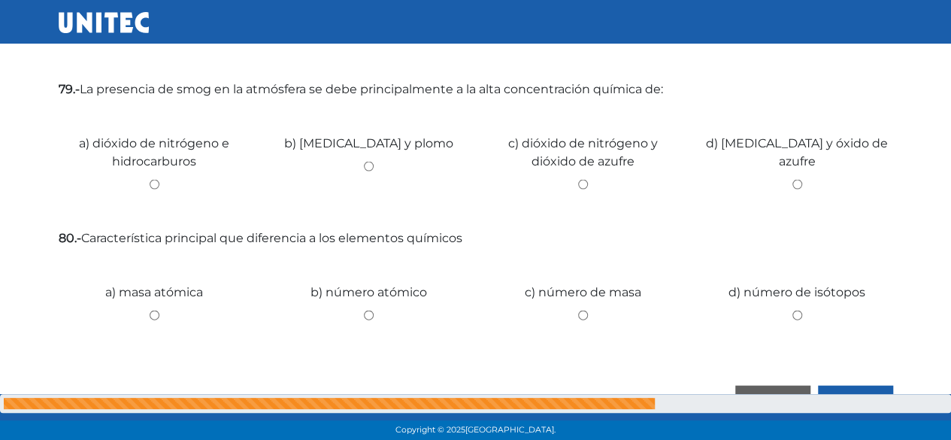
click at [369, 171] on input "b) monóxido de carbono y plomo" at bounding box center [369, 167] width 192 height 10
radio input "true"
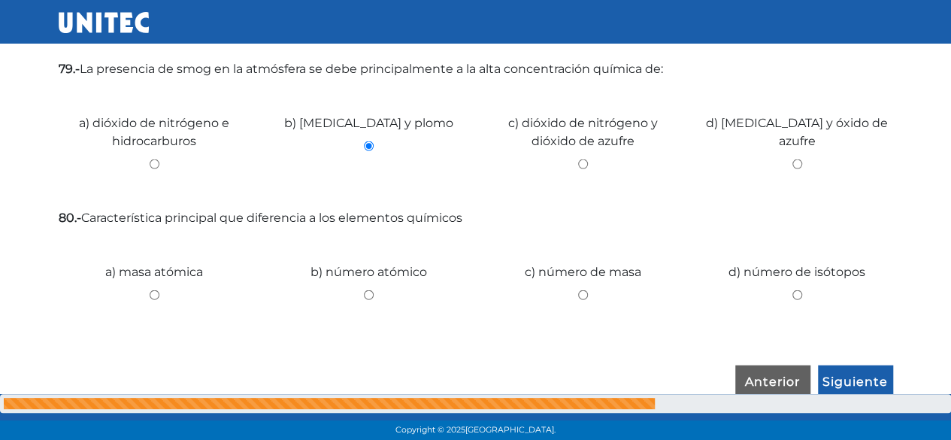
scroll to position [1535, 0]
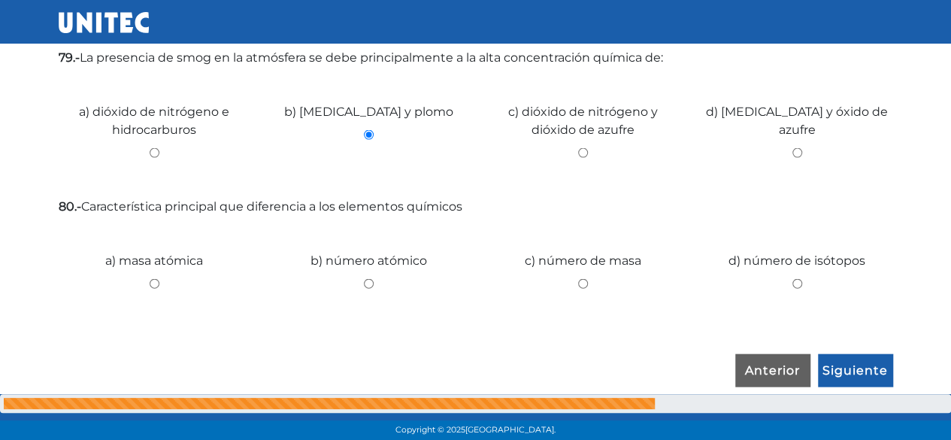
click at [580, 276] on div "c) número de masa" at bounding box center [583, 278] width 214 height 113
click at [871, 371] on input "Siguiente" at bounding box center [855, 371] width 75 height 35
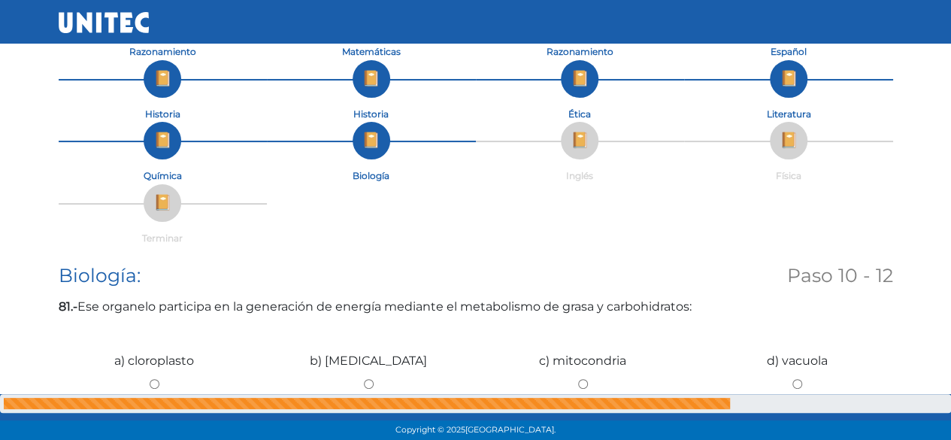
scroll to position [301, 0]
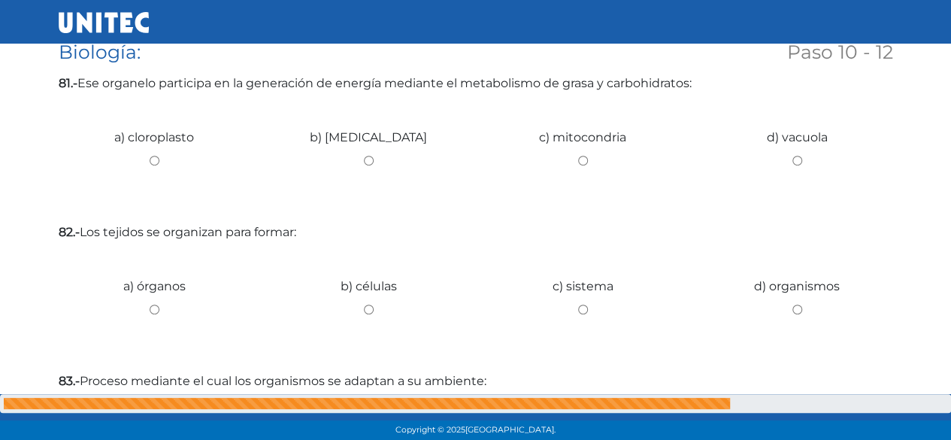
click at [583, 159] on input "c) mitocondria" at bounding box center [583, 161] width 192 height 10
radio input "true"
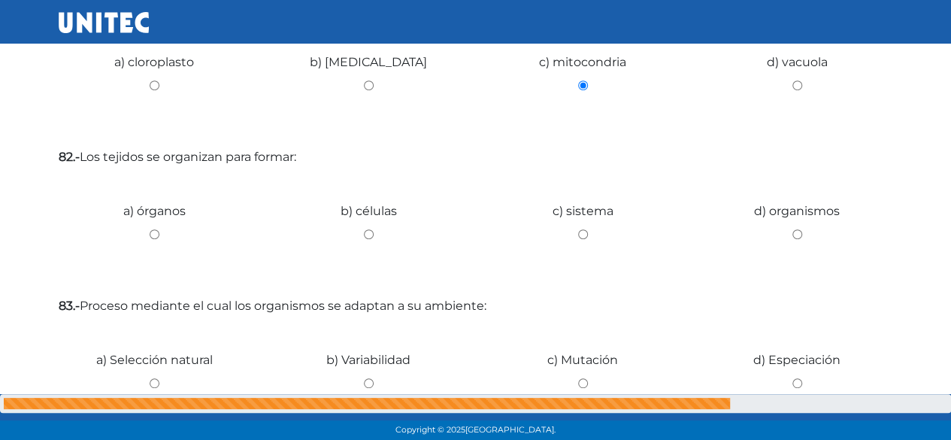
scroll to position [451, 0]
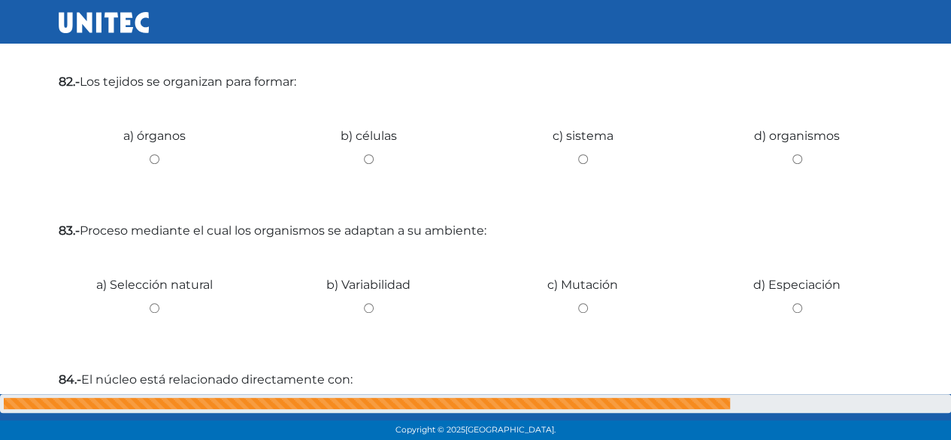
click at [796, 156] on input "d) organismos" at bounding box center [797, 159] width 192 height 10
radio input "true"
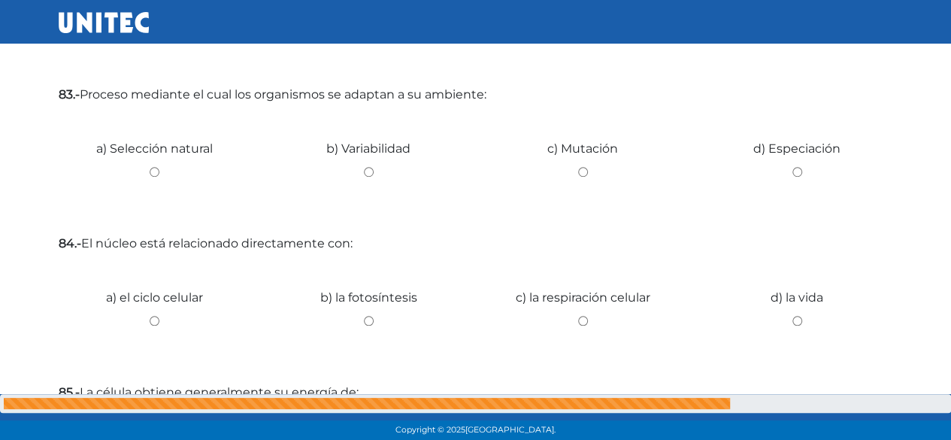
scroll to position [601, 0]
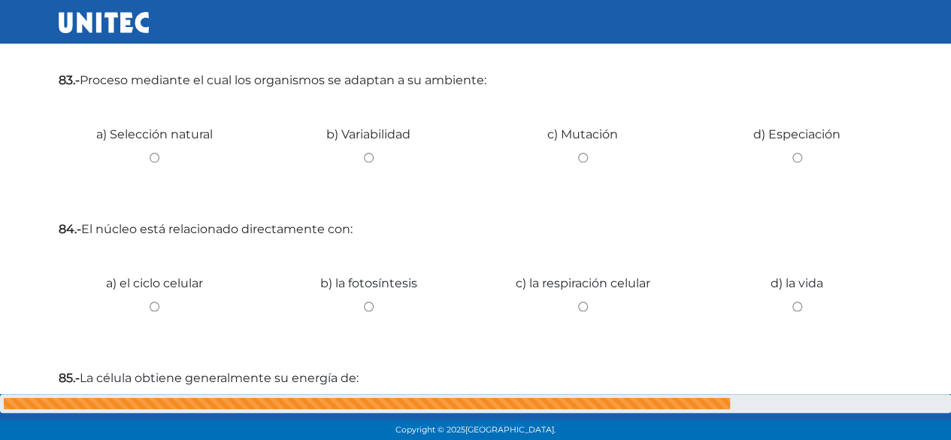
click at [156, 156] on input "a) Selección natural" at bounding box center [155, 158] width 192 height 10
radio input "true"
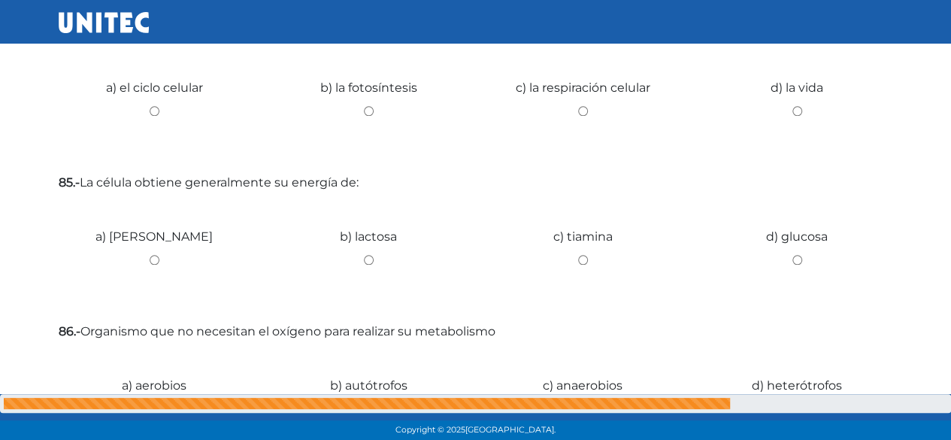
scroll to position [752, 0]
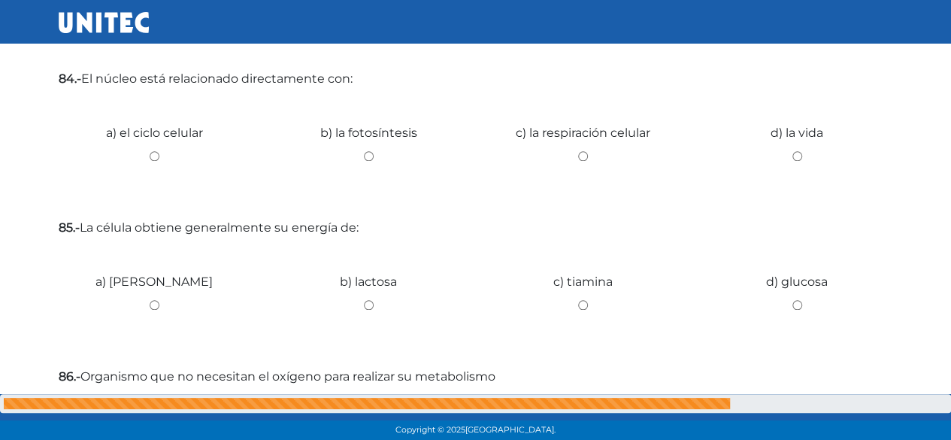
click at [376, 161] on div "b) la fotosíntesis" at bounding box center [369, 150] width 214 height 113
click at [150, 158] on input "a) el ciclo celular" at bounding box center [155, 156] width 192 height 10
radio input "true"
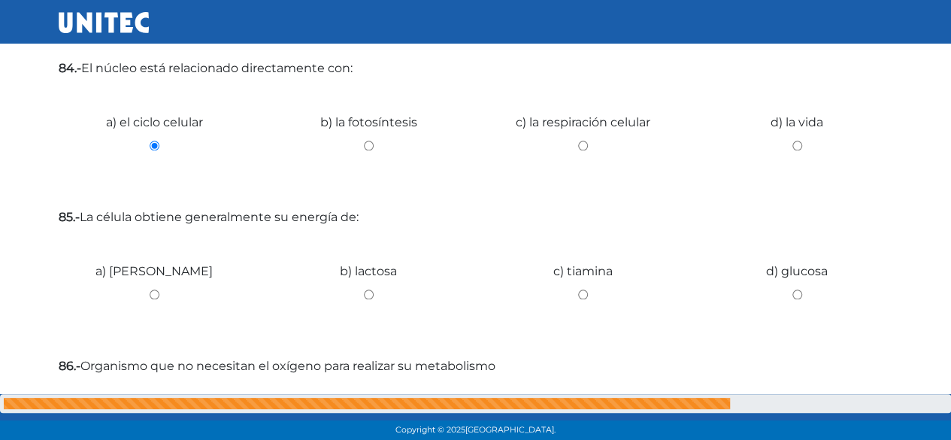
scroll to position [827, 0]
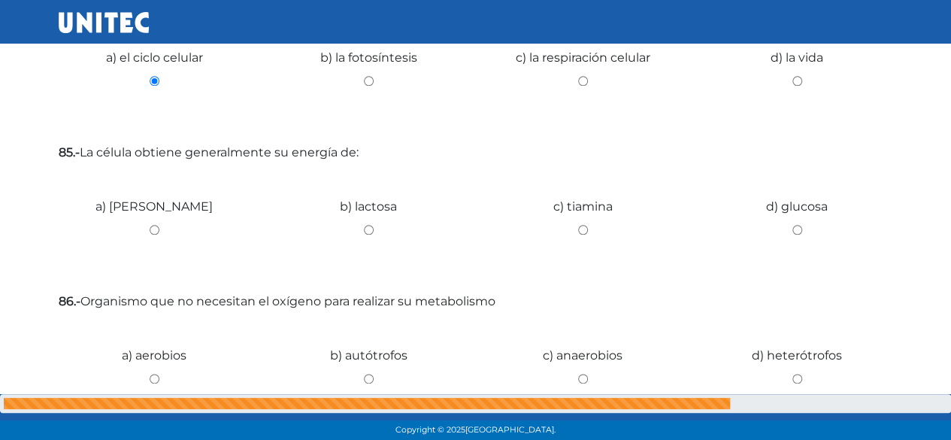
click at [791, 230] on input "d) glucosa" at bounding box center [797, 230] width 192 height 10
radio input "true"
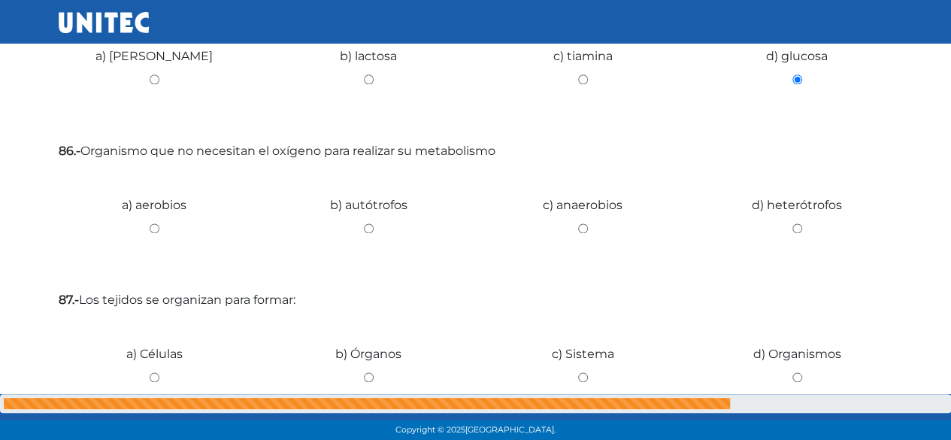
scroll to position [1052, 0]
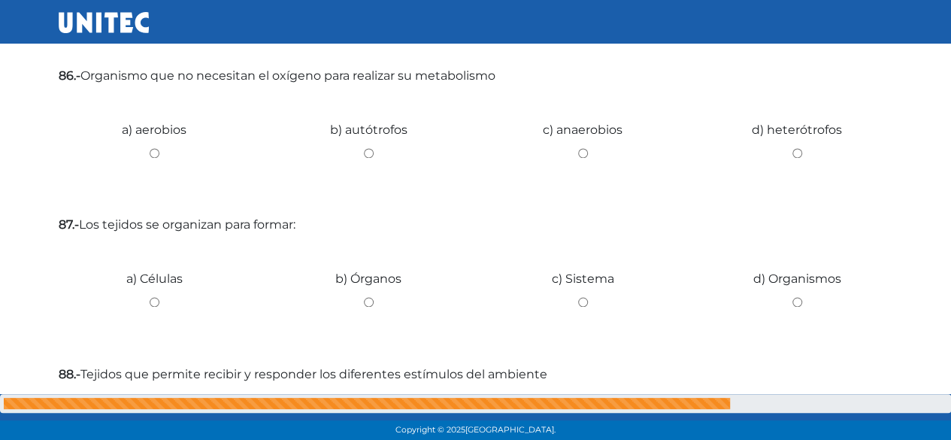
click at [374, 152] on input "b) autótrofos" at bounding box center [369, 153] width 192 height 10
radio input "true"
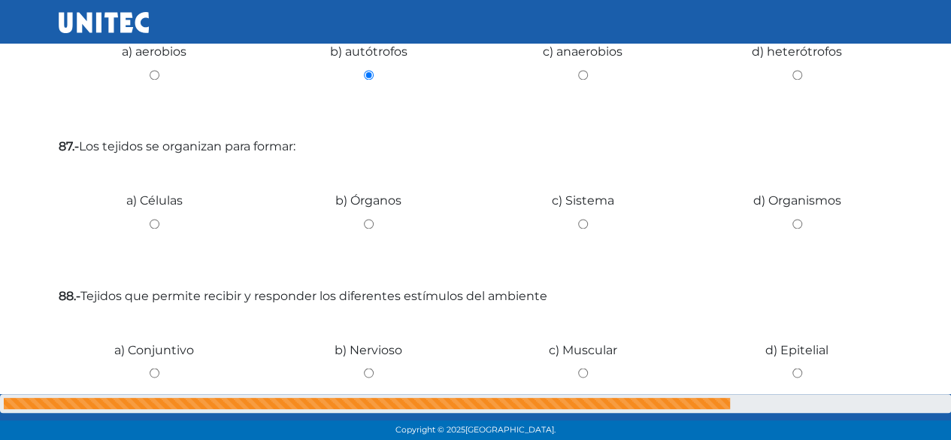
scroll to position [1203, 0]
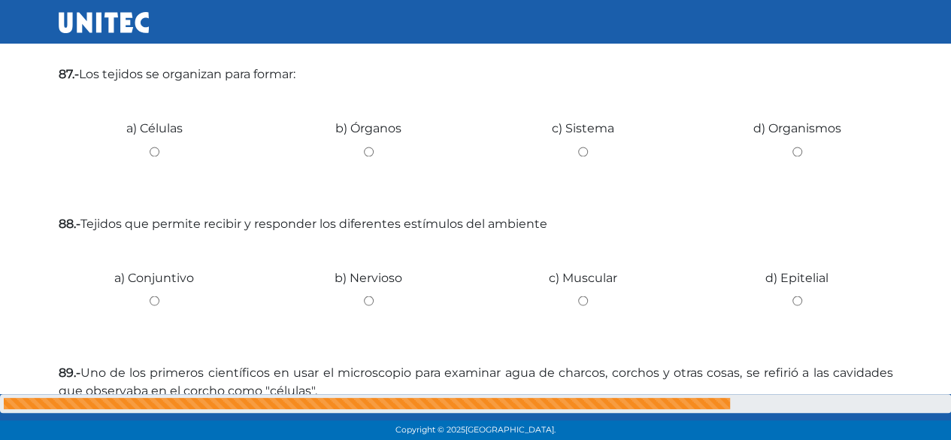
click at [371, 151] on input "b) Órganos" at bounding box center [369, 152] width 192 height 10
radio input "true"
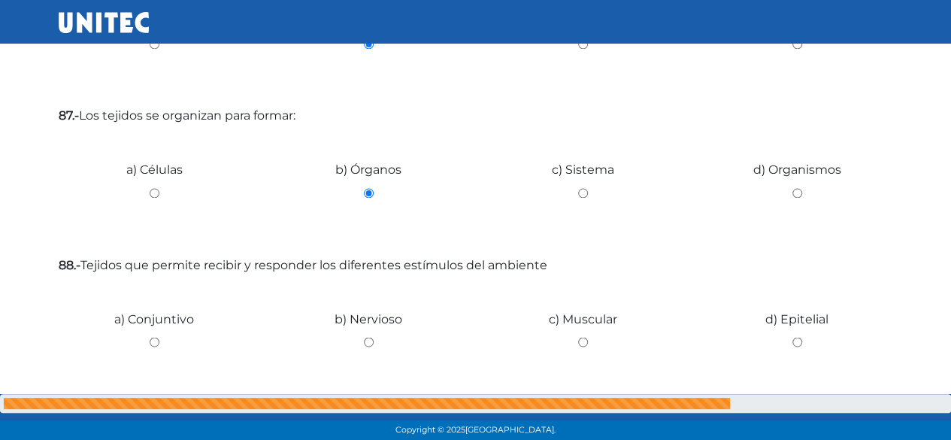
scroll to position [1128, 0]
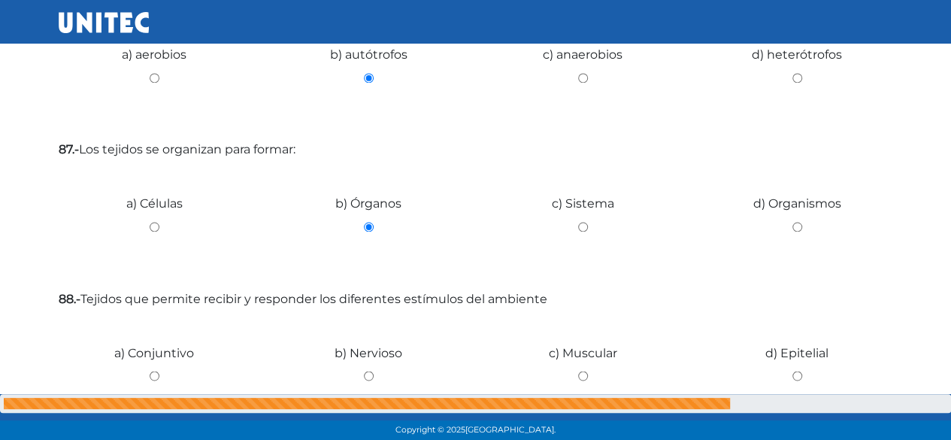
click at [146, 229] on input "a) Células" at bounding box center [155, 227] width 192 height 10
radio input "true"
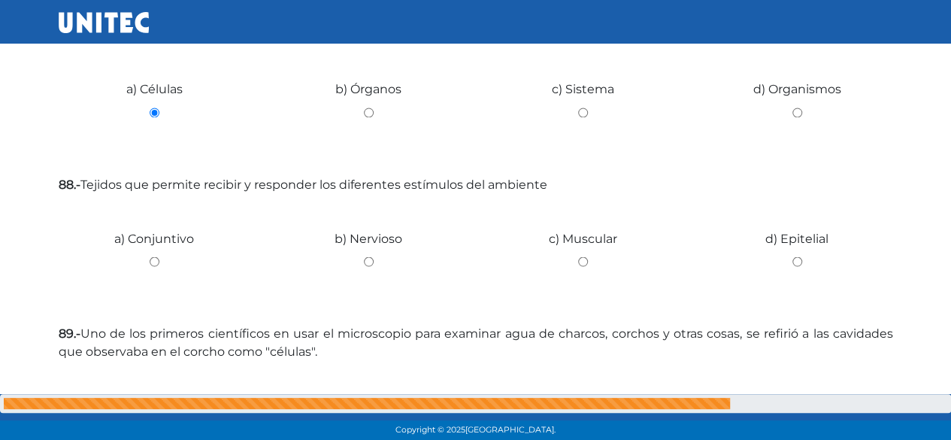
scroll to position [1310, 0]
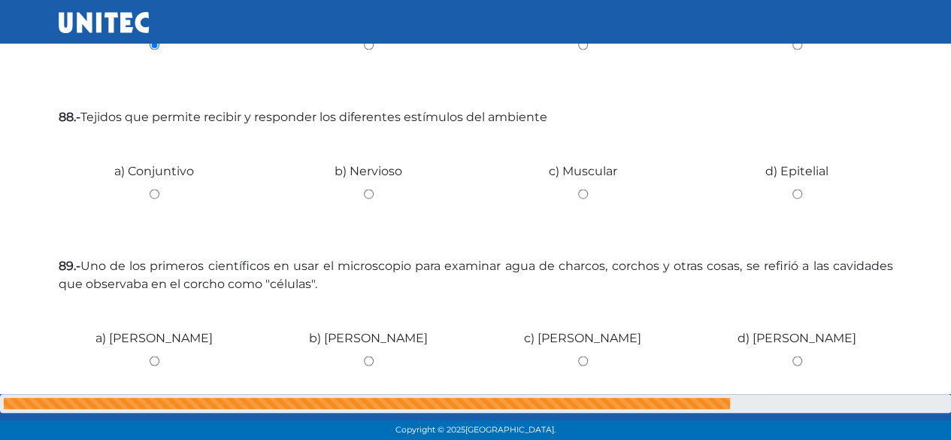
click at [370, 194] on input "b) Nervioso" at bounding box center [369, 194] width 192 height 10
radio input "true"
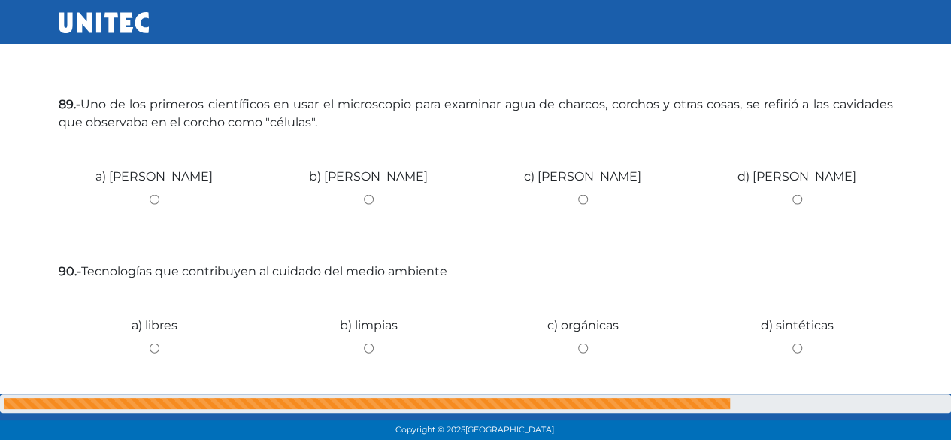
scroll to position [1535, 0]
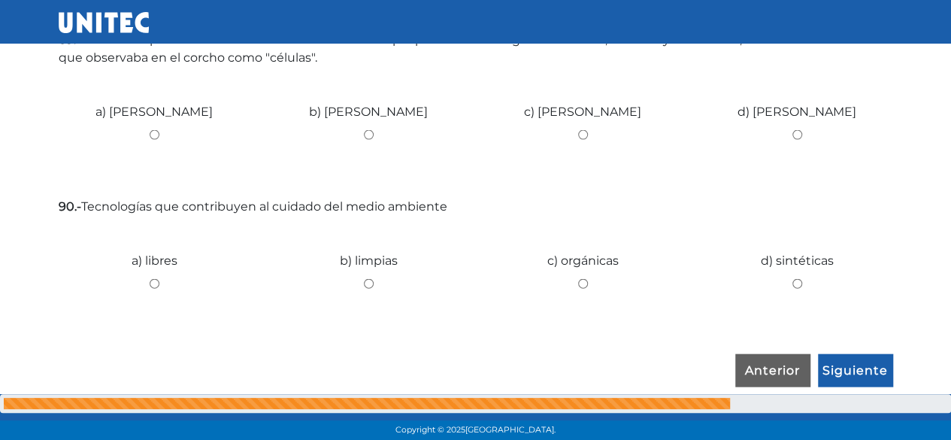
click at [156, 131] on input "a) Robert Hooke" at bounding box center [155, 135] width 192 height 10
radio input "true"
click at [362, 283] on input "b) limpias" at bounding box center [369, 284] width 192 height 10
radio input "true"
click at [828, 361] on input "Siguiente" at bounding box center [855, 371] width 75 height 35
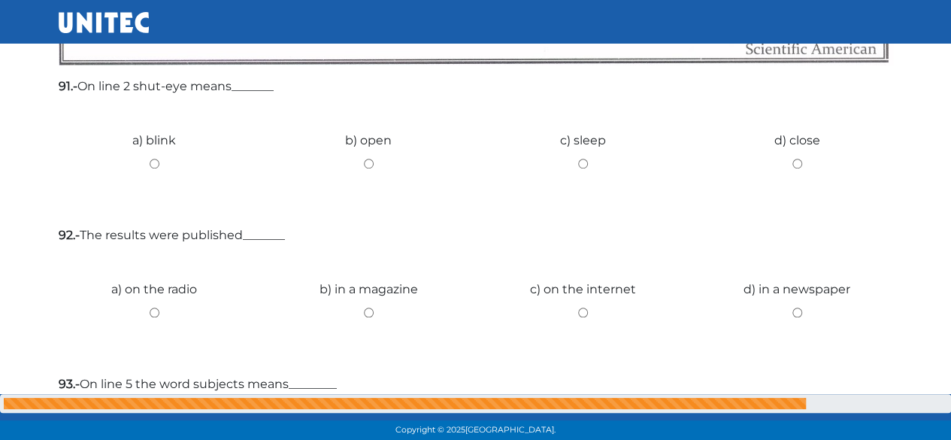
scroll to position [601, 0]
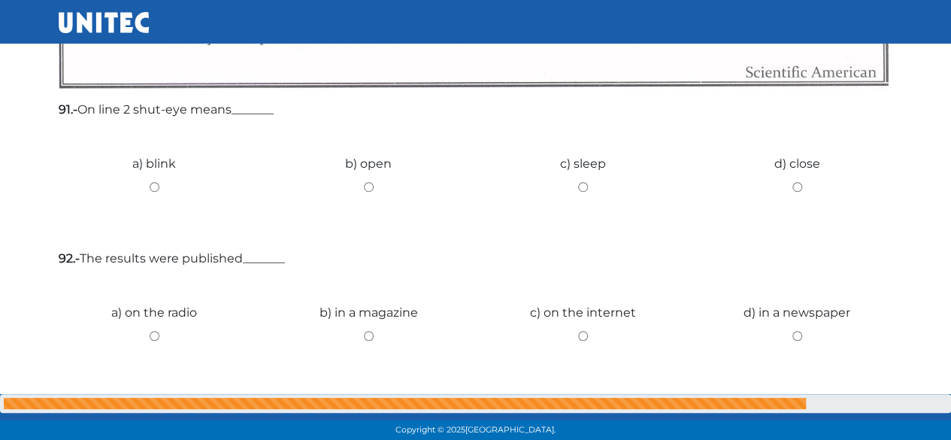
click at [583, 183] on input "c) sleep" at bounding box center [583, 187] width 192 height 10
radio input "true"
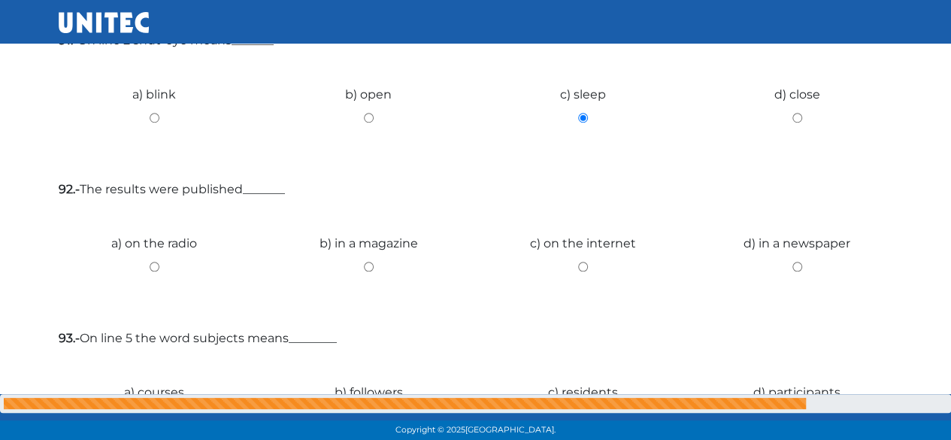
scroll to position [752, 0]
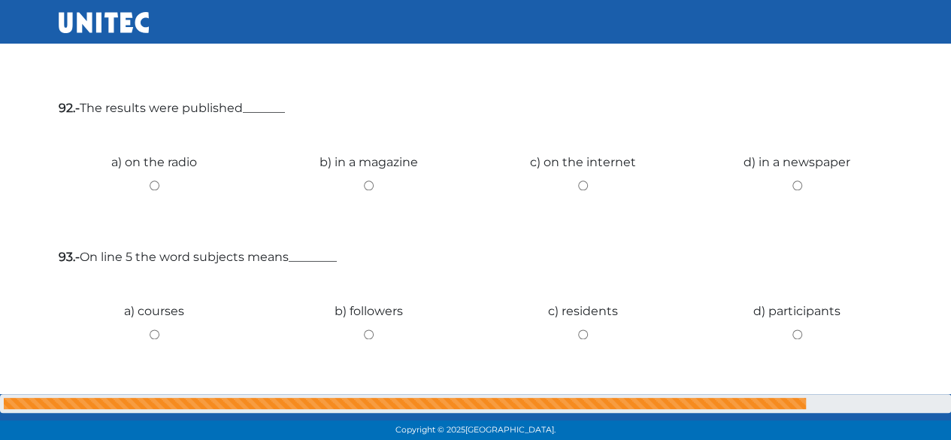
click at [368, 185] on input "b) in a magazine" at bounding box center [369, 185] width 192 height 10
radio input "true"
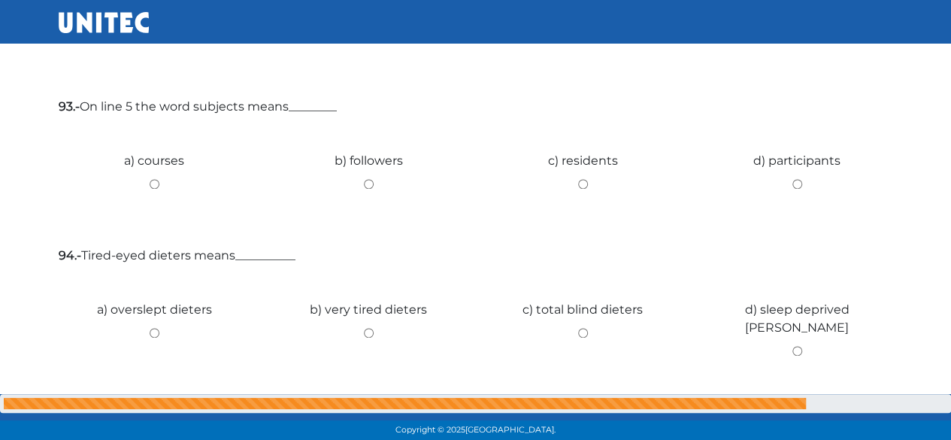
drag, startPoint x: 582, startPoint y: 186, endPoint x: 565, endPoint y: 210, distance: 29.6
click at [582, 187] on input "c) residents" at bounding box center [583, 184] width 192 height 10
radio input "true"
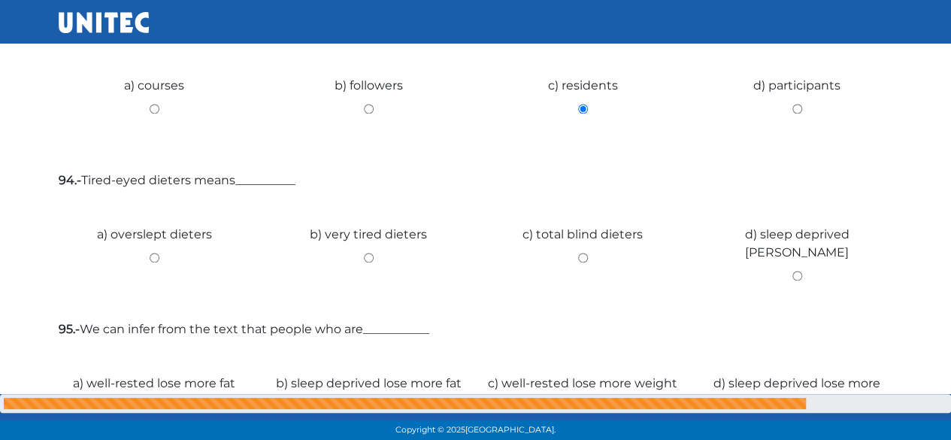
click at [370, 255] on input "b) very tired dieters" at bounding box center [369, 258] width 192 height 10
radio input "true"
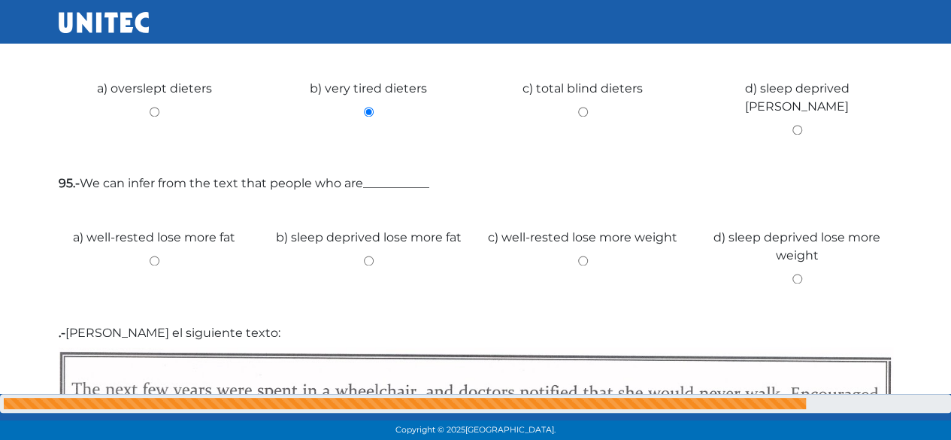
scroll to position [1128, 0]
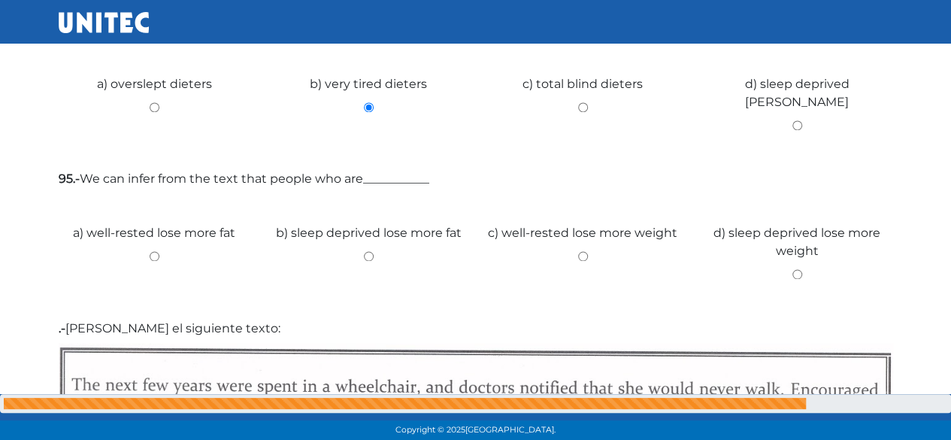
click at [588, 258] on input "c) well-rested lose more weight" at bounding box center [583, 256] width 192 height 10
radio input "true"
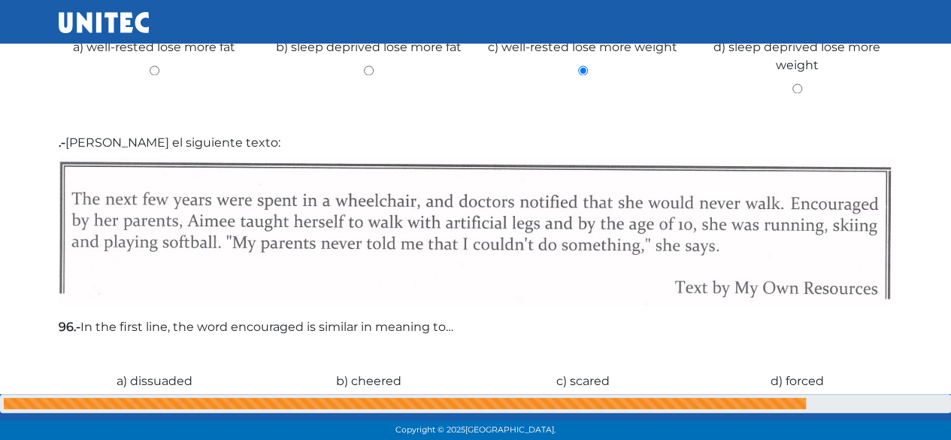
scroll to position [1428, 0]
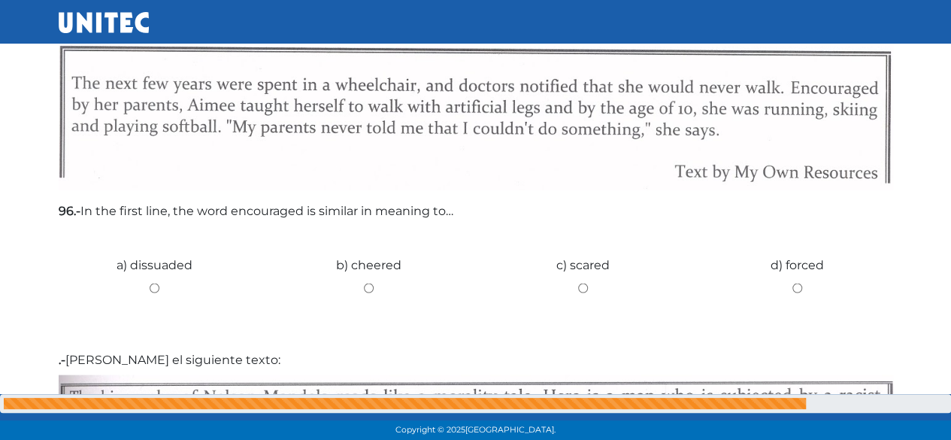
click at [789, 292] on input "d) forced" at bounding box center [797, 288] width 192 height 10
radio input "true"
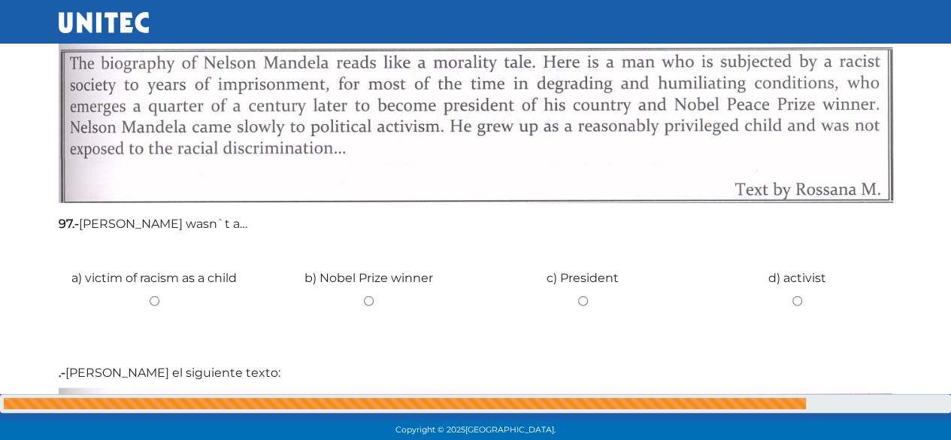
scroll to position [1879, 0]
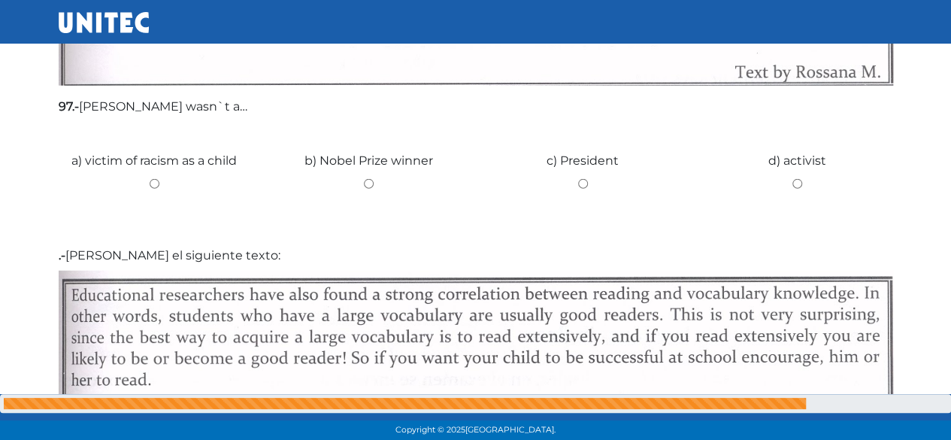
click at [584, 189] on div "c) President" at bounding box center [583, 178] width 214 height 113
click at [580, 183] on input "c) President" at bounding box center [583, 184] width 192 height 10
radio input "true"
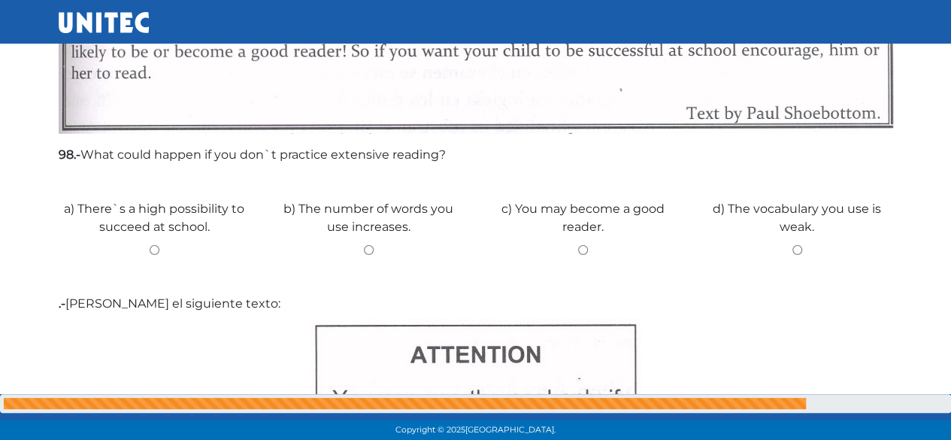
scroll to position [2255, 0]
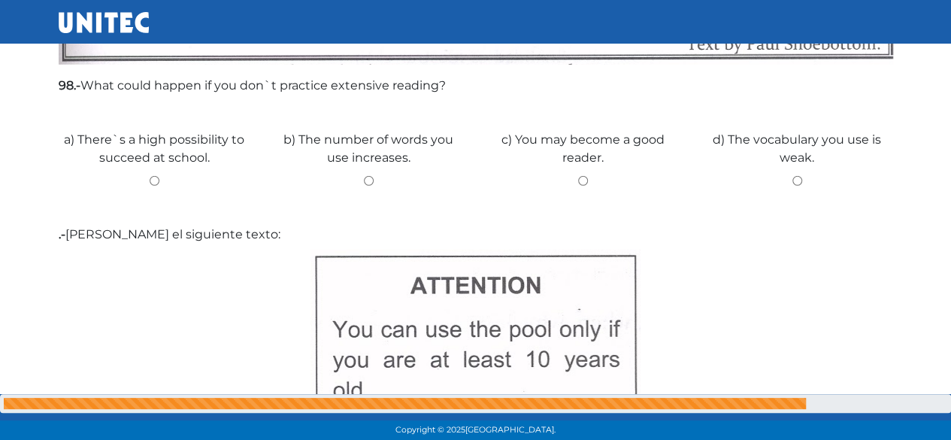
click at [365, 184] on input "b) The number of words you use increases." at bounding box center [369, 181] width 192 height 10
radio input "true"
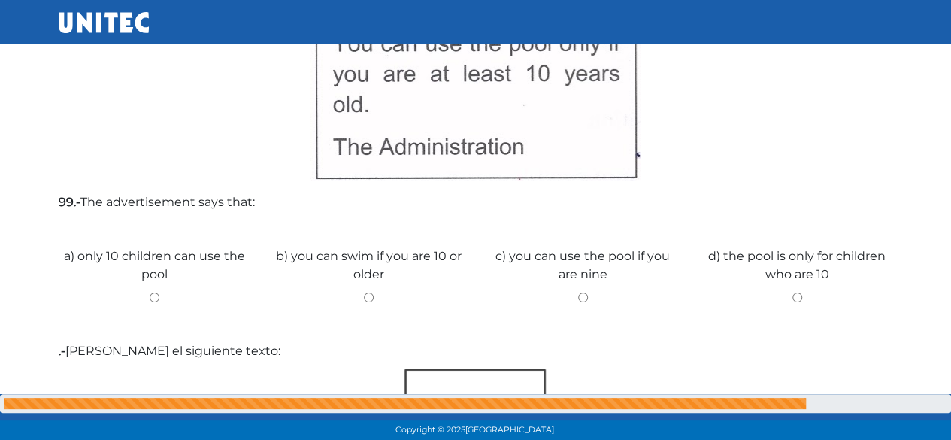
scroll to position [2556, 0]
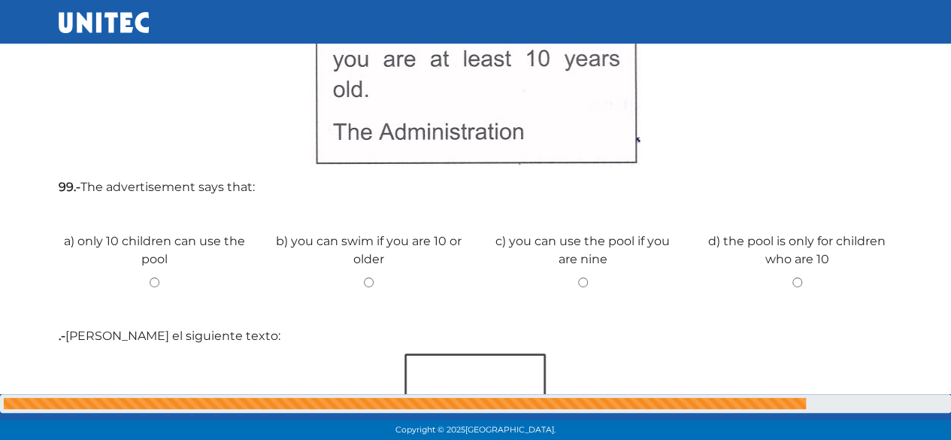
click at [577, 280] on input "c) you can use the pool if you are nine" at bounding box center [583, 282] width 192 height 10
radio input "true"
click at [359, 286] on input "b) you can swim if you are 10 or older" at bounding box center [369, 282] width 192 height 10
radio input "true"
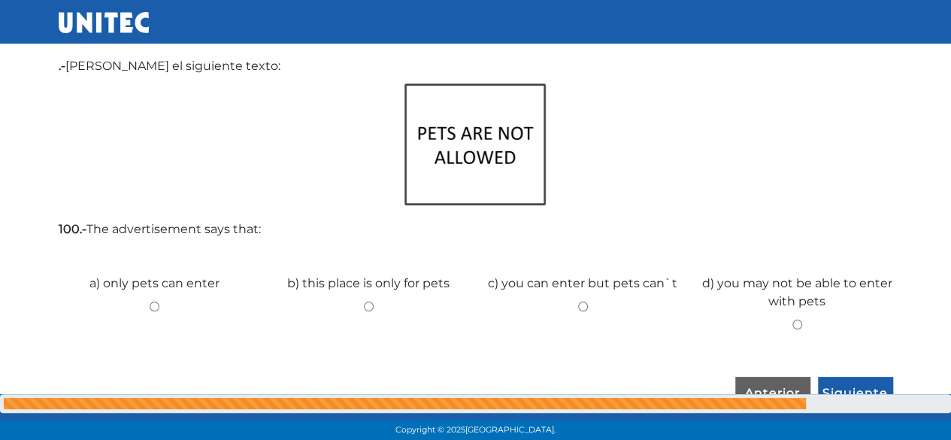
scroll to position [2848, 0]
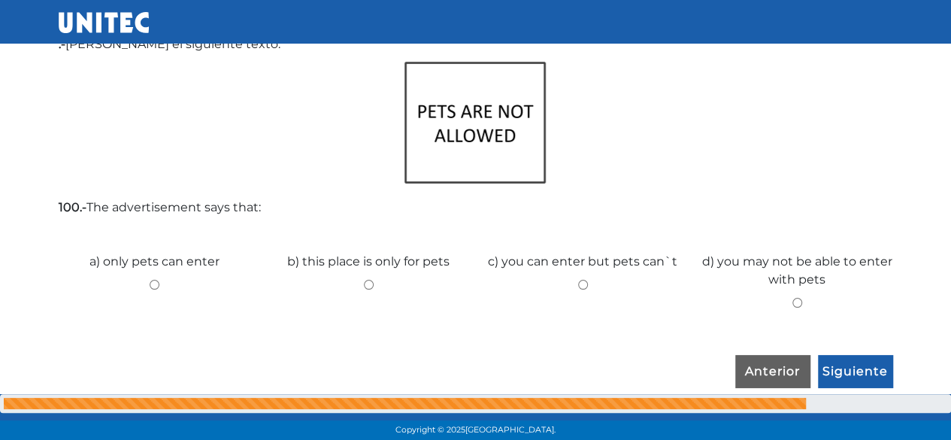
click at [359, 277] on div "b) this place is only for pets" at bounding box center [369, 279] width 214 height 113
click at [364, 285] on input "b) this place is only for pets" at bounding box center [369, 285] width 192 height 10
radio input "true"
click at [850, 377] on input "Siguiente" at bounding box center [855, 372] width 75 height 35
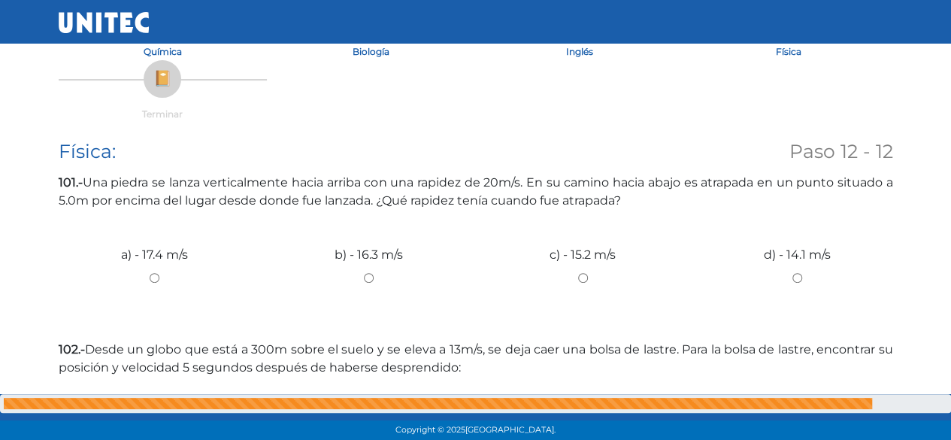
scroll to position [226, 0]
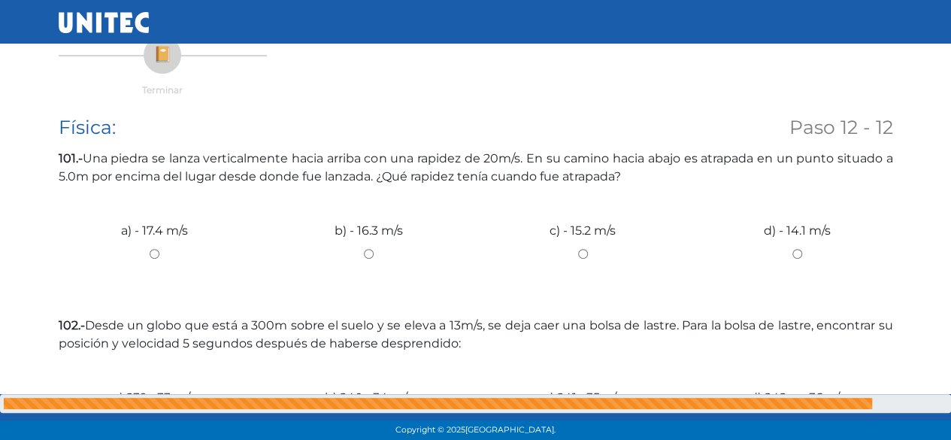
click at [588, 255] on input "c) - 15.2 m/s" at bounding box center [583, 254] width 192 height 10
radio input "true"
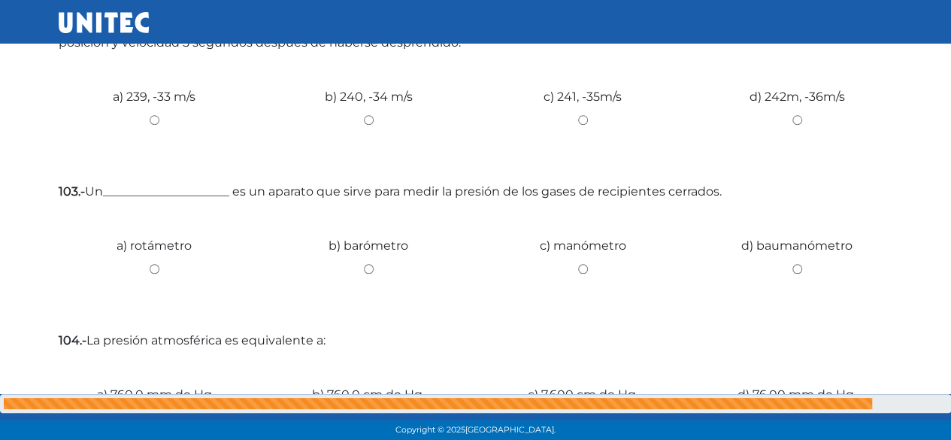
click at [364, 120] on input "b) 240, -34 m/s" at bounding box center [369, 120] width 192 height 10
radio input "true"
click at [583, 262] on div "c) manómetro" at bounding box center [583, 263] width 214 height 113
click at [586, 271] on input "c) manómetro" at bounding box center [583, 269] width 192 height 10
radio input "true"
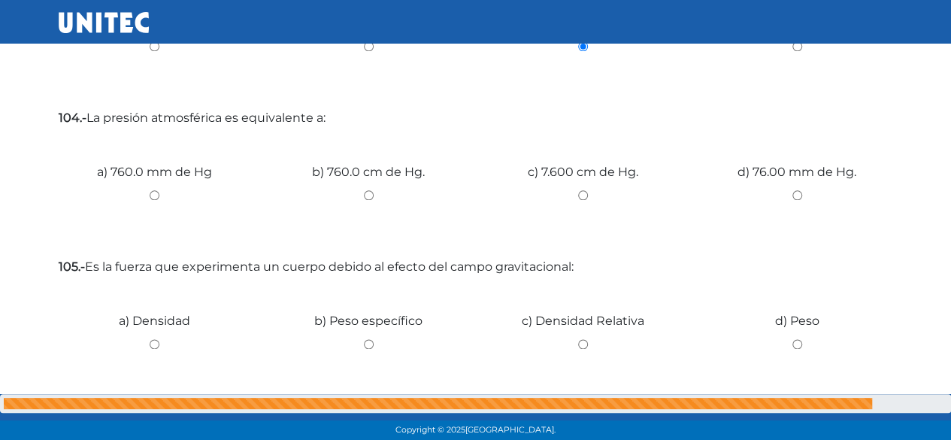
scroll to position [752, 0]
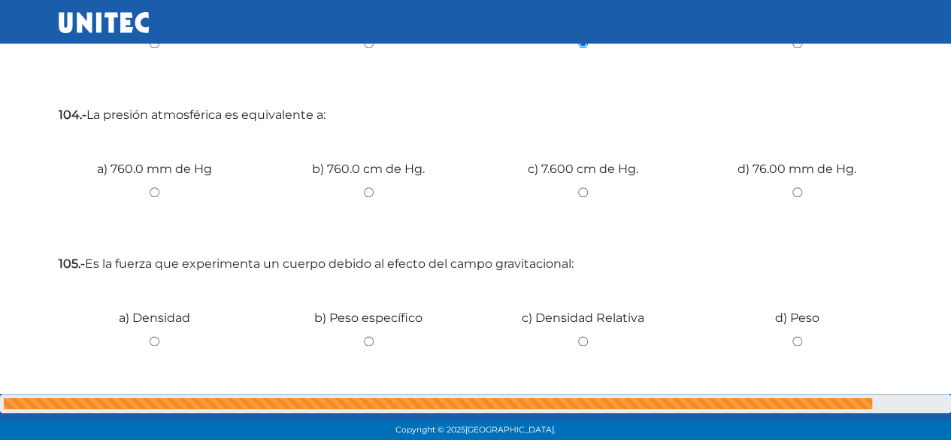
click at [371, 191] on input "b) 760.0 cm de Hg." at bounding box center [369, 192] width 192 height 10
radio input "true"
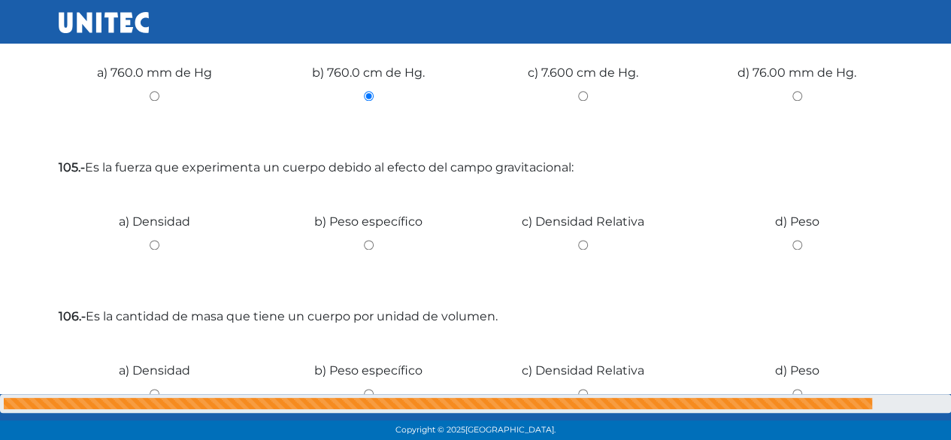
scroll to position [902, 0]
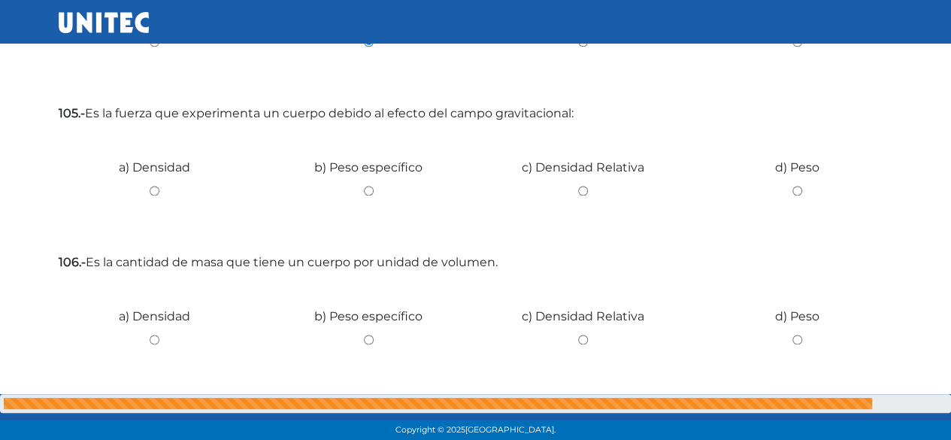
click at [589, 187] on input "c) Densidad Relativa" at bounding box center [583, 191] width 192 height 10
radio input "true"
click at [368, 341] on input "b) Peso específico" at bounding box center [369, 340] width 192 height 10
radio input "true"
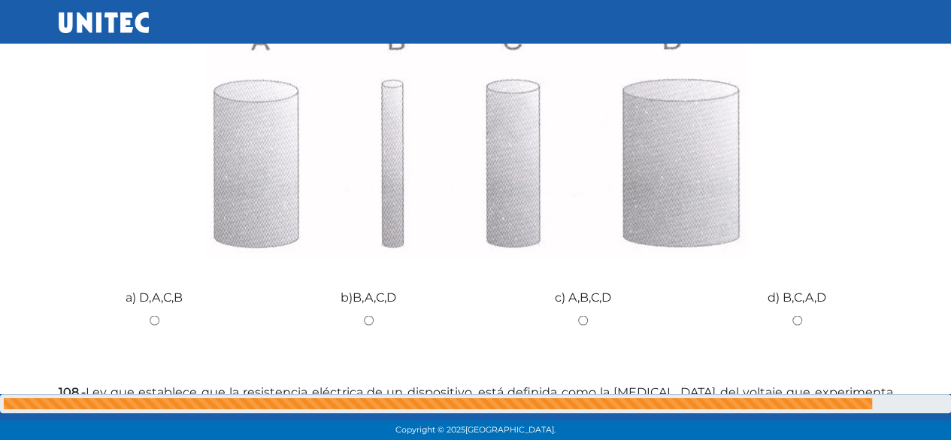
scroll to position [1353, 0]
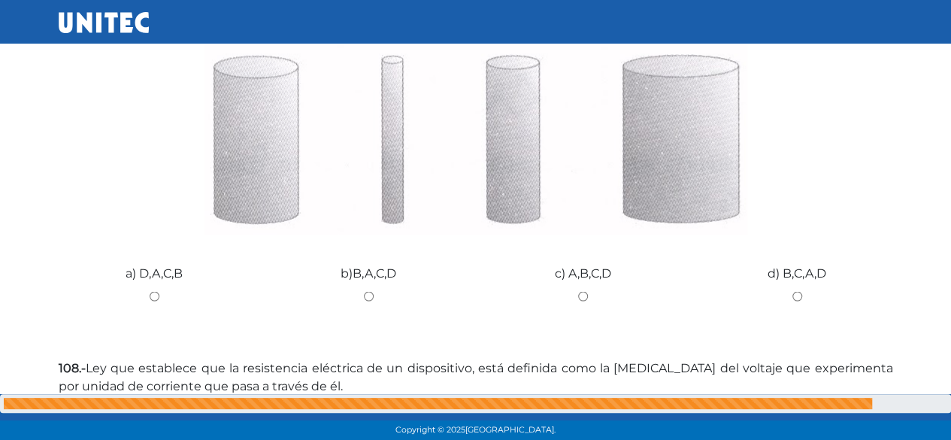
click at [795, 292] on input "d) B,C,A,D" at bounding box center [797, 296] width 192 height 10
radio input "true"
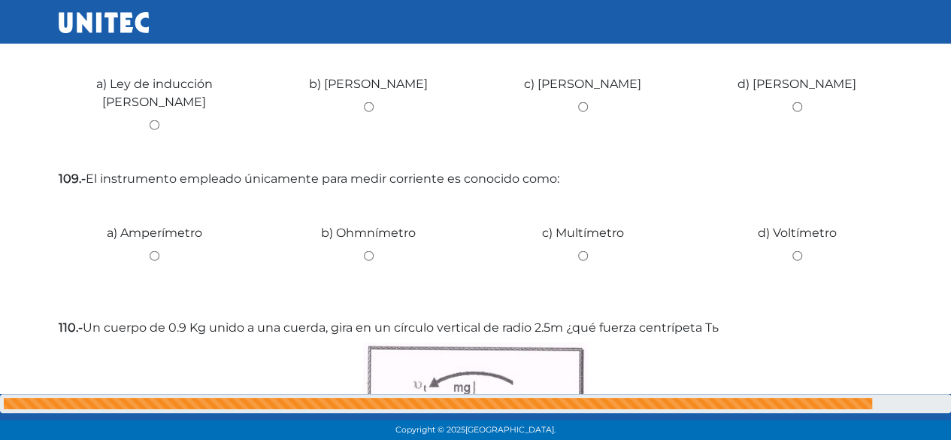
scroll to position [1579, 0]
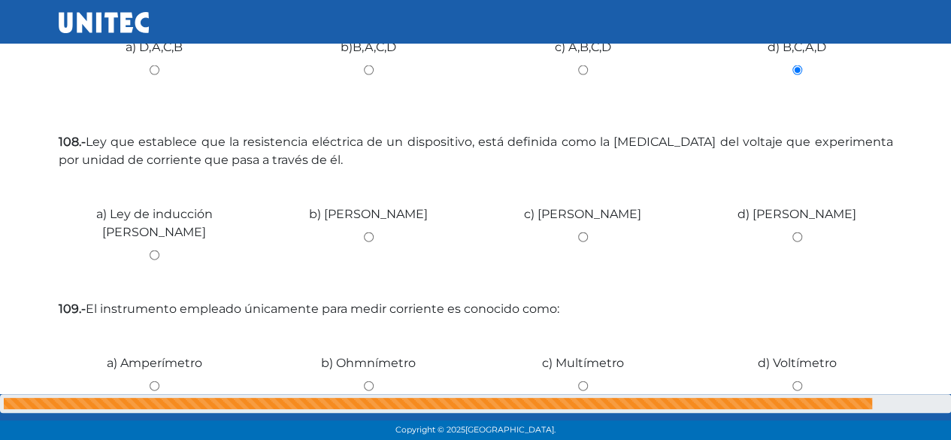
click at [577, 237] on input "c) Ley de Lenz" at bounding box center [583, 237] width 192 height 10
radio input "true"
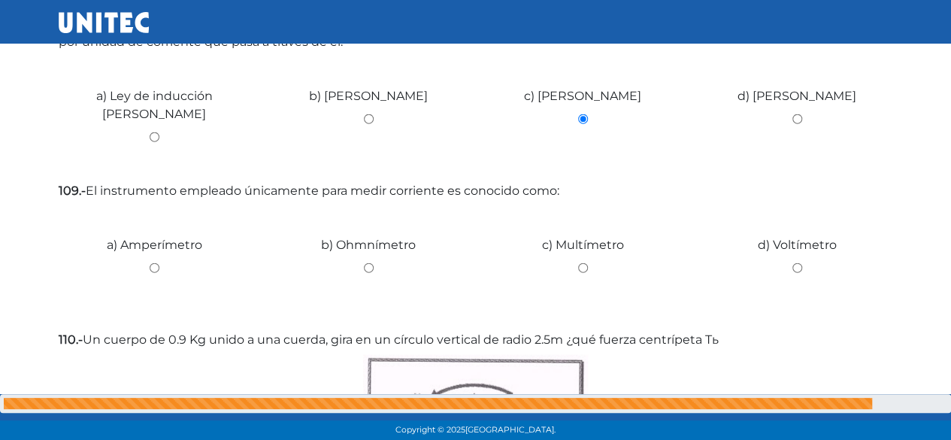
scroll to position [1804, 0]
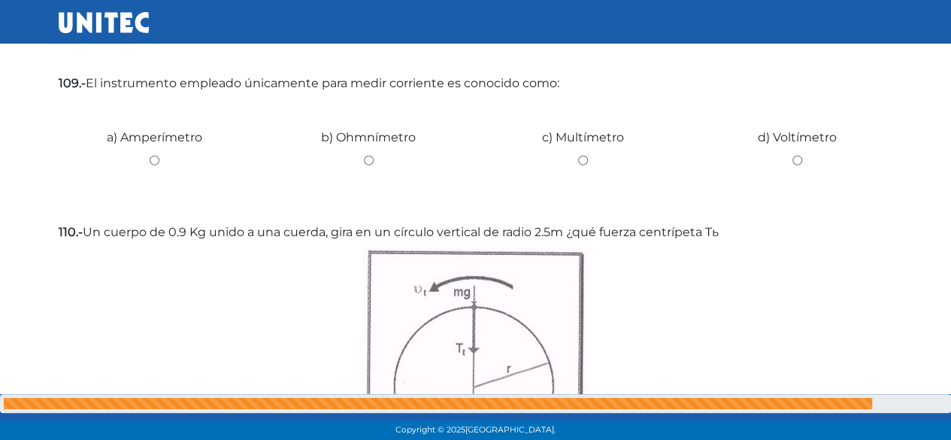
click at [368, 161] on input "b) Ohmnímetro" at bounding box center [369, 161] width 192 height 10
radio input "true"
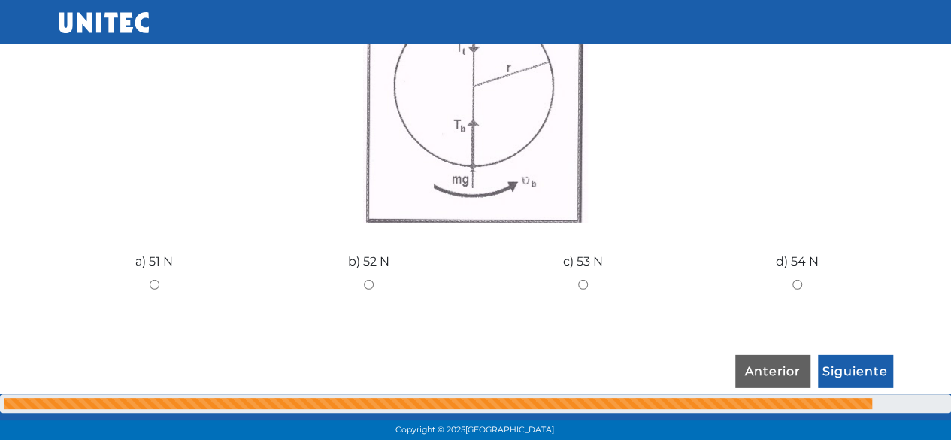
scroll to position [2105, 0]
click at [583, 278] on div "c) 53 N" at bounding box center [583, 279] width 214 height 113
click at [582, 284] on input "c) 53 N" at bounding box center [583, 285] width 192 height 10
radio input "true"
click at [872, 369] on input "Siguiente" at bounding box center [855, 372] width 75 height 35
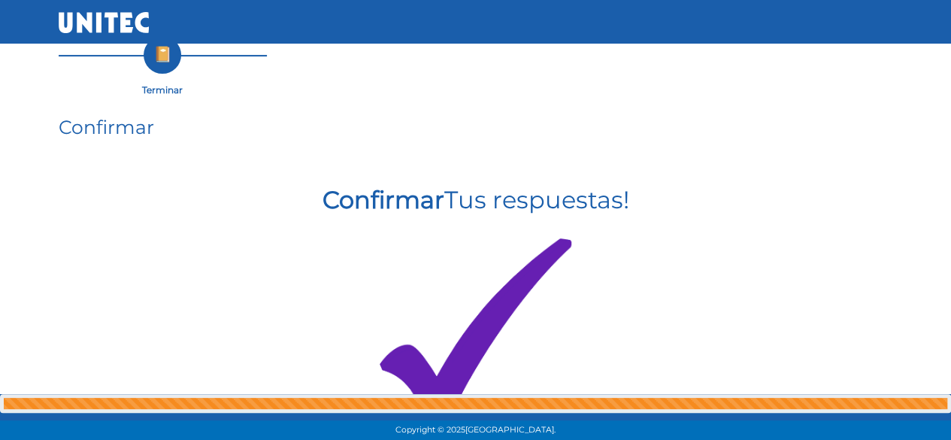
scroll to position [385, 0]
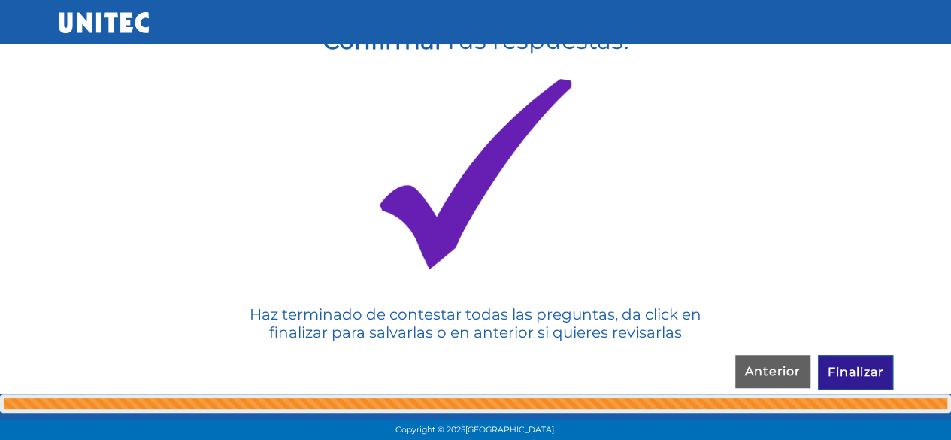
click at [856, 367] on input "Finalizar" at bounding box center [855, 372] width 75 height 35
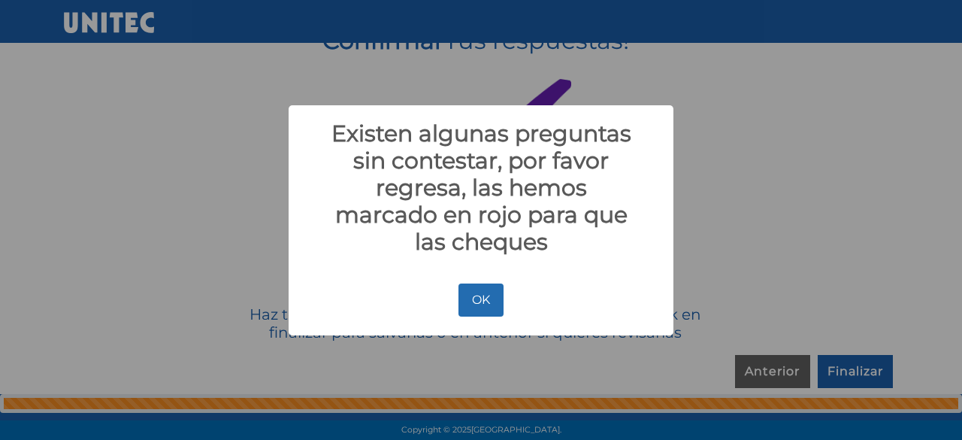
click at [484, 306] on button "OK" at bounding box center [481, 299] width 44 height 33
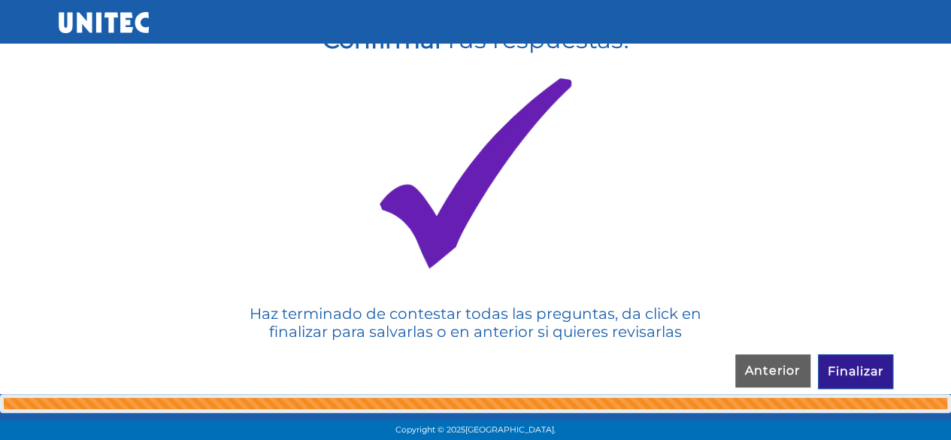
scroll to position [386, 0]
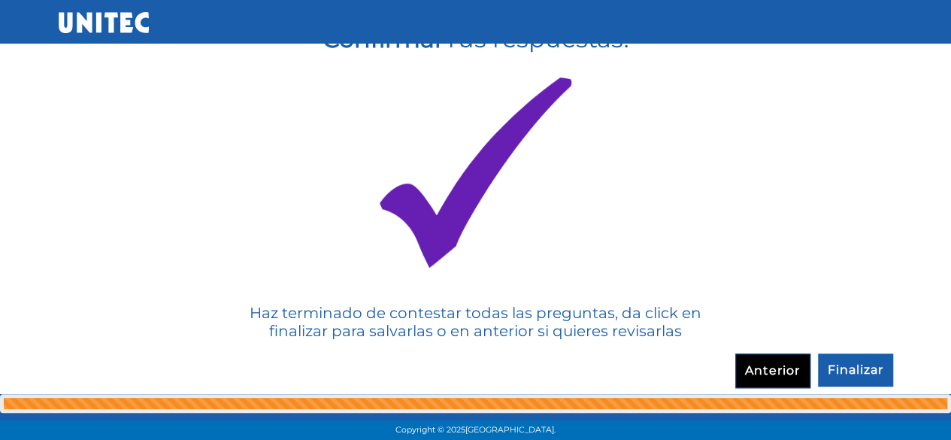
click at [790, 369] on input "Anterior" at bounding box center [772, 370] width 75 height 35
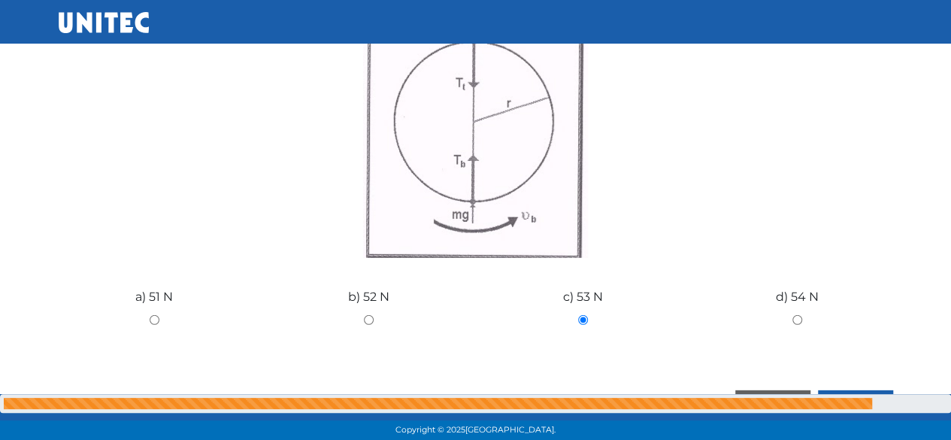
scroll to position [2105, 0]
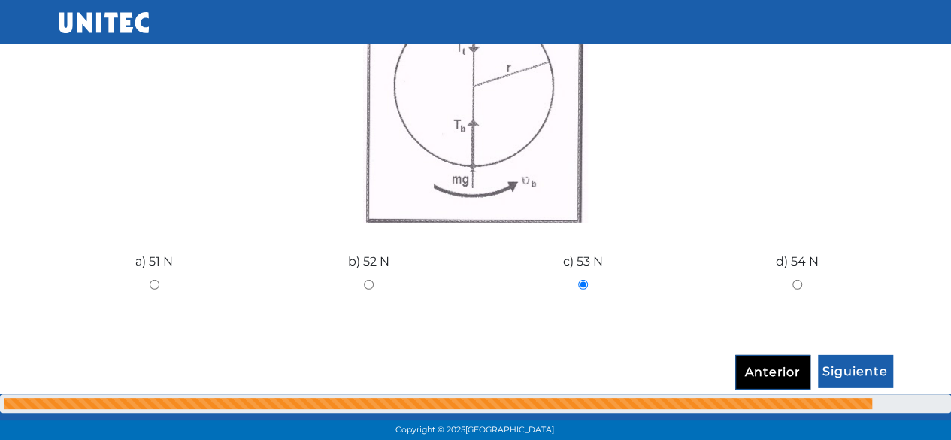
click at [759, 361] on input "Anterior" at bounding box center [772, 372] width 75 height 35
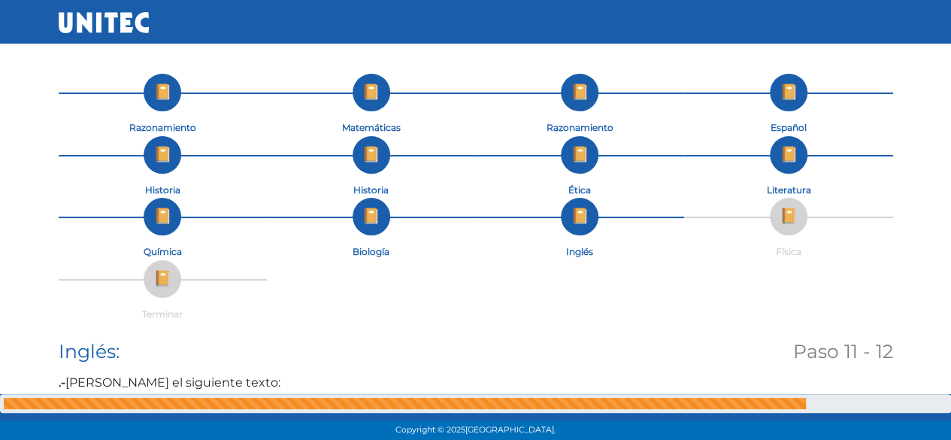
scroll to position [0, 0]
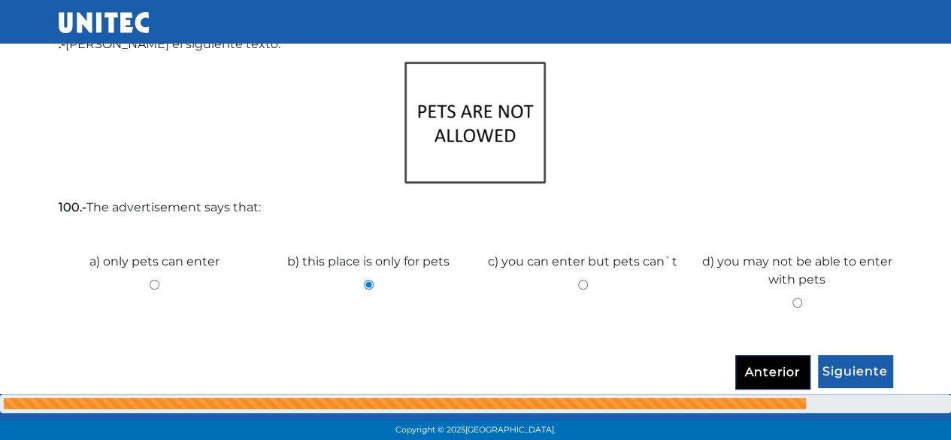
click at [748, 362] on input "Anterior" at bounding box center [772, 372] width 75 height 35
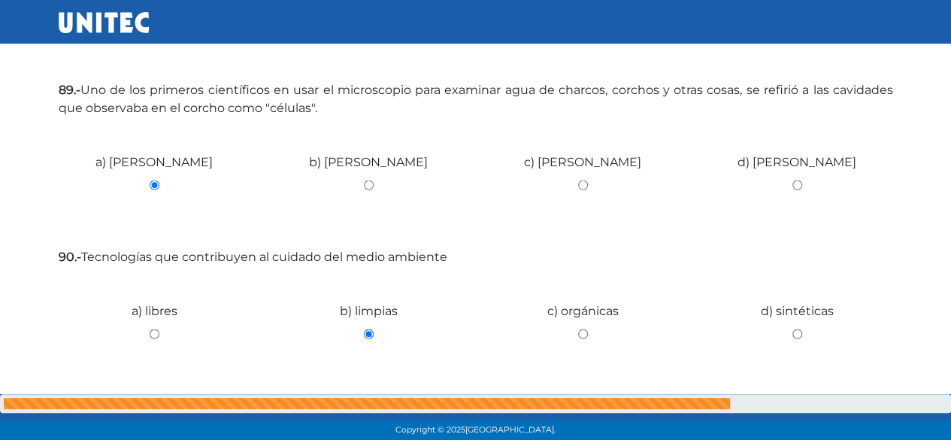
scroll to position [1535, 0]
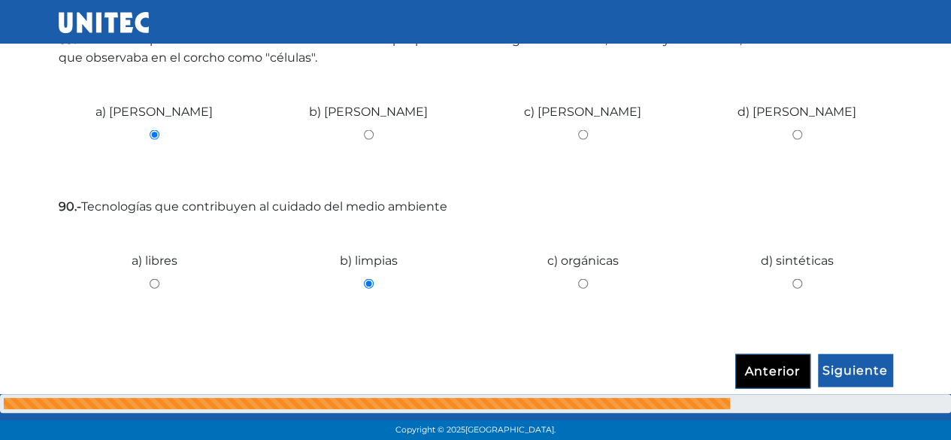
click at [756, 366] on input "Anterior" at bounding box center [772, 371] width 75 height 35
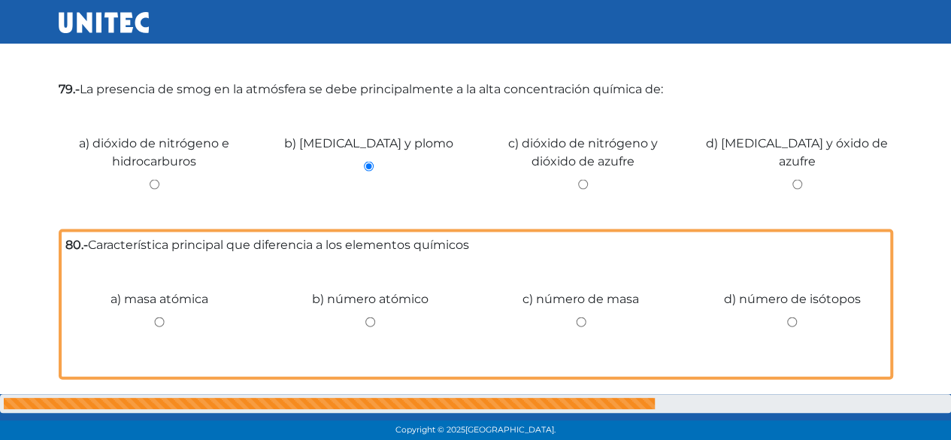
scroll to position [1549, 0]
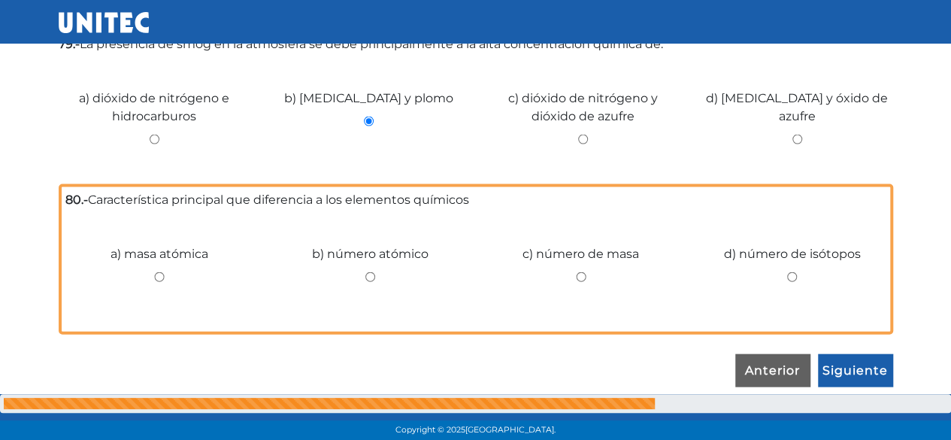
click at [575, 277] on input "c) número de masa" at bounding box center [581, 277] width 189 height 10
radio input "true"
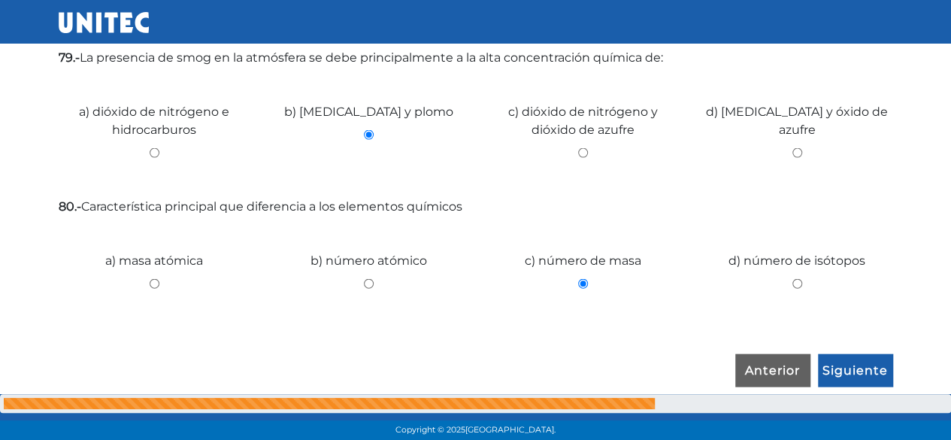
scroll to position [1535, 0]
click at [872, 362] on input "Siguiente" at bounding box center [855, 371] width 75 height 35
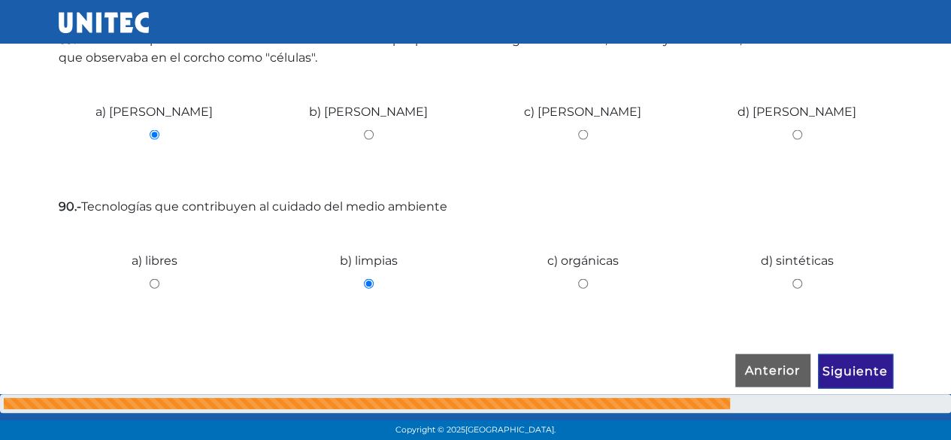
click at [872, 362] on input "Siguiente" at bounding box center [855, 371] width 75 height 35
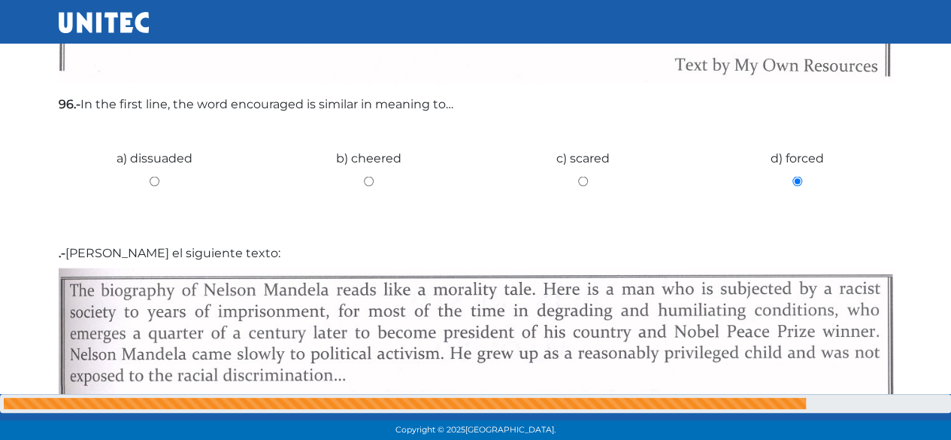
click at [872, 362] on img at bounding box center [476, 348] width 834 height 161
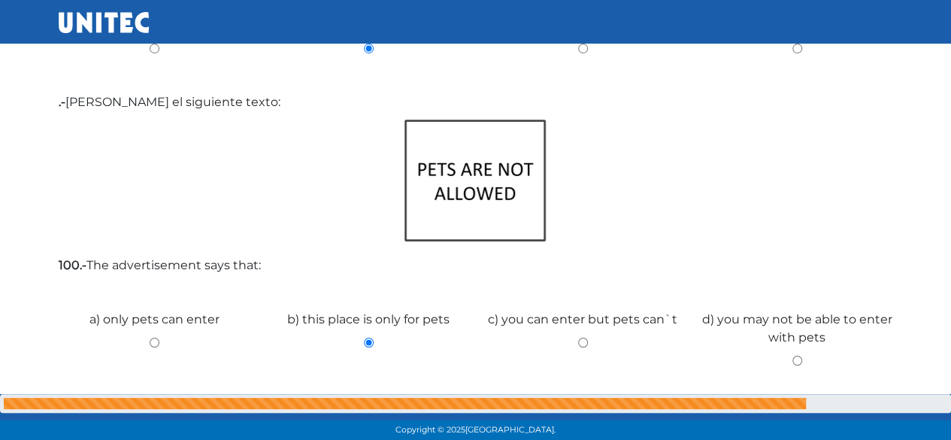
scroll to position [2848, 0]
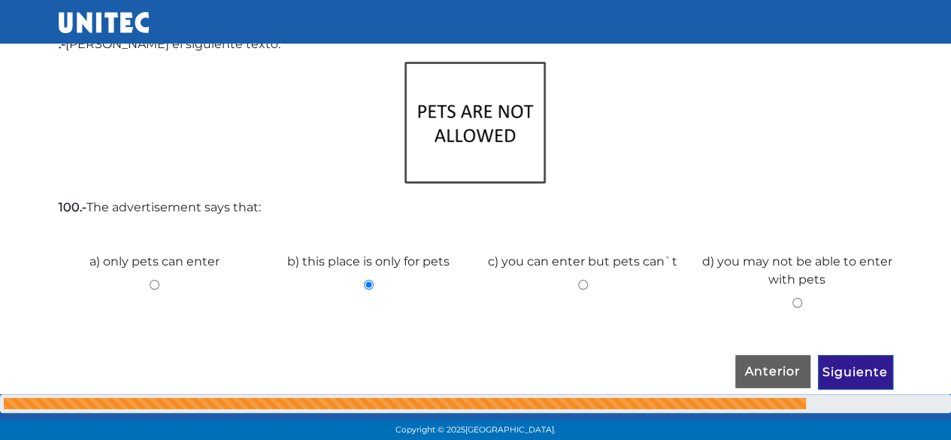
click at [843, 364] on input "Siguiente" at bounding box center [855, 372] width 75 height 35
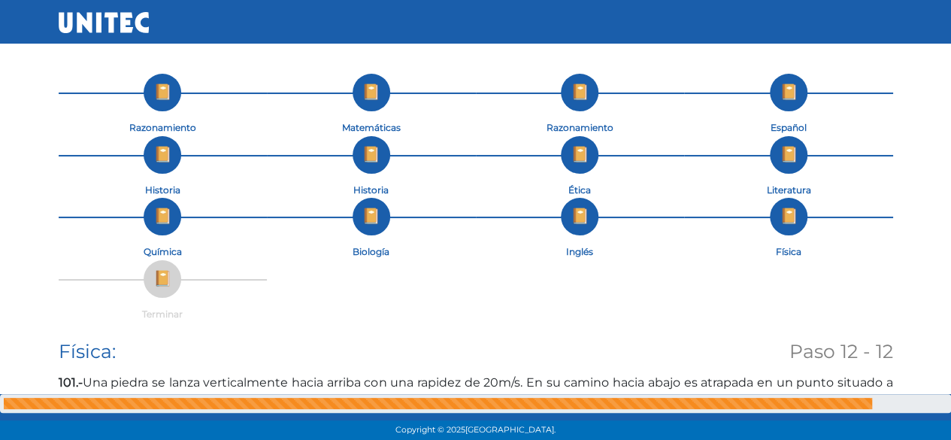
scroll to position [0, 0]
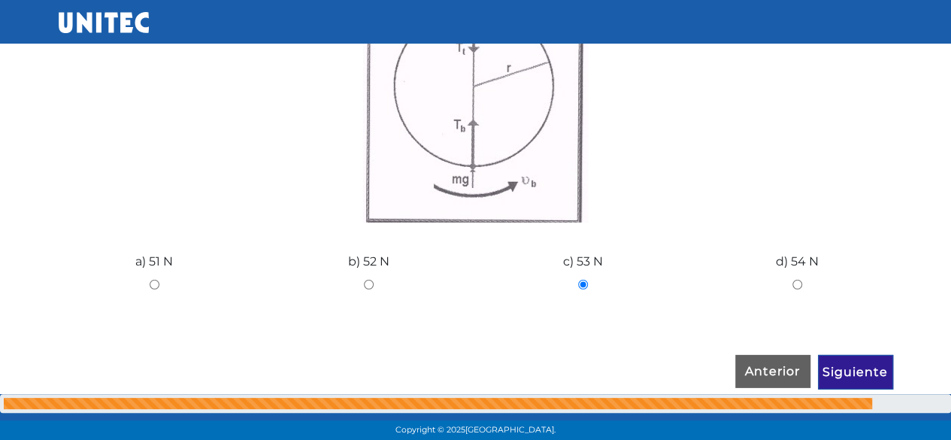
click at [843, 369] on input "Siguiente" at bounding box center [855, 372] width 75 height 35
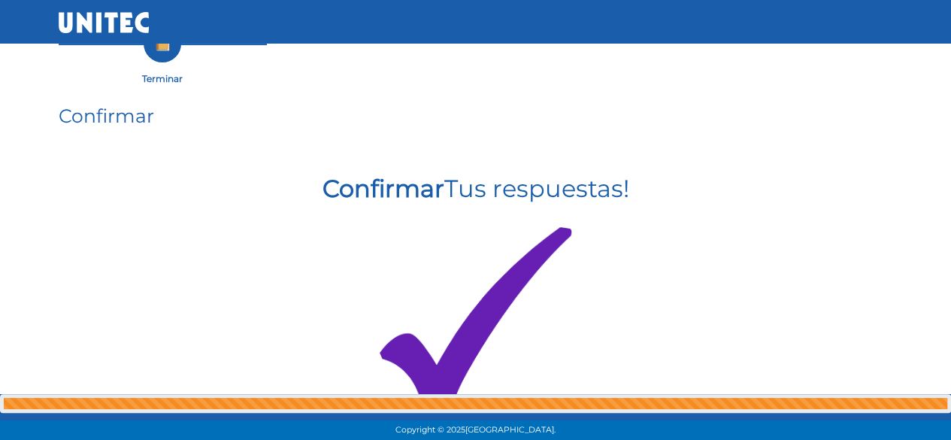
scroll to position [385, 0]
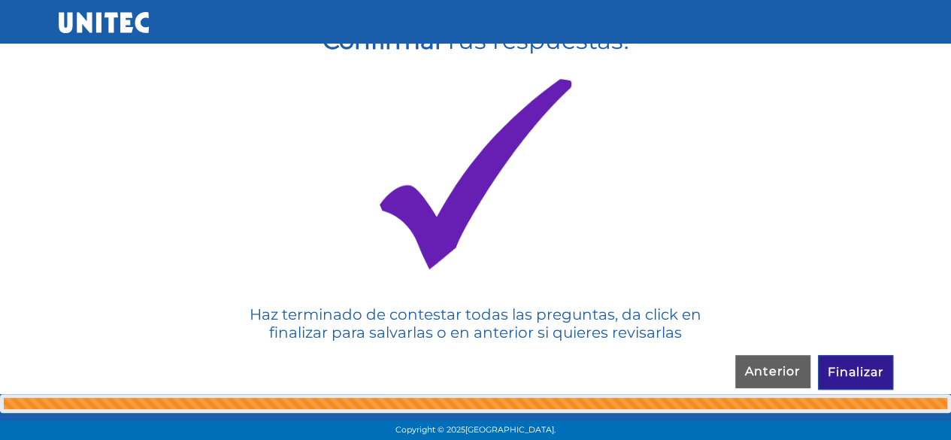
click at [839, 359] on input "Finalizar" at bounding box center [855, 372] width 75 height 35
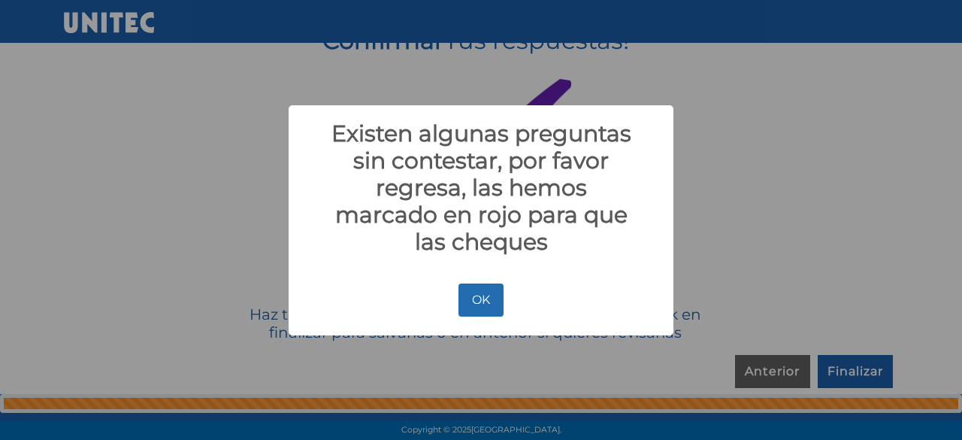
click at [500, 298] on button "OK" at bounding box center [481, 299] width 44 height 33
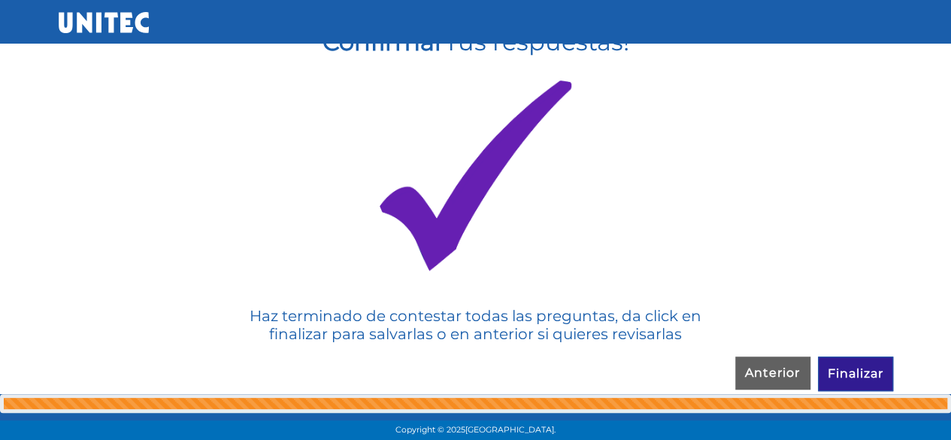
scroll to position [386, 0]
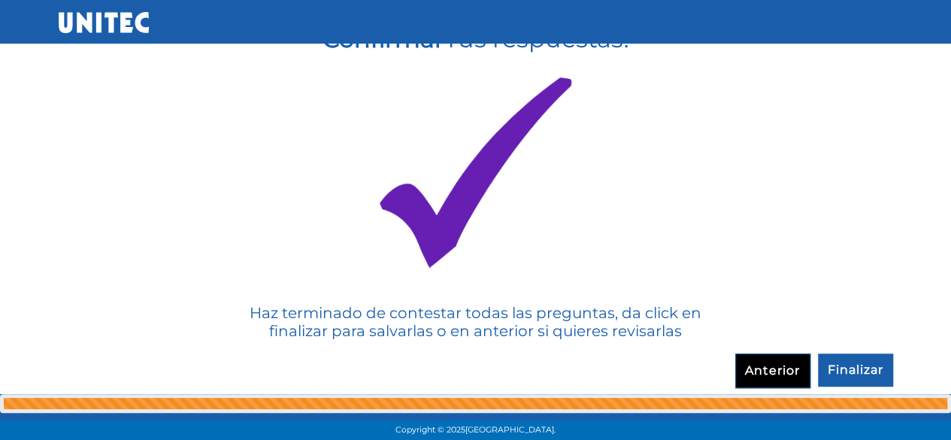
click at [776, 374] on input "Anterior" at bounding box center [772, 370] width 75 height 35
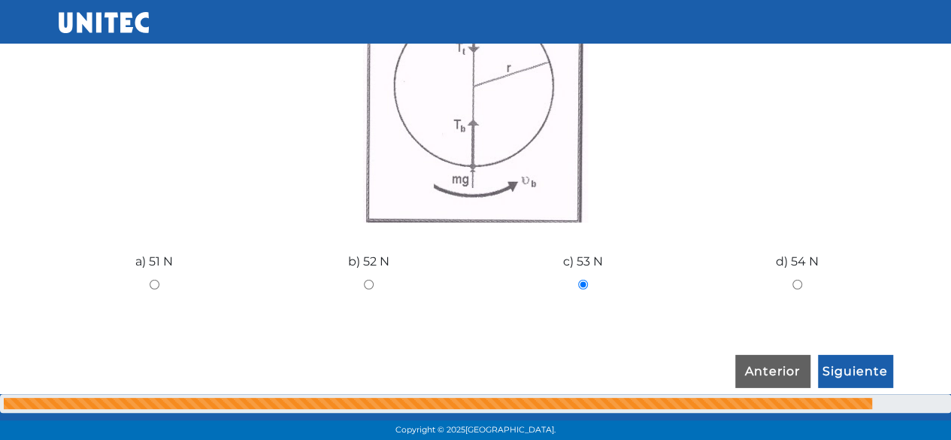
scroll to position [0, 0]
click at [759, 362] on input "Anterior" at bounding box center [772, 372] width 75 height 35
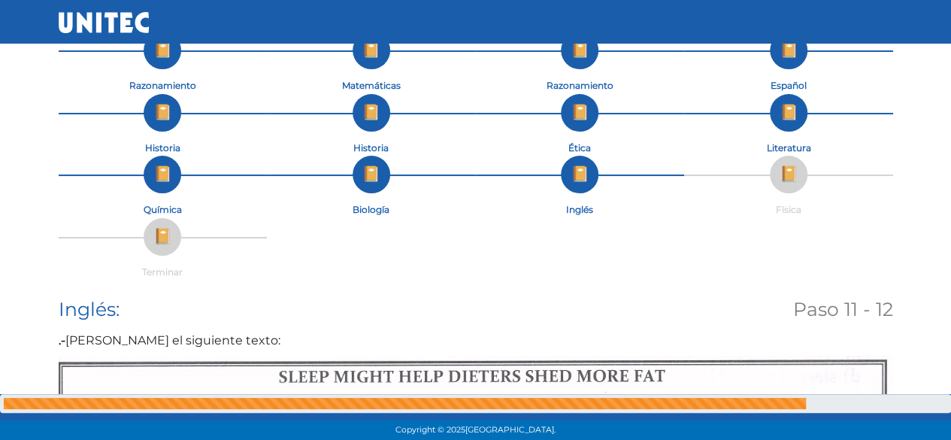
scroll to position [11, 0]
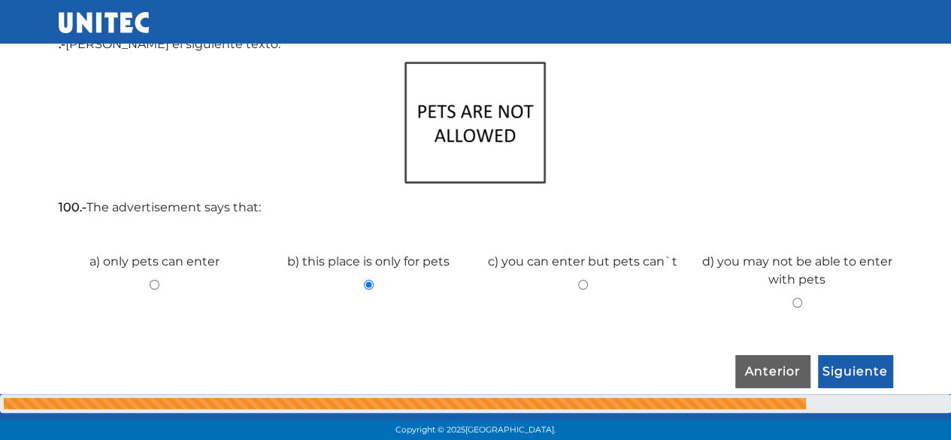
click at [747, 366] on input "Anterior" at bounding box center [772, 372] width 75 height 35
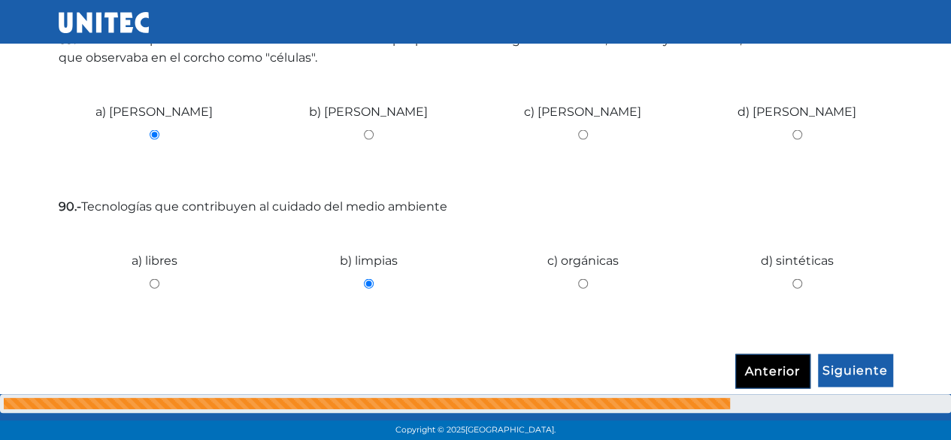
click at [788, 368] on input "Anterior" at bounding box center [772, 371] width 75 height 35
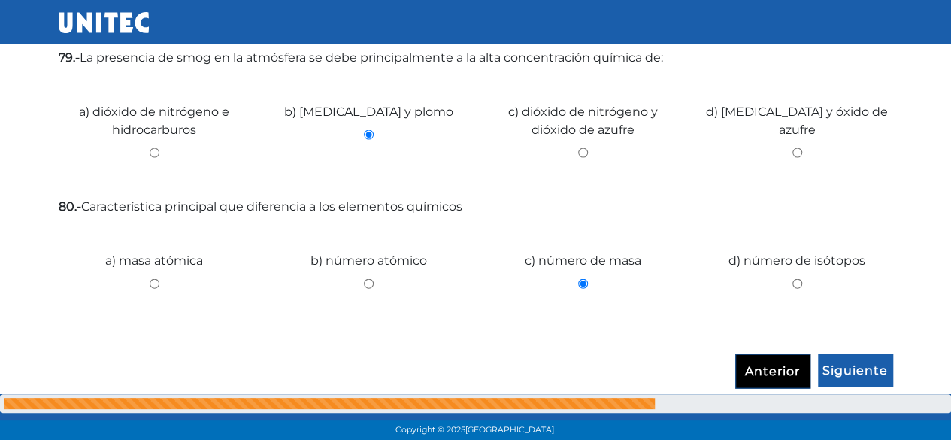
click at [769, 363] on input "Anterior" at bounding box center [772, 371] width 75 height 35
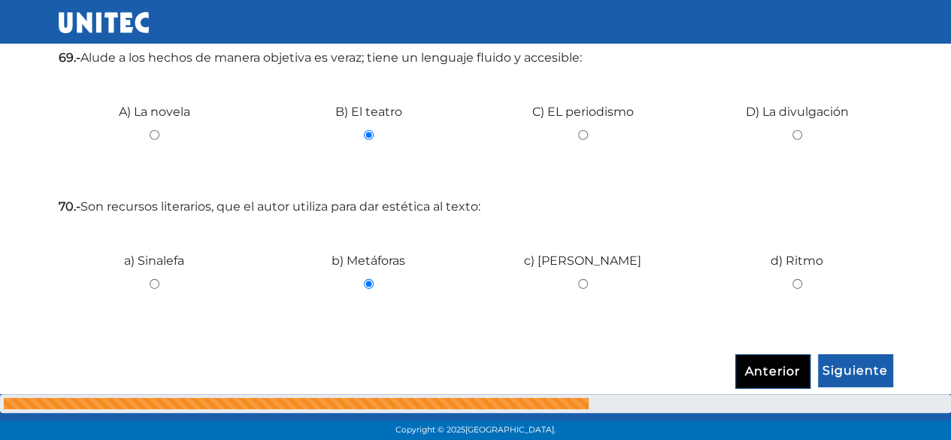
click at [782, 360] on input "Anterior" at bounding box center [772, 371] width 75 height 35
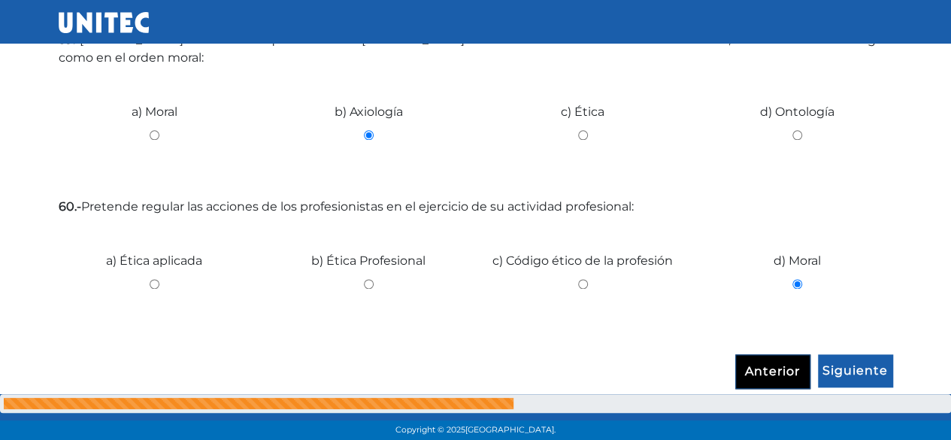
click at [781, 362] on input "Anterior" at bounding box center [772, 371] width 75 height 35
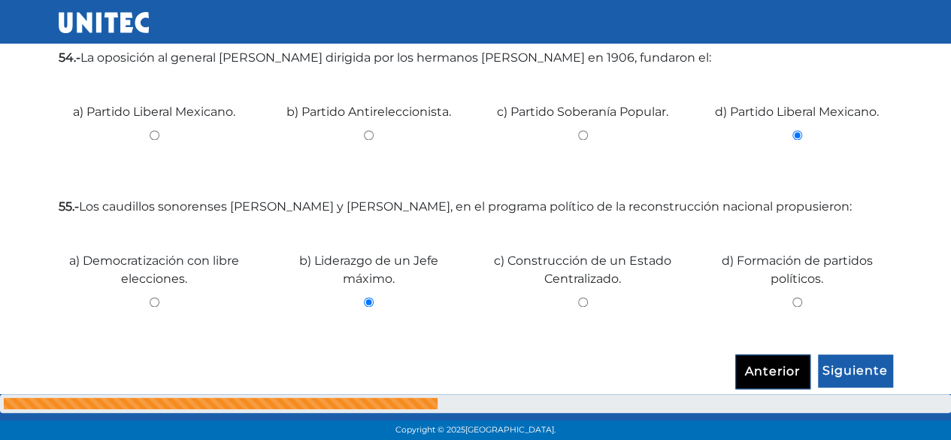
click at [772, 365] on input "Anterior" at bounding box center [772, 371] width 75 height 35
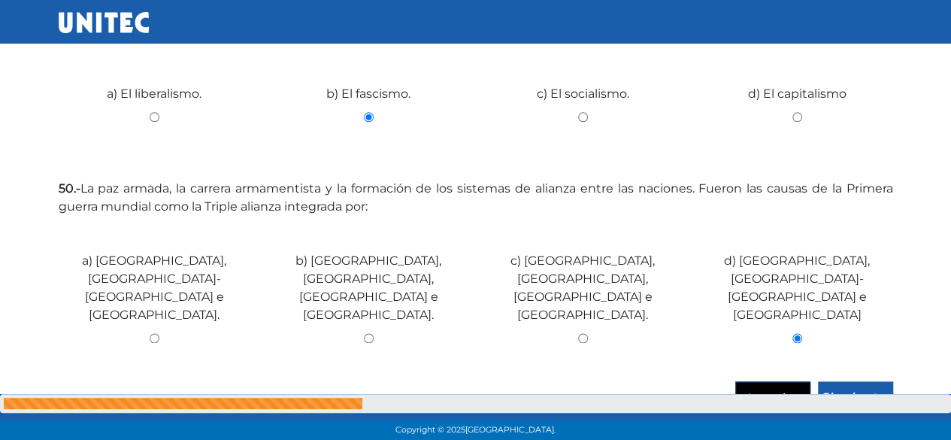
click at [771, 381] on input "Anterior" at bounding box center [772, 398] width 75 height 35
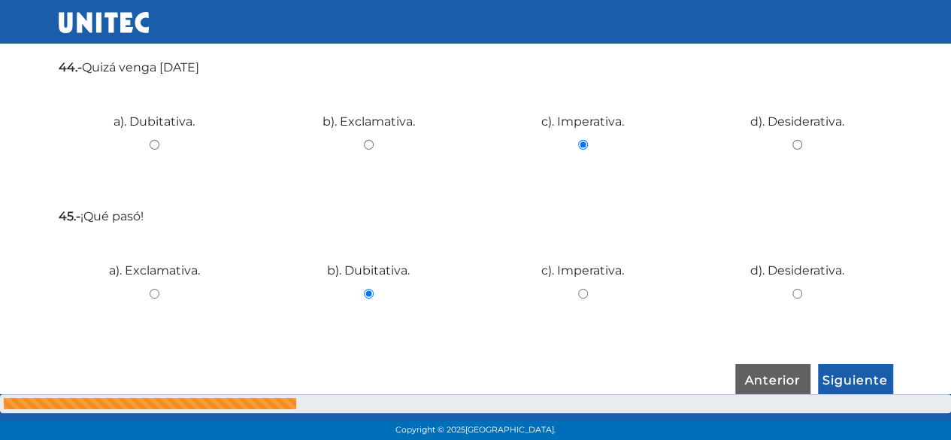
click at [750, 364] on input "Anterior" at bounding box center [772, 381] width 75 height 35
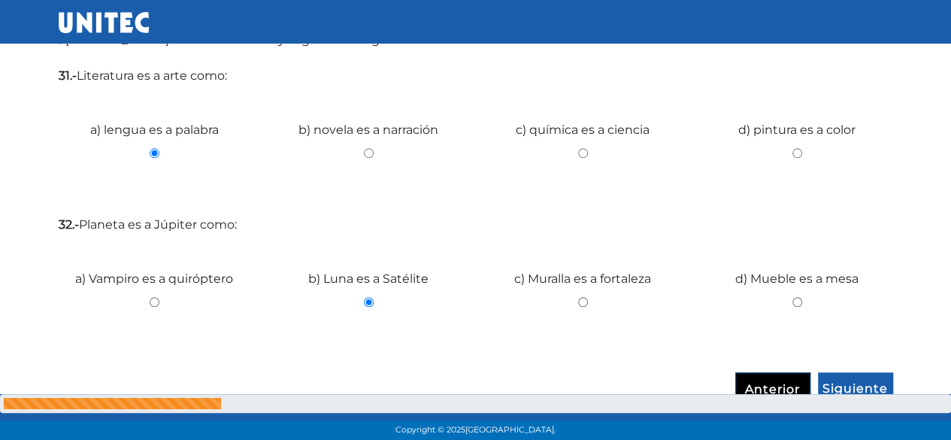
click at [783, 378] on input "Anterior" at bounding box center [772, 389] width 75 height 35
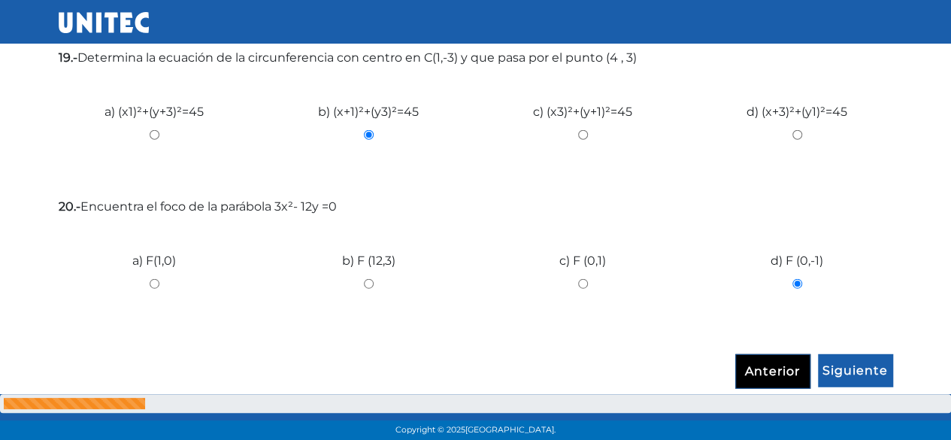
click at [768, 360] on input "Anterior" at bounding box center [772, 371] width 75 height 35
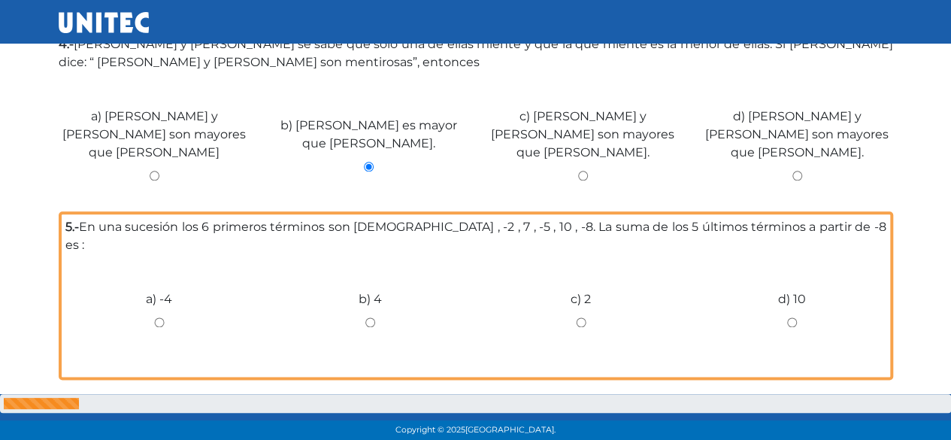
scroll to position [756, 0]
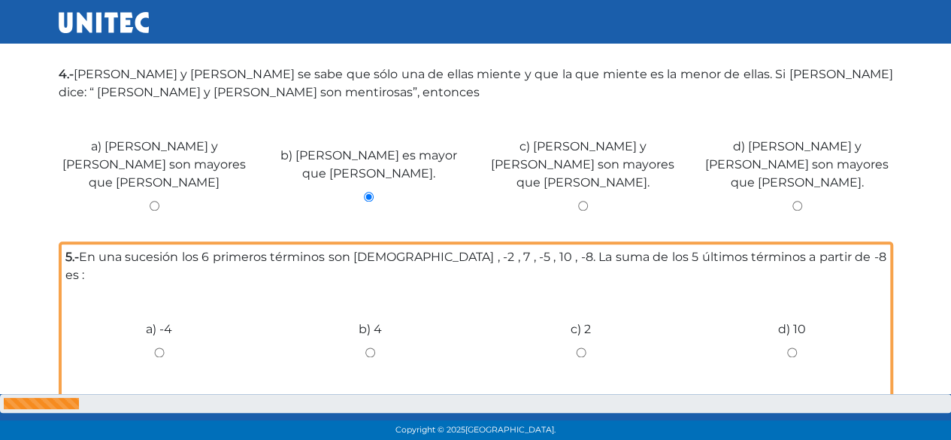
click at [373, 347] on input "b) 4" at bounding box center [370, 352] width 189 height 10
radio input "true"
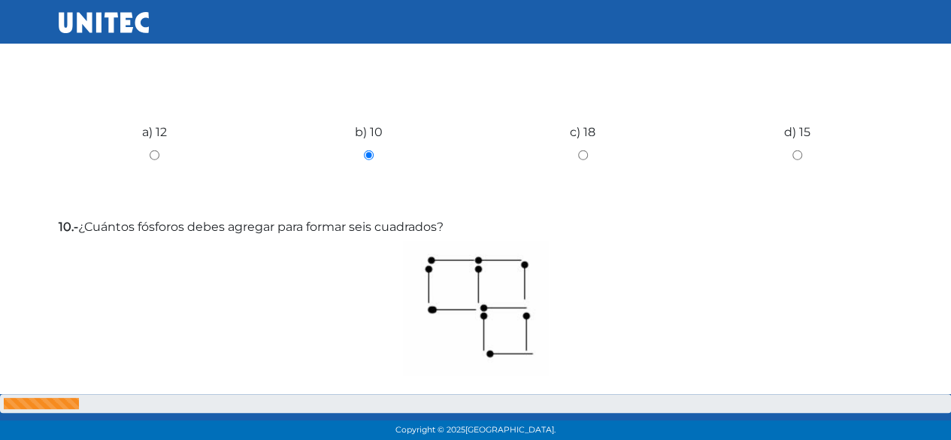
scroll to position [2069, 0]
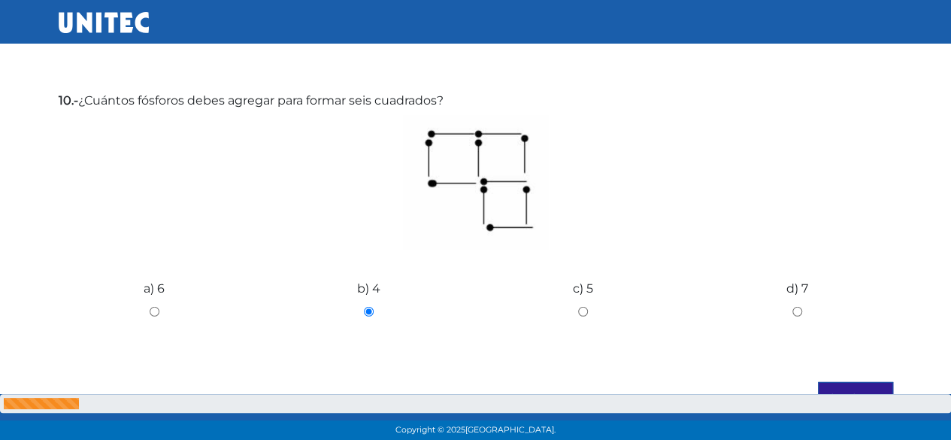
click at [860, 382] on input "Siguiente" at bounding box center [855, 399] width 75 height 35
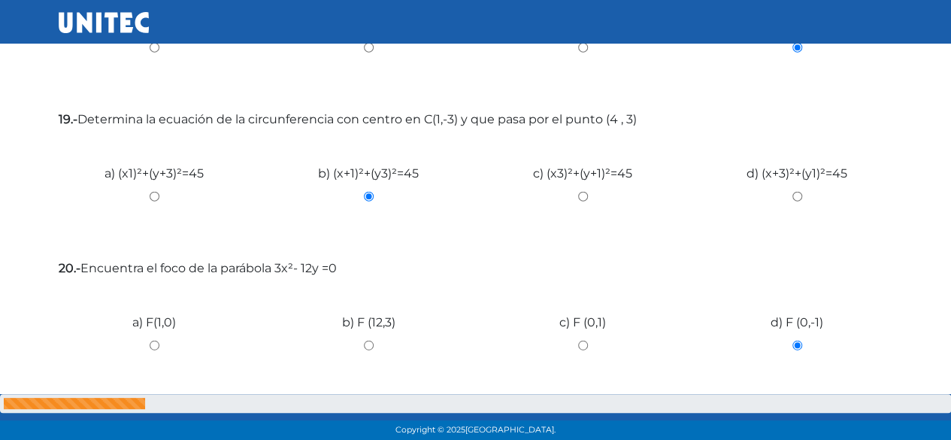
scroll to position [1884, 0]
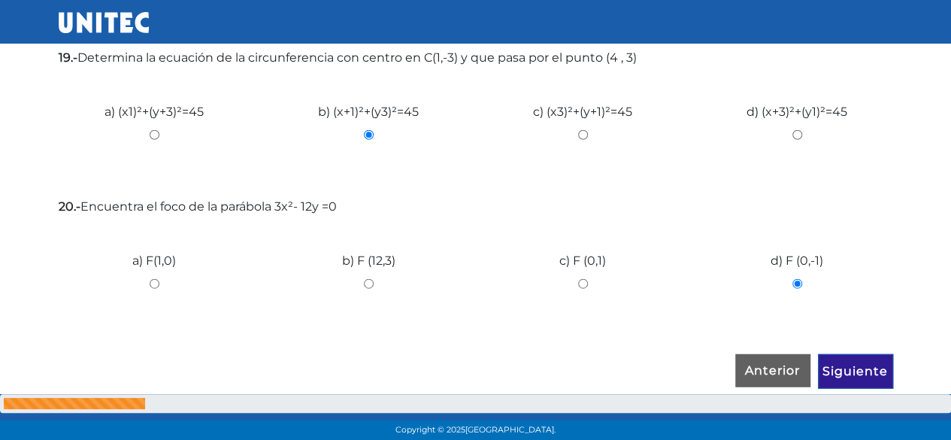
click at [868, 368] on input "Siguiente" at bounding box center [855, 371] width 75 height 35
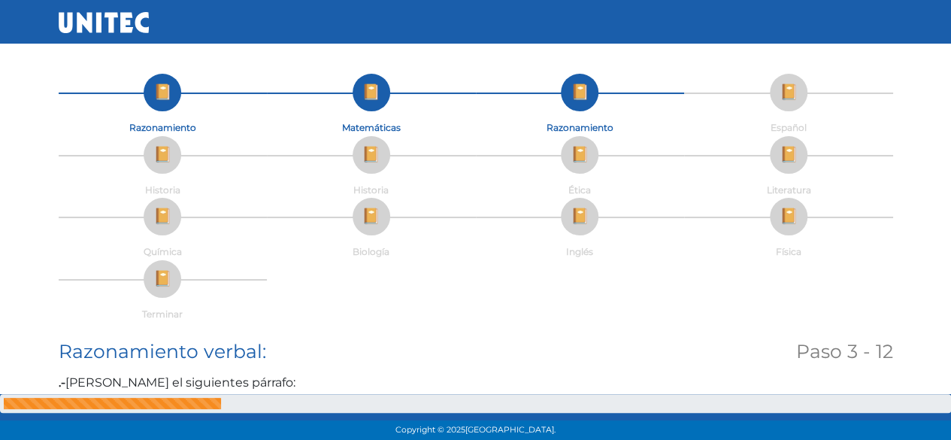
scroll to position [0, 0]
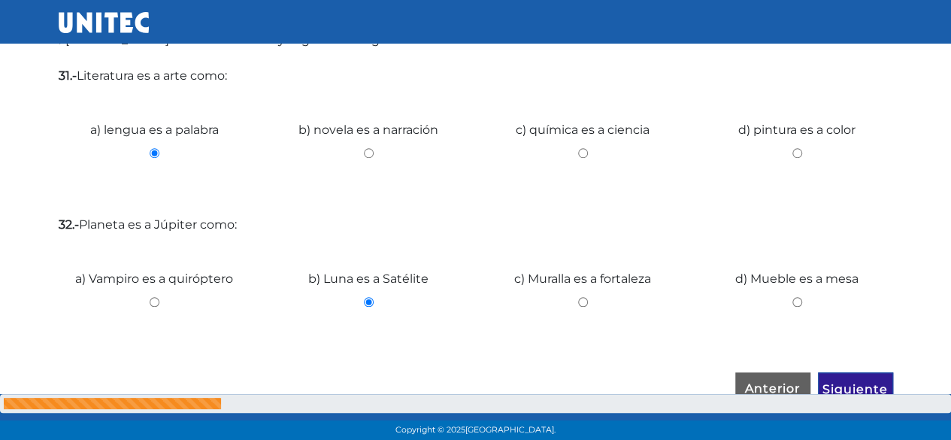
click at [859, 372] on input "Siguiente" at bounding box center [855, 389] width 75 height 35
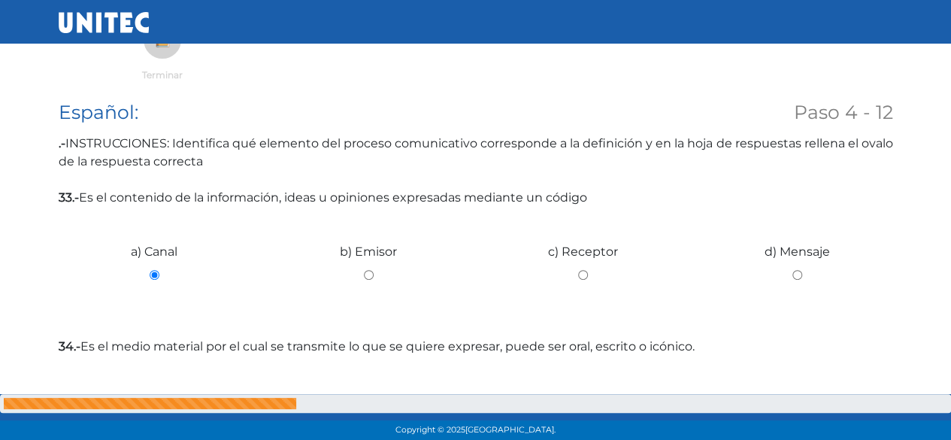
scroll to position [350, 0]
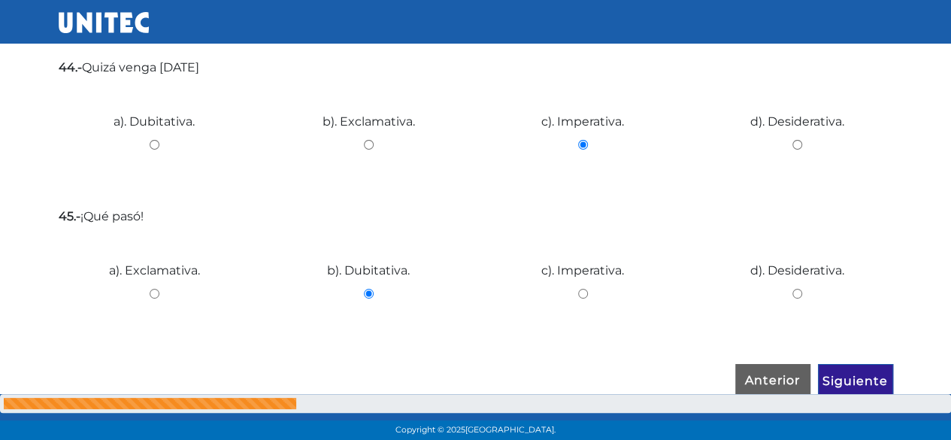
click at [869, 371] on input "Siguiente" at bounding box center [855, 381] width 75 height 35
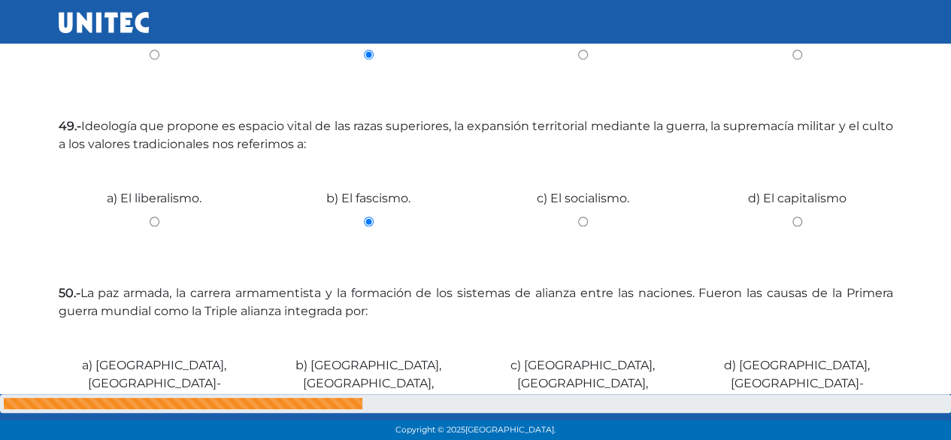
click at [883, 373] on fieldset "Historia universal: Paso 5 - 12 46.- El objeto de estudio de la Historia es: a)…" at bounding box center [476, 81] width 834 height 924
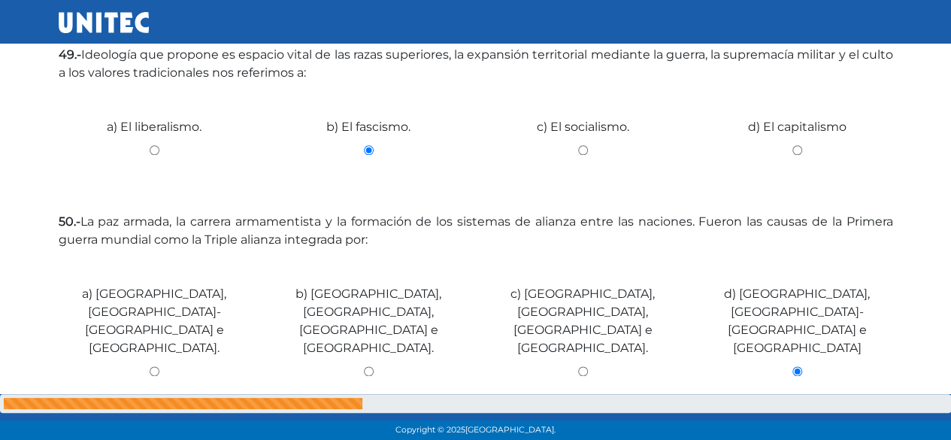
scroll to position [828, 0]
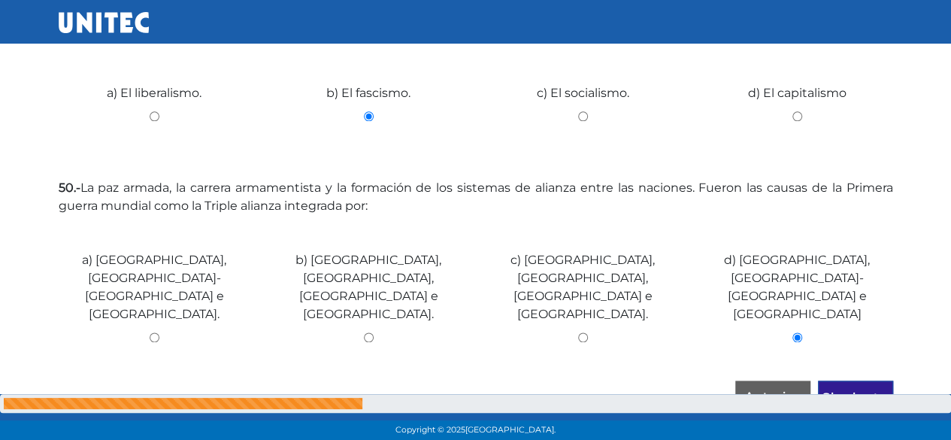
click at [856, 380] on input "Siguiente" at bounding box center [855, 397] width 75 height 35
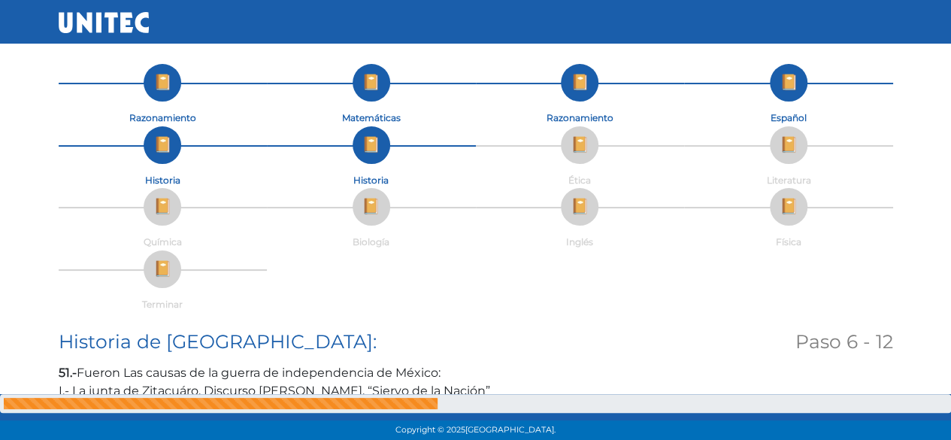
scroll to position [0, 0]
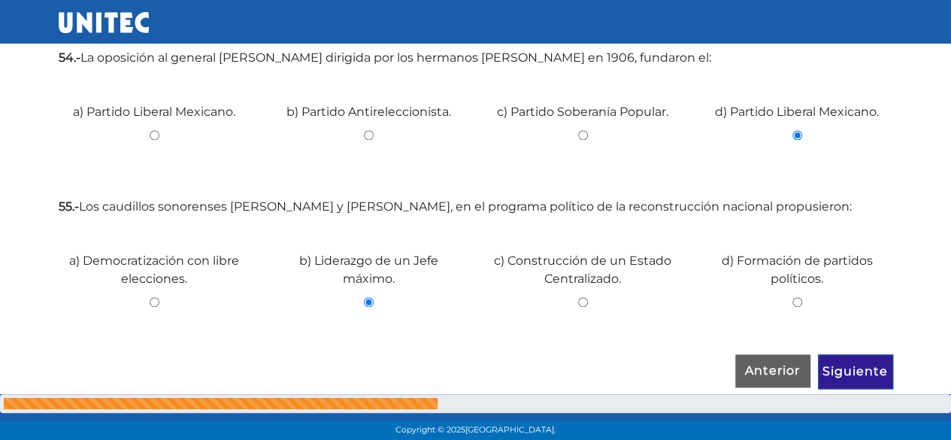
click at [847, 377] on input "Siguiente" at bounding box center [855, 371] width 75 height 35
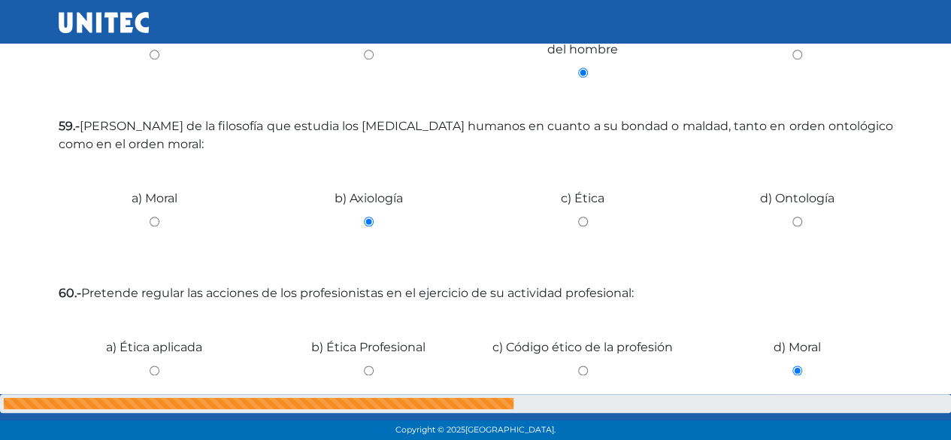
scroll to position [791, 0]
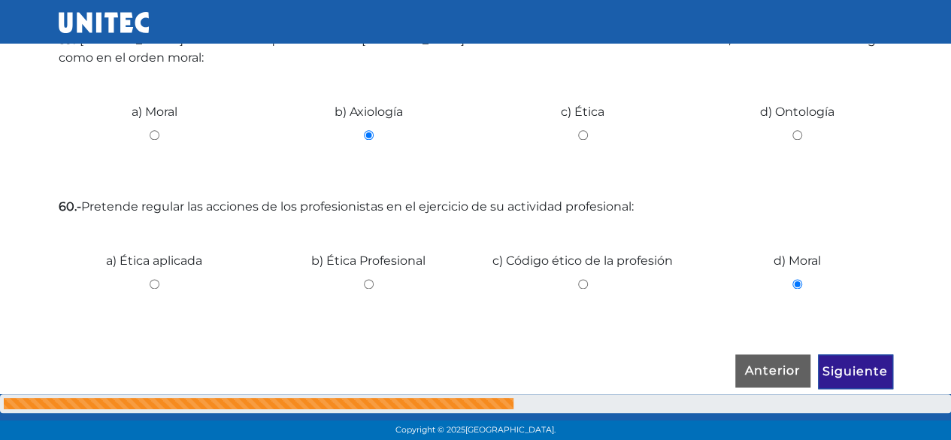
click at [871, 371] on input "Siguiente" at bounding box center [855, 371] width 75 height 35
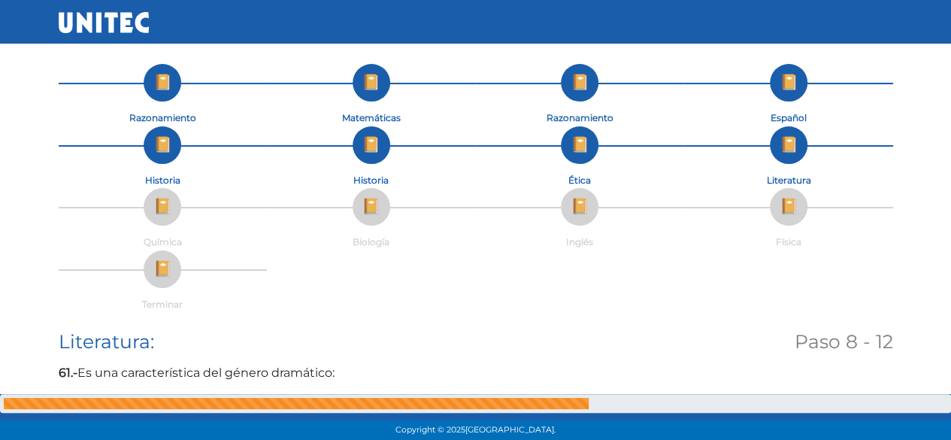
scroll to position [0, 0]
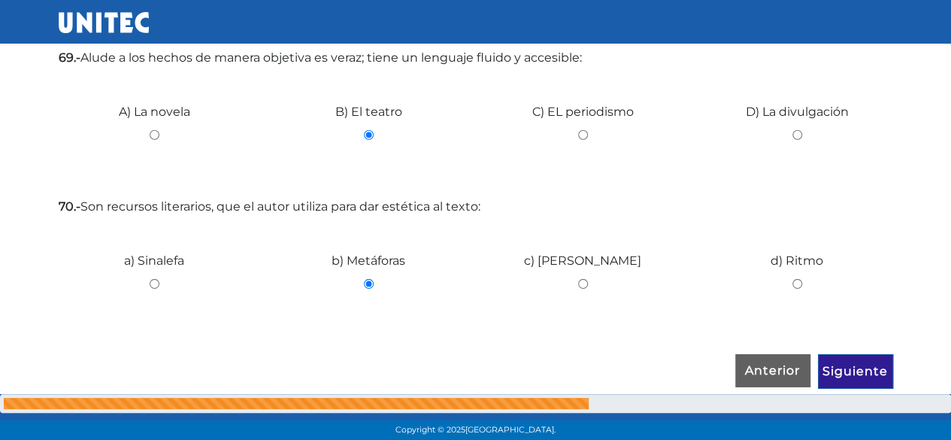
click at [863, 374] on input "Siguiente" at bounding box center [855, 371] width 75 height 35
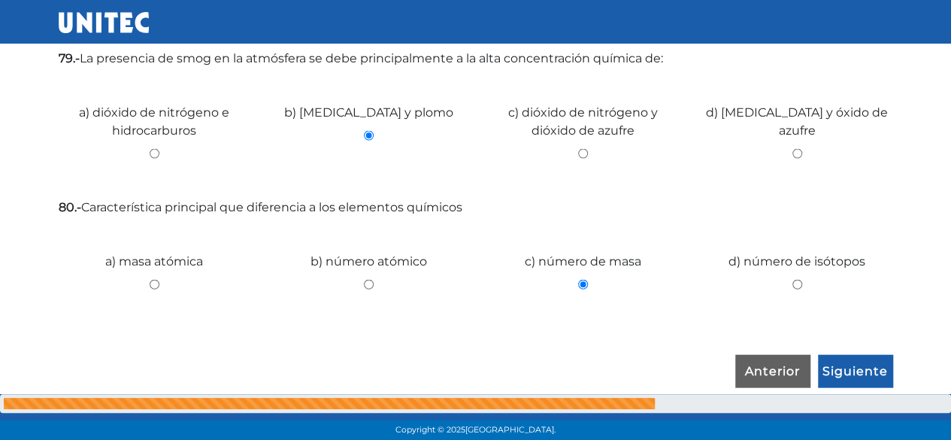
scroll to position [1535, 0]
click at [848, 379] on input "Siguiente" at bounding box center [855, 371] width 75 height 35
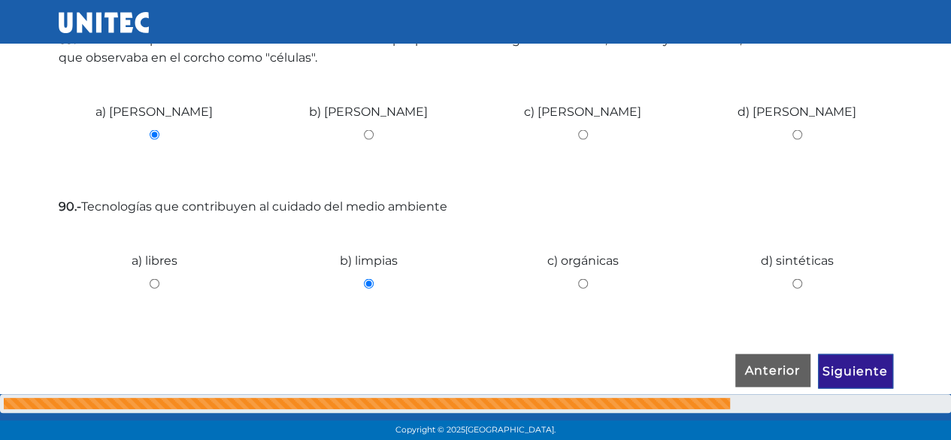
click at [866, 365] on input "Siguiente" at bounding box center [855, 371] width 75 height 35
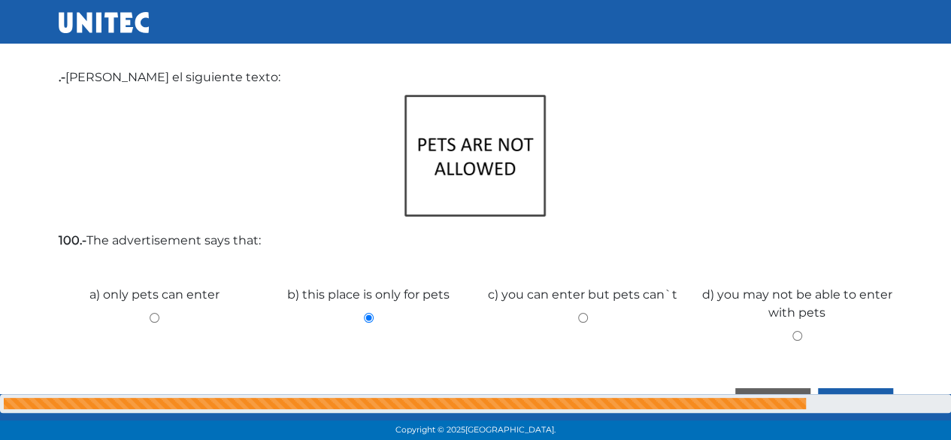
scroll to position [2848, 0]
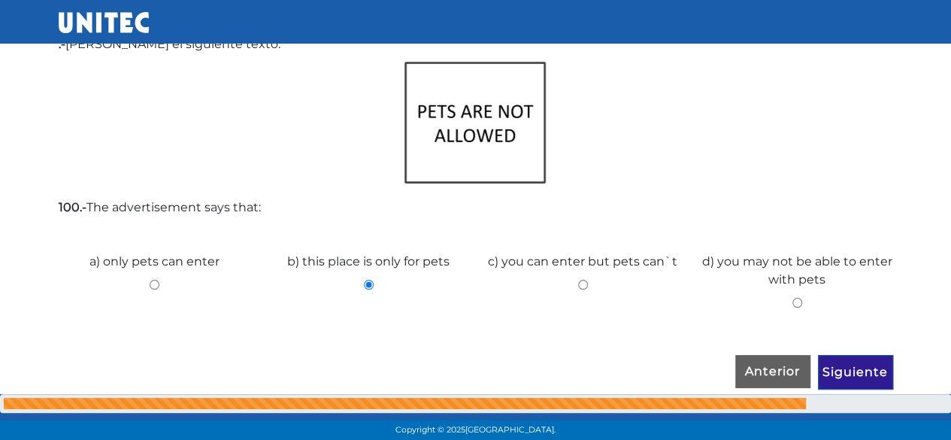
click at [842, 368] on input "Siguiente" at bounding box center [855, 372] width 75 height 35
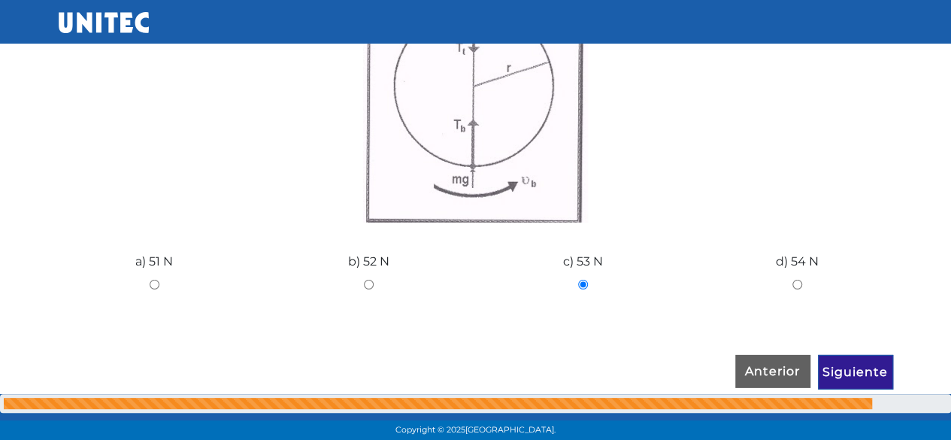
click at [854, 363] on input "Siguiente" at bounding box center [855, 372] width 75 height 35
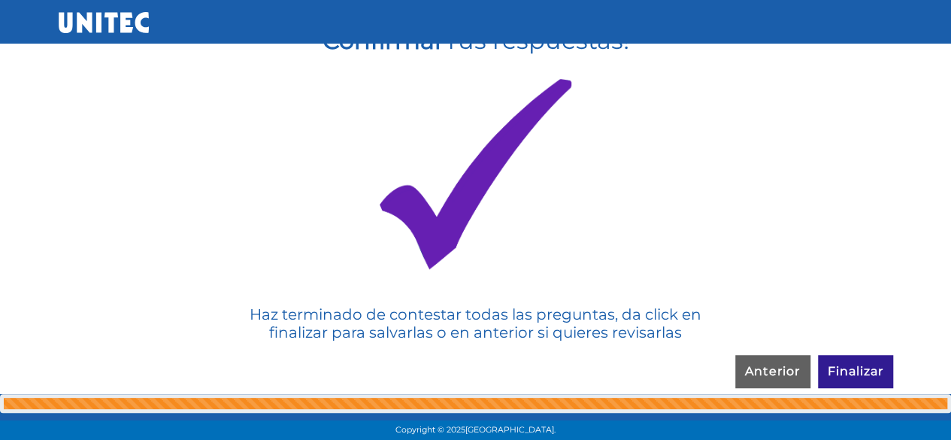
scroll to position [51, 0]
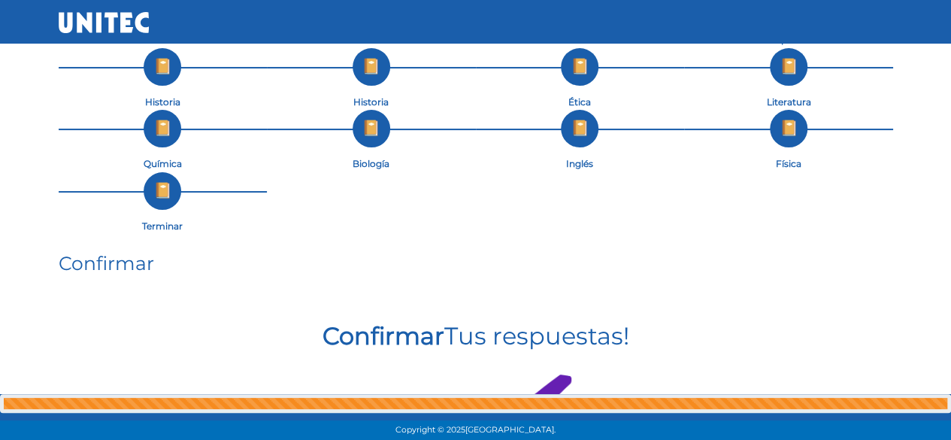
click at [847, 367] on div "Confirmar Confirmar Tus respuestas! Haz terminado de contestar todas las pregun…" at bounding box center [476, 447] width 834 height 391
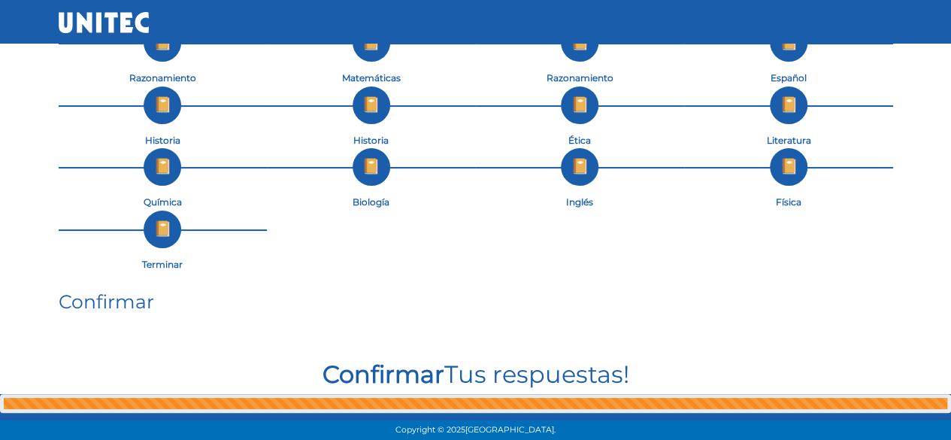
scroll to position [0, 0]
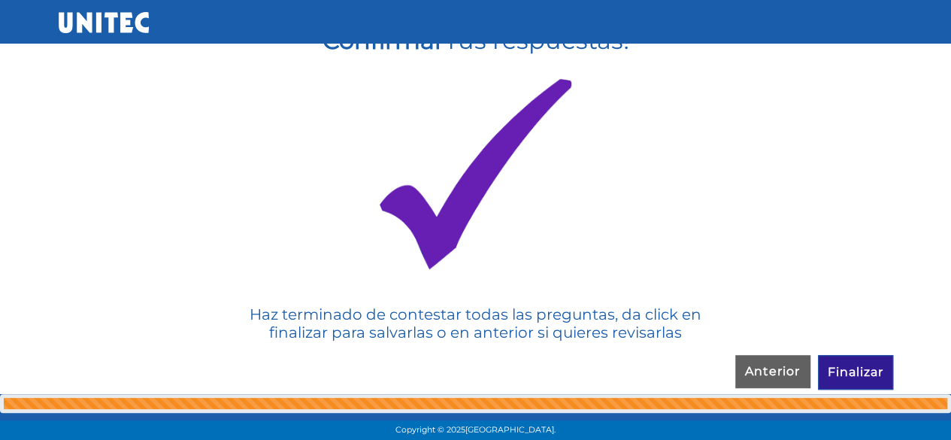
click at [853, 359] on input "Finalizar" at bounding box center [855, 372] width 75 height 35
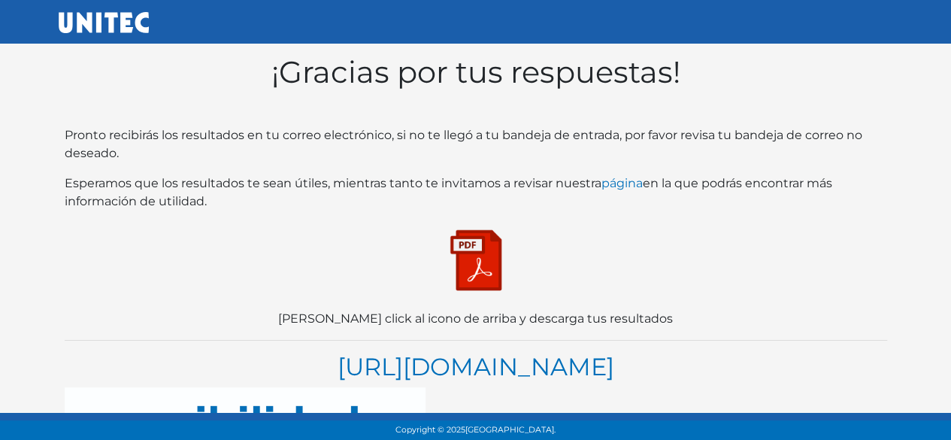
click at [486, 265] on img at bounding box center [475, 260] width 75 height 75
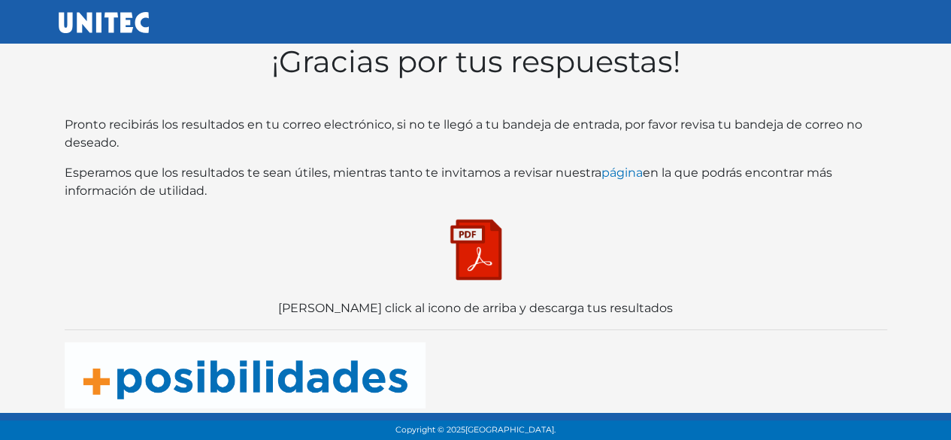
scroll to position [14, 0]
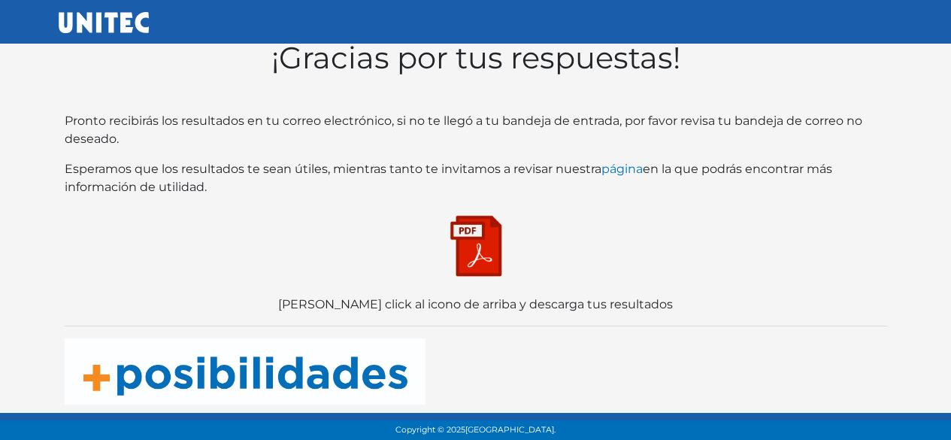
click at [469, 229] on img at bounding box center [475, 245] width 75 height 75
